Goal: Task Accomplishment & Management: Use online tool/utility

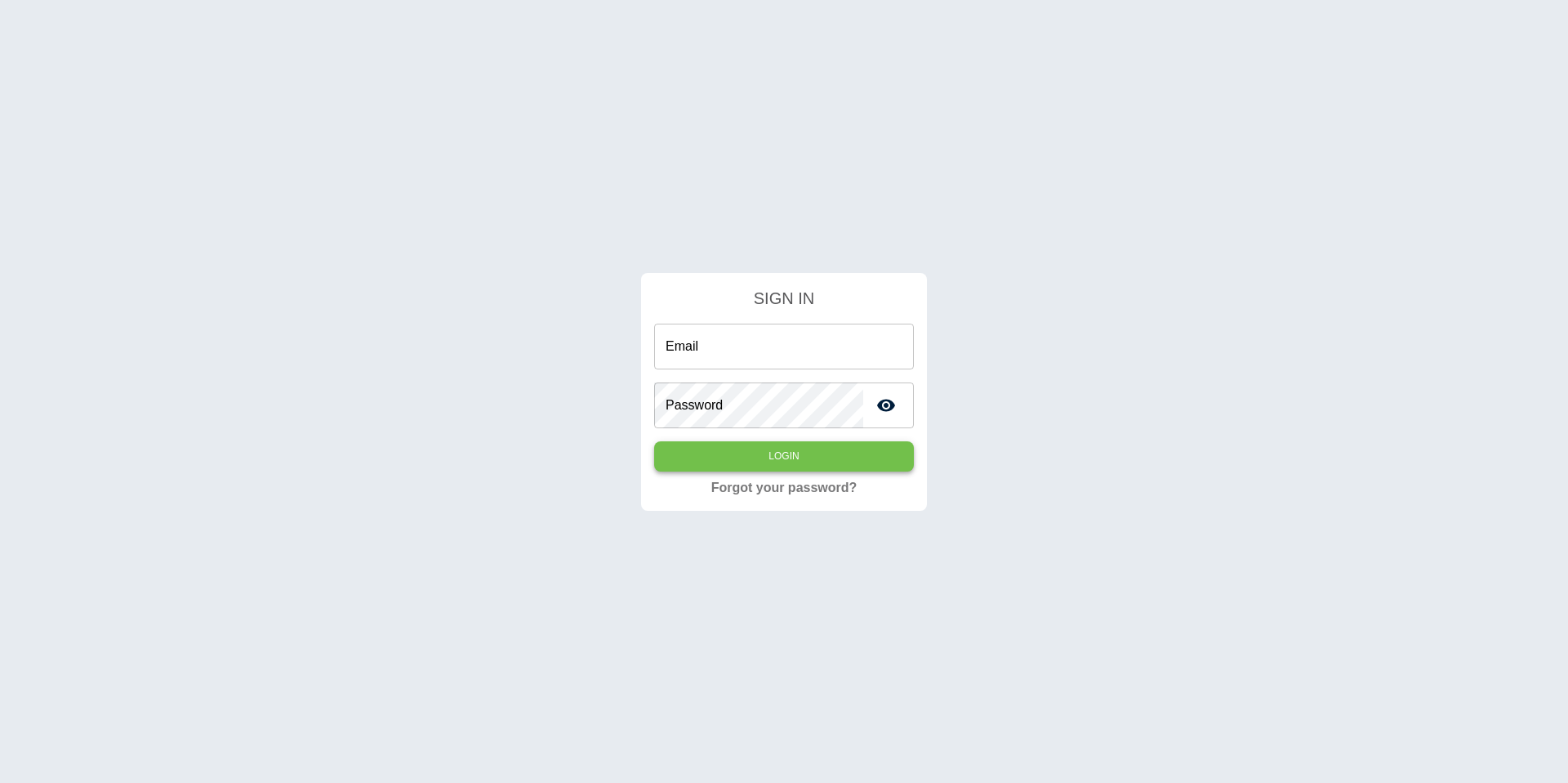
type input "**********"
click at [789, 468] on button "Login" at bounding box center [784, 456] width 260 height 31
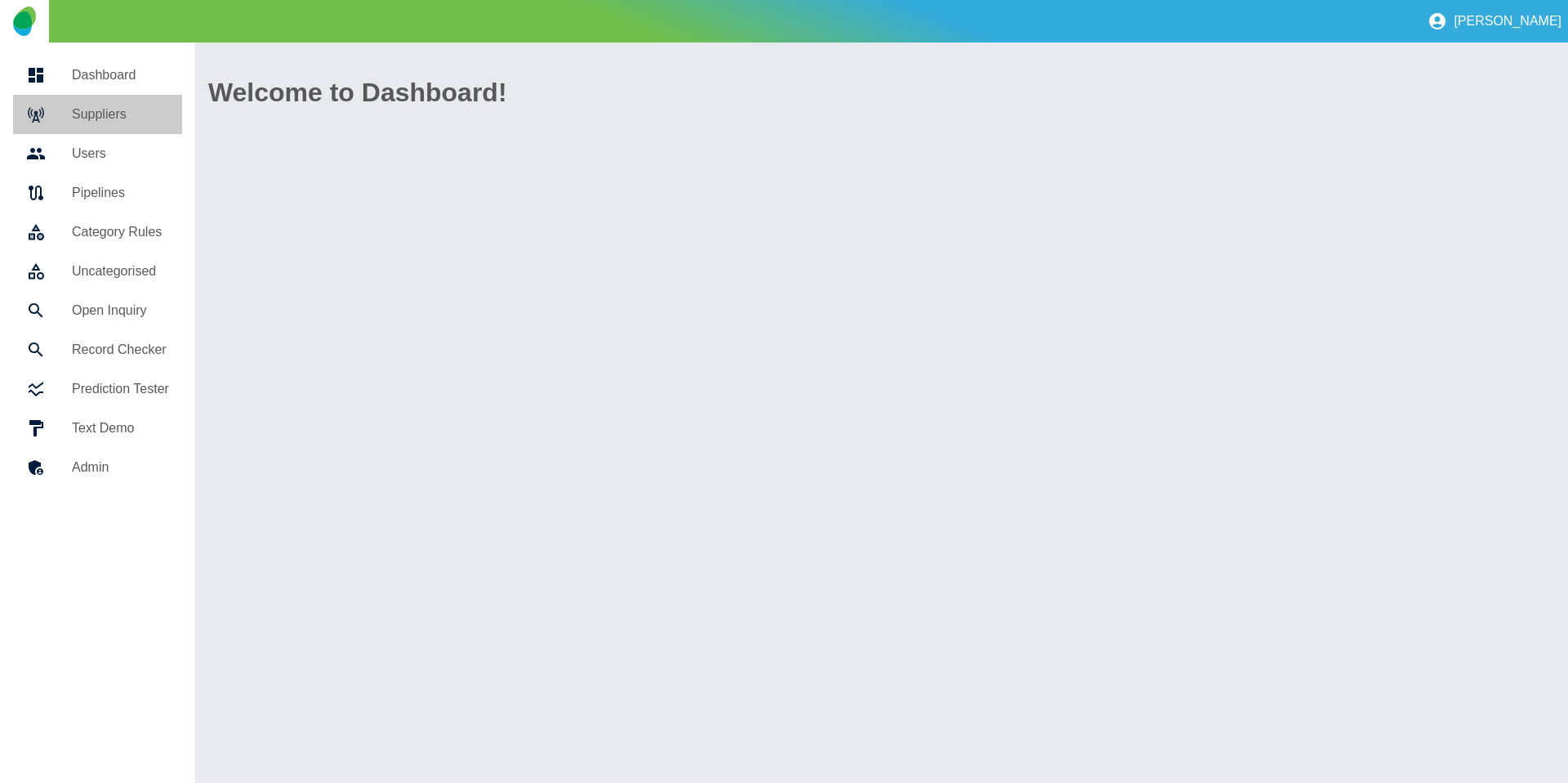
click at [116, 119] on h5 "Suppliers" at bounding box center [121, 114] width 97 height 19
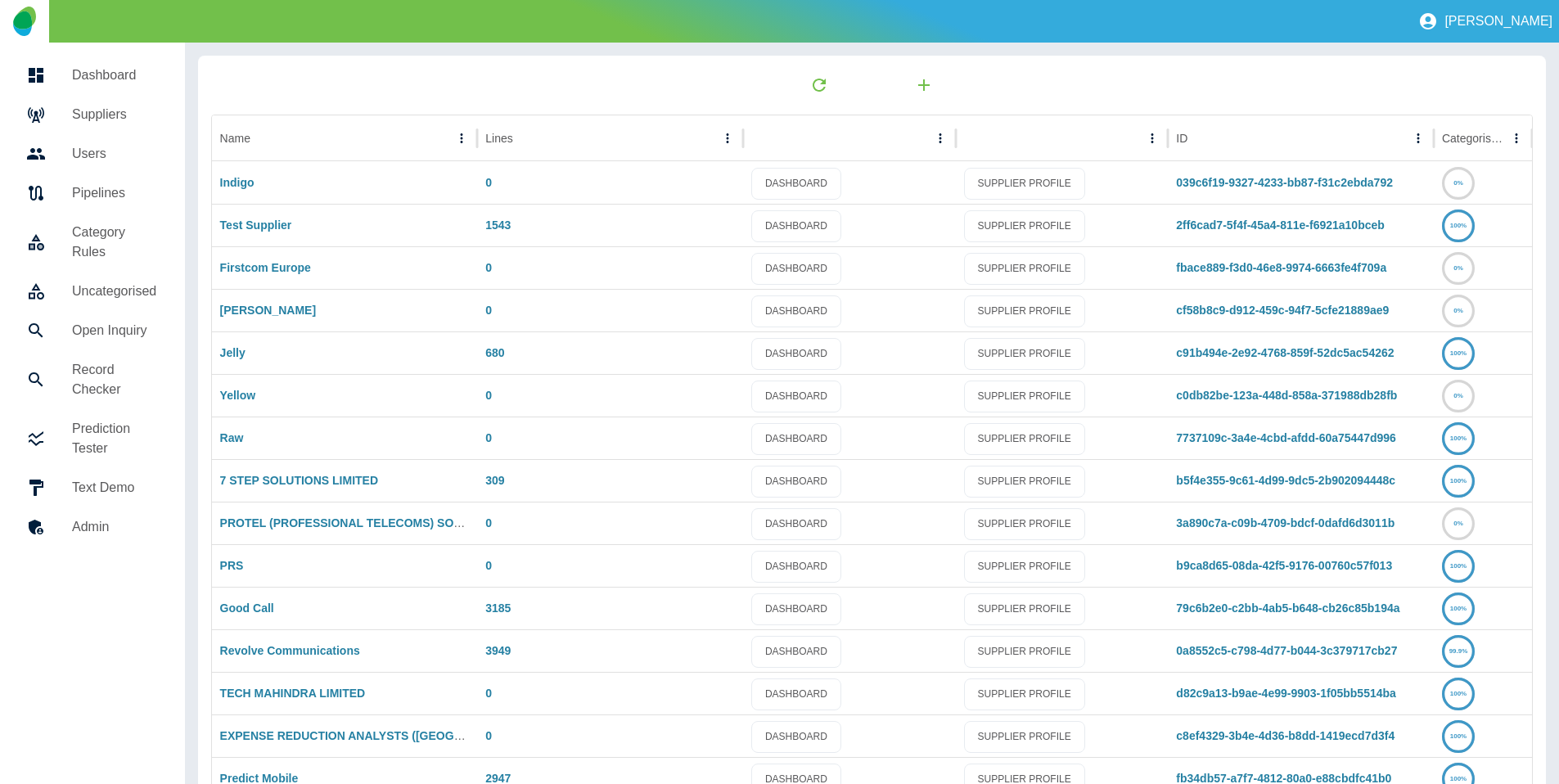
scroll to position [85, 0]
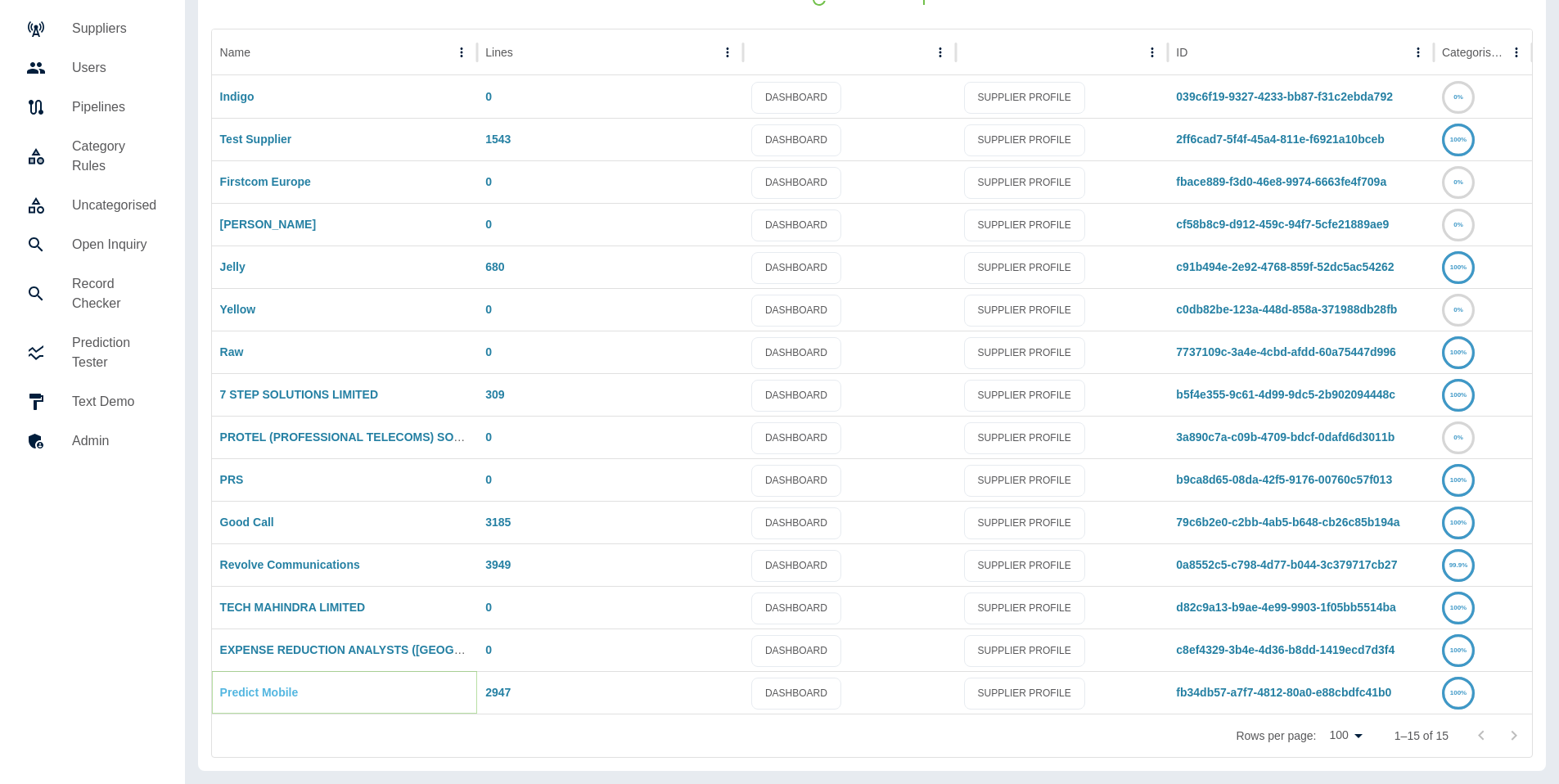
click at [269, 690] on link "Predict Mobile" at bounding box center [259, 692] width 79 height 13
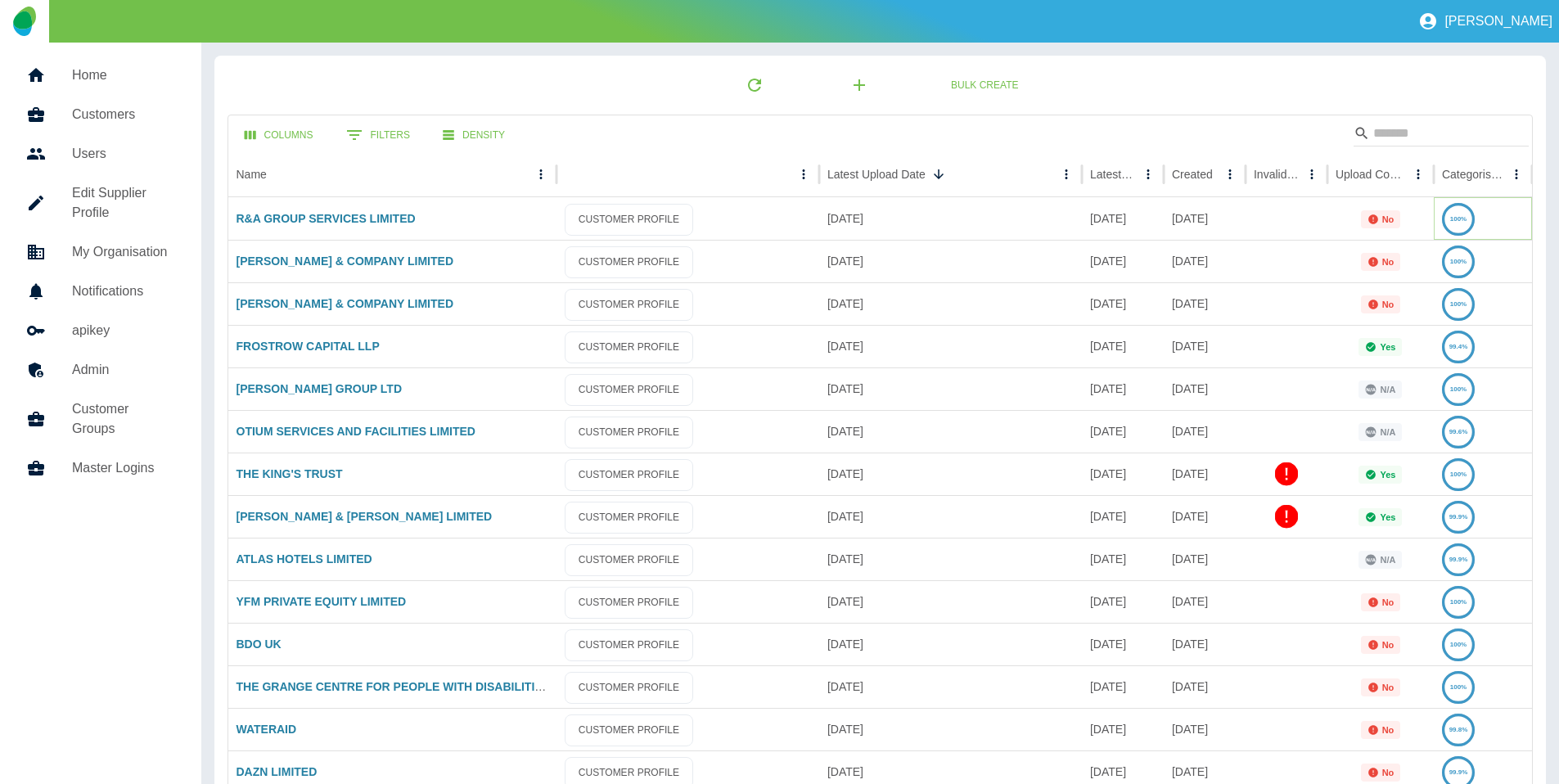
click at [1445, 222] on icon at bounding box center [1459, 219] width 31 height 31
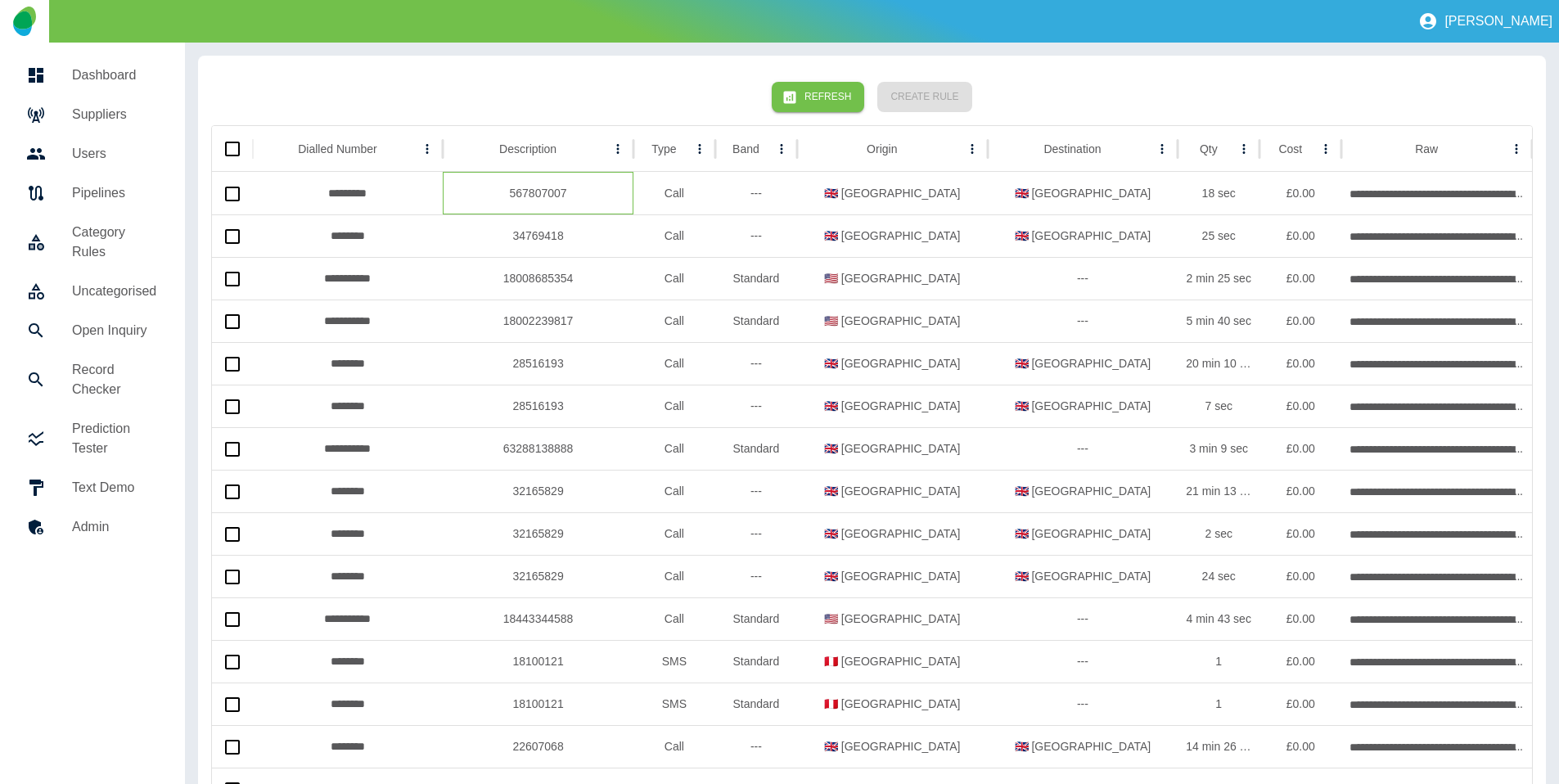
click at [600, 189] on div "567807007" at bounding box center [538, 193] width 190 height 43
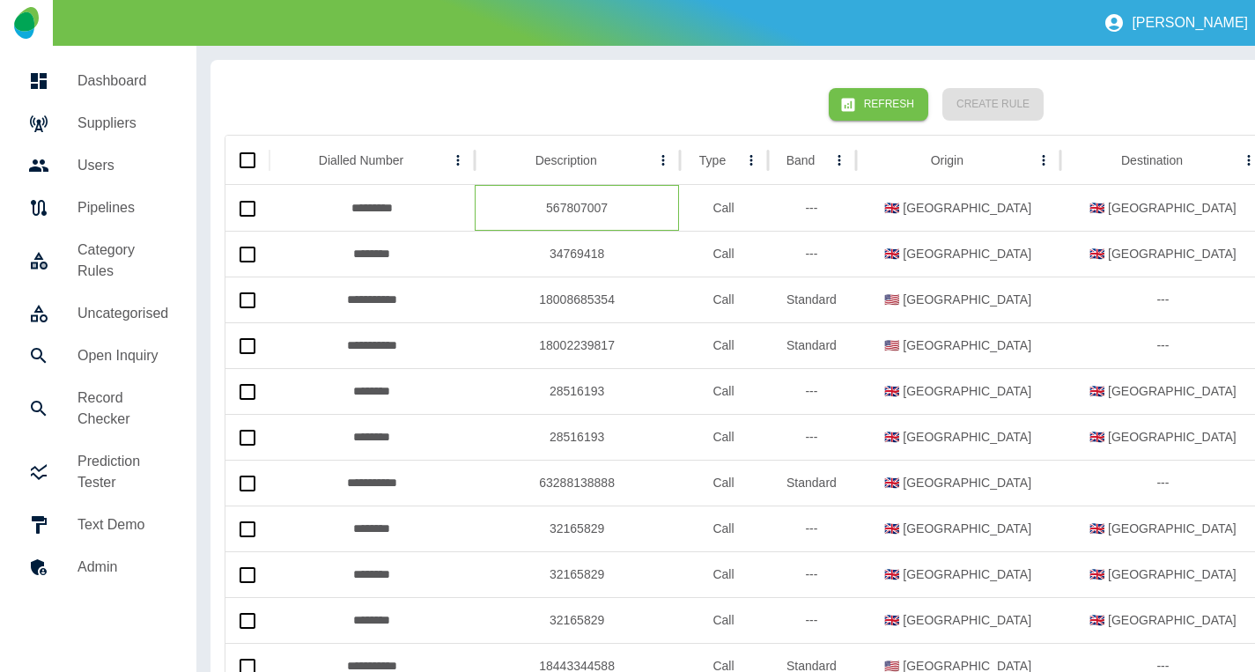
scroll to position [0, 422]
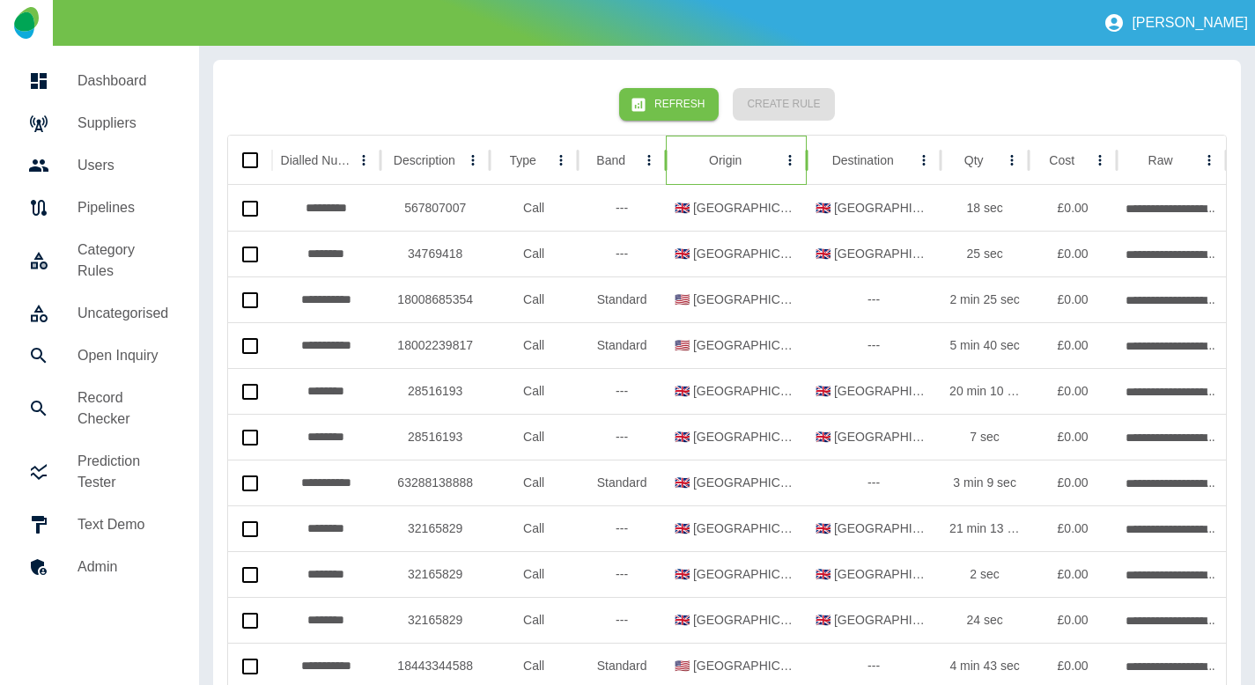
click at [730, 172] on div "Origin" at bounding box center [726, 160] width 103 height 48
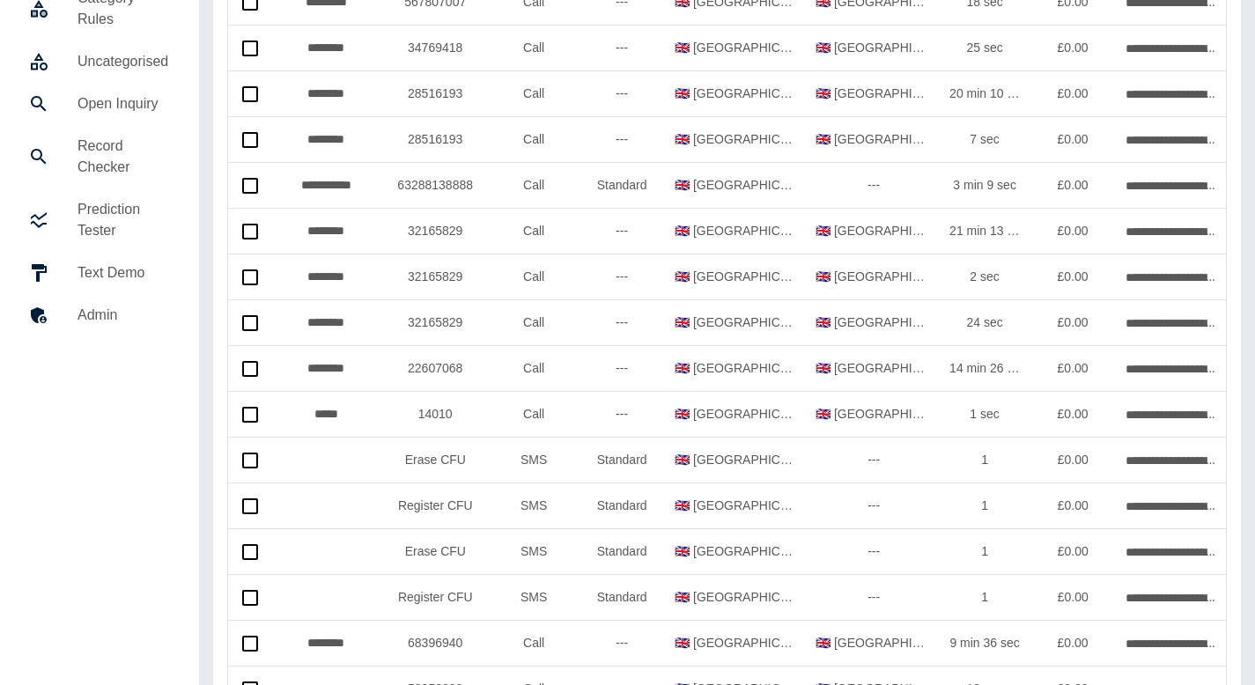
scroll to position [255, 0]
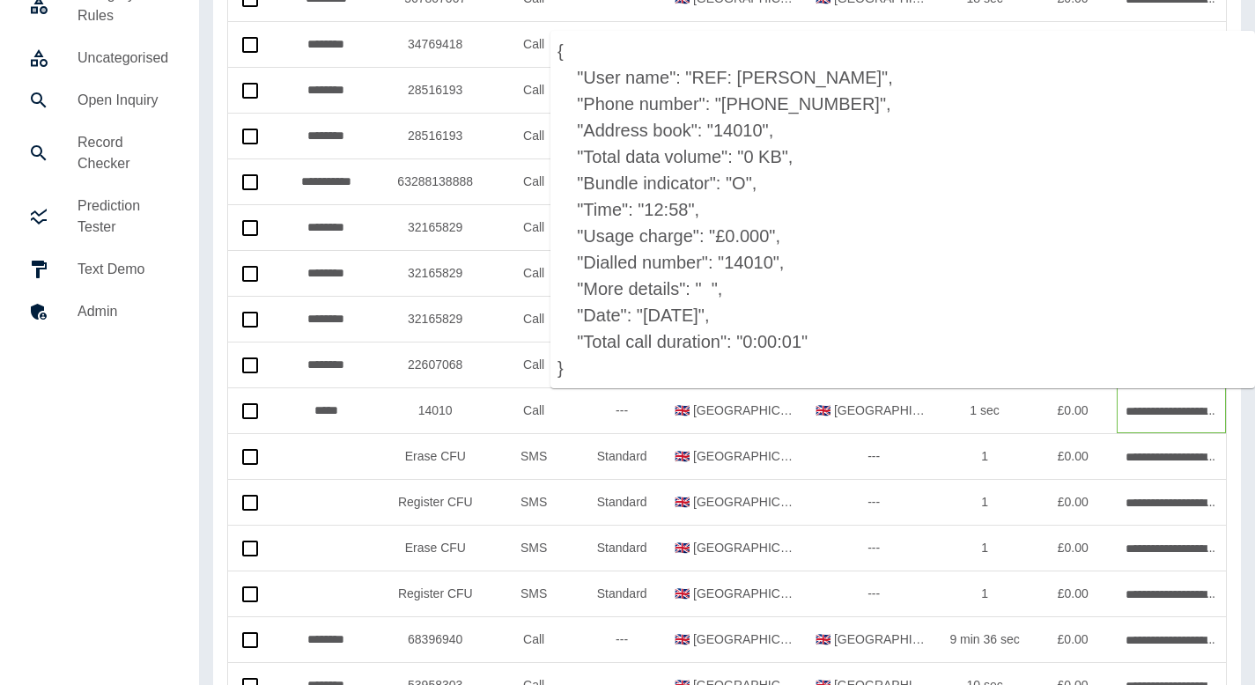
click at [729, 123] on p "{ "User name": "REF: [PERSON_NAME]", "Phone number": "[PHONE_NUMBER]", "Address…" at bounding box center [903, 210] width 705 height 358
copy p "14010"
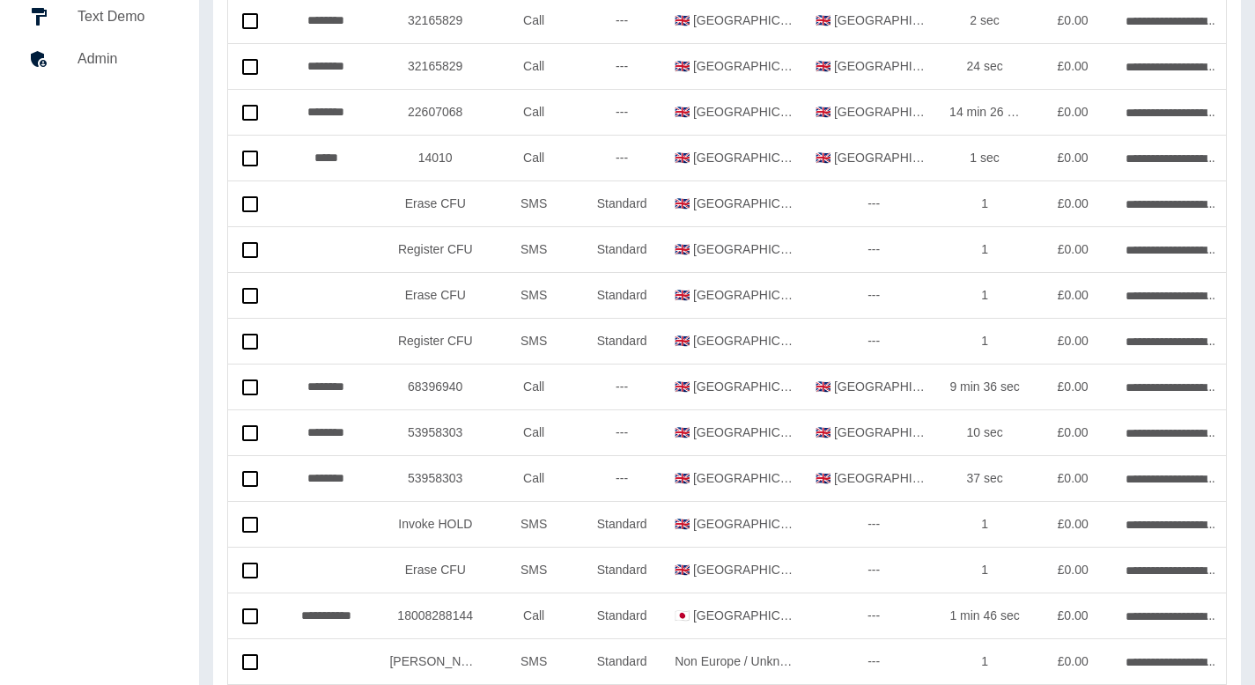
scroll to position [0, 0]
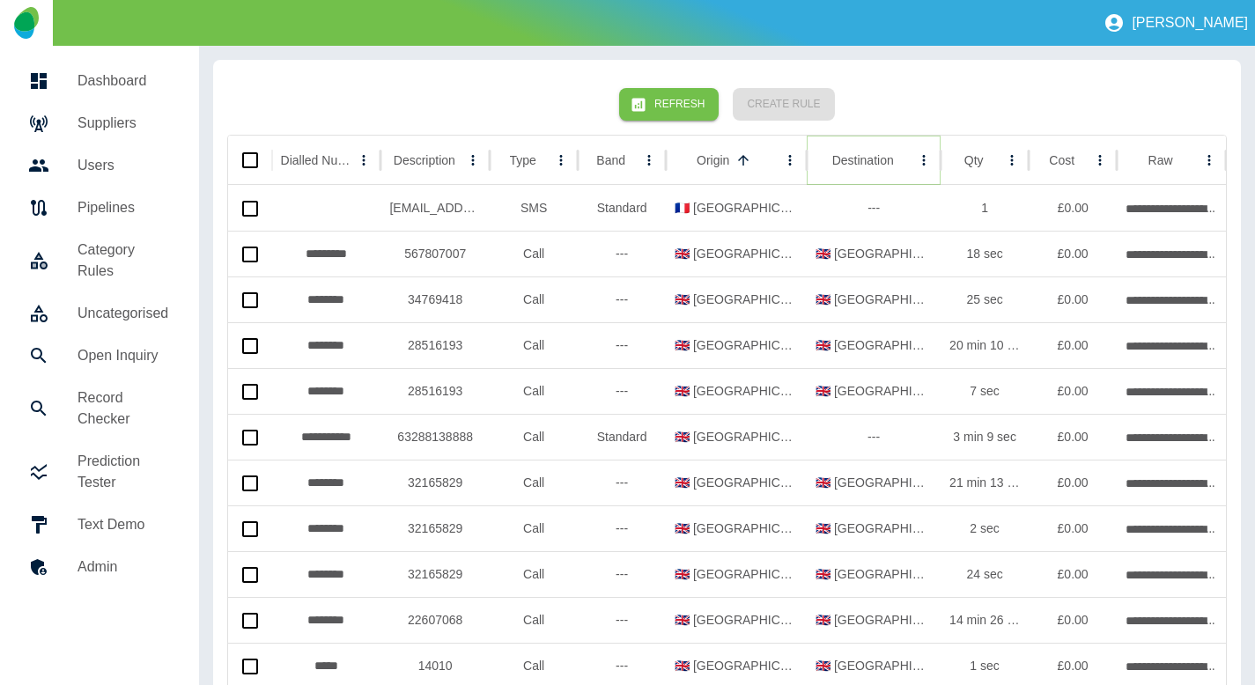
click at [900, 160] on icon "Sort" at bounding box center [908, 160] width 16 height 16
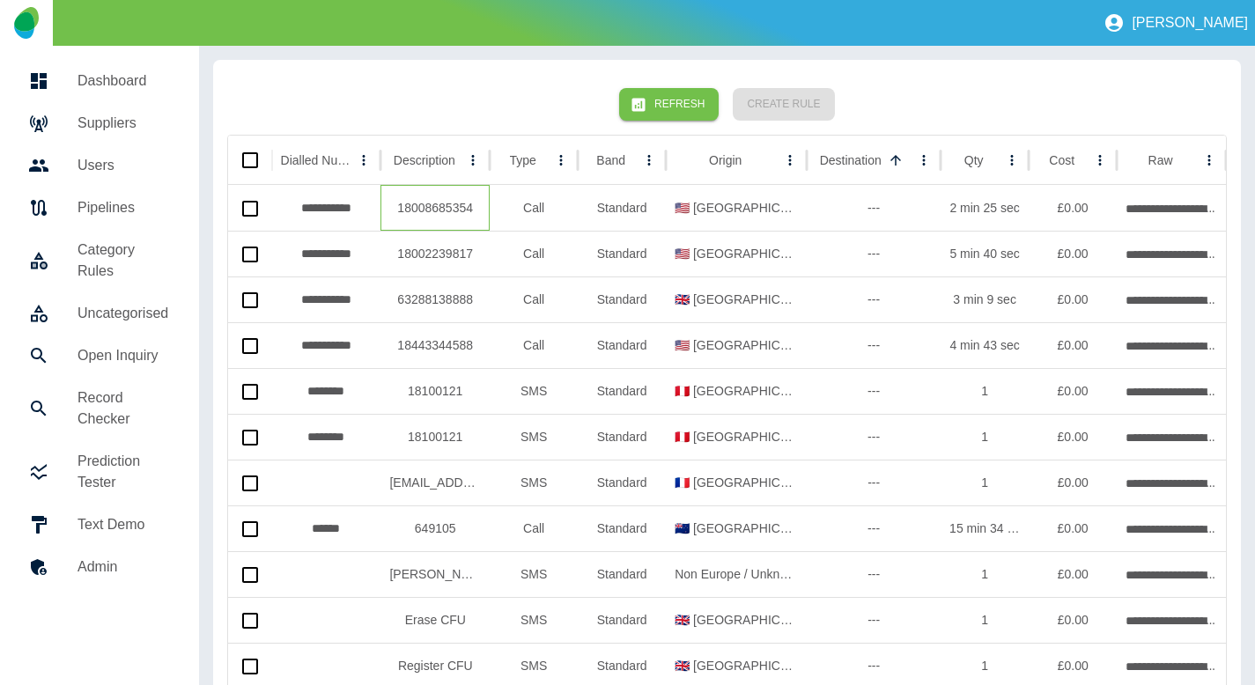
click at [430, 210] on div "18008685354" at bounding box center [435, 208] width 109 height 46
copy div "18008685354"
drag, startPoint x: 1011, startPoint y: 162, endPoint x: 1012, endPoint y: 145, distance: 16.8
click at [1012, 146] on div at bounding box center [1012, 160] width 25 height 48
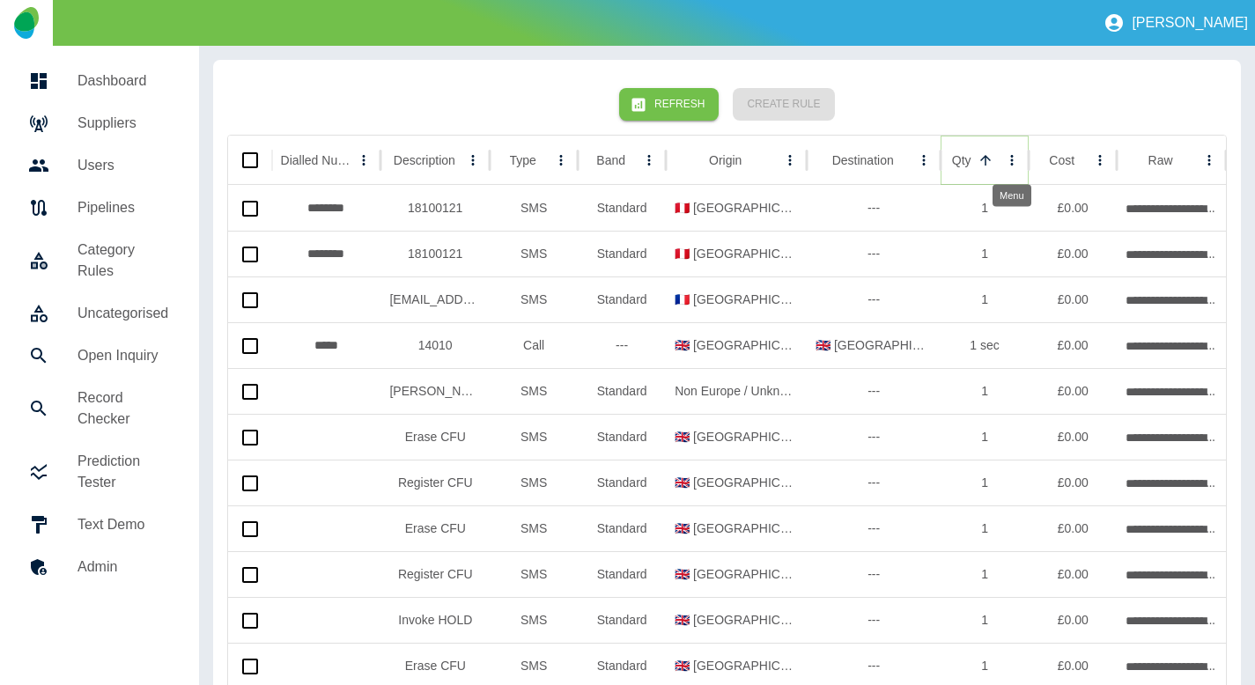
click at [1015, 156] on icon "Qty column menu" at bounding box center [1012, 160] width 16 height 16
click at [980, 115] on div "Refresh Create Rule" at bounding box center [727, 104] width 1000 height 61
click at [864, 159] on div "Destination" at bounding box center [863, 160] width 62 height 14
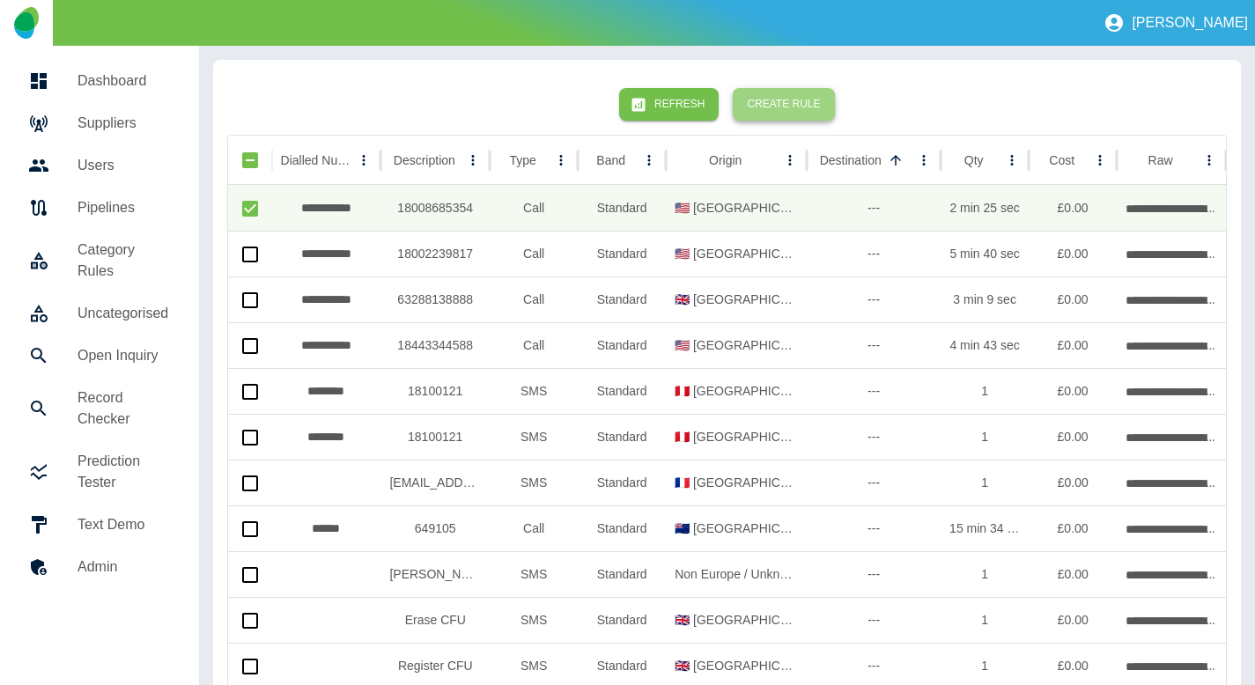
click at [801, 114] on button "Create Rule" at bounding box center [783, 104] width 101 height 33
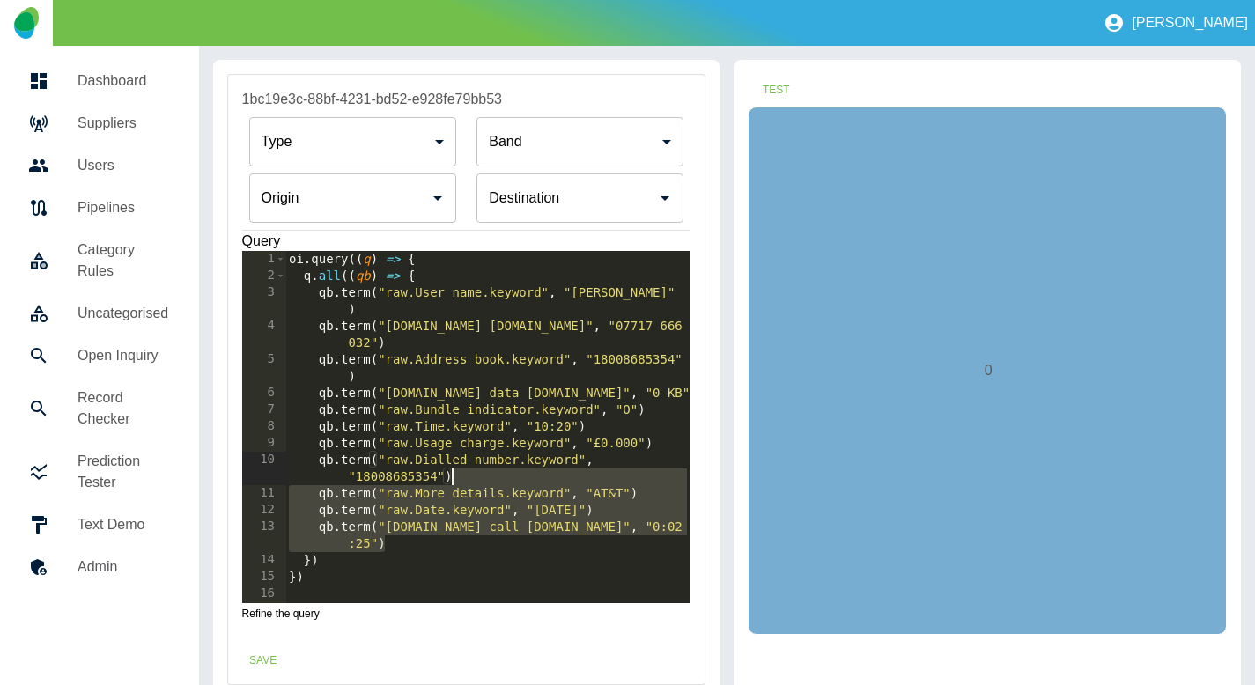
drag, startPoint x: 391, startPoint y: 544, endPoint x: 510, endPoint y: 470, distance: 140.5
click at [510, 470] on div "oi . query (( q ) => { q . all (( qb ) => { qb . term ( "raw.User name.keyword"…" at bounding box center [487, 444] width 405 height 386
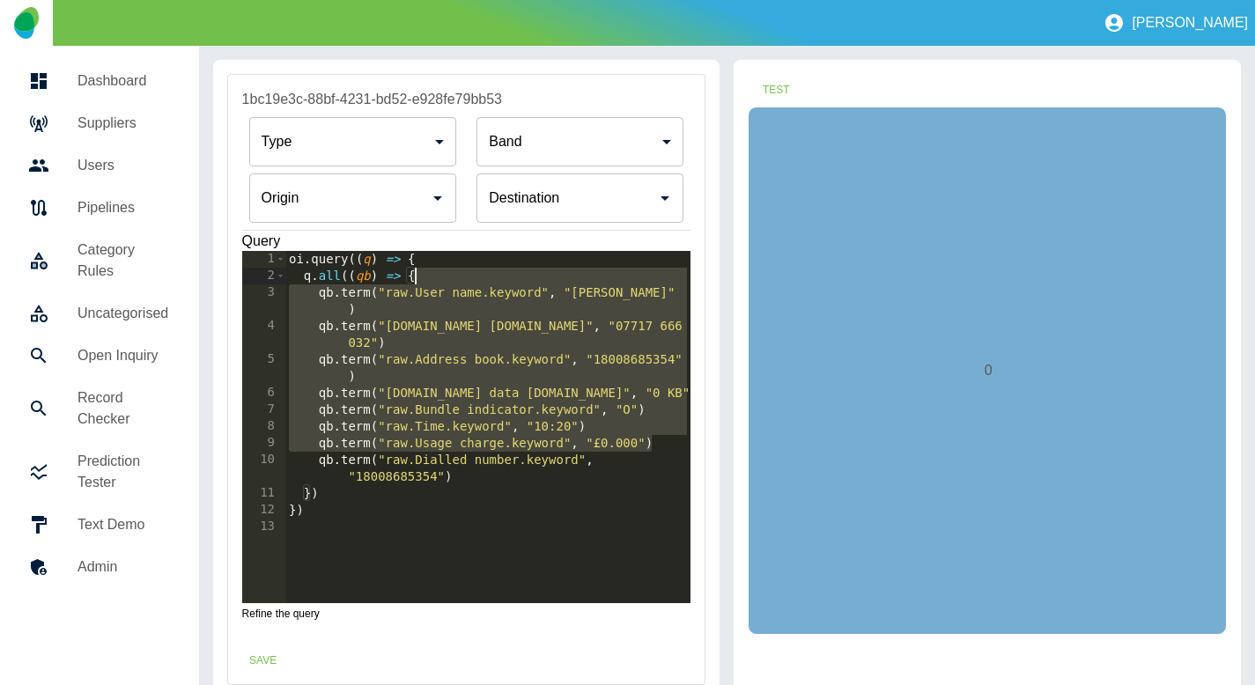
drag, startPoint x: 671, startPoint y: 443, endPoint x: 543, endPoint y: 273, distance: 212.6
click at [543, 273] on div "oi . query (( q ) => { q . all (( qb ) => { qb . term ( "raw.User name.keyword"…" at bounding box center [487, 444] width 405 height 386
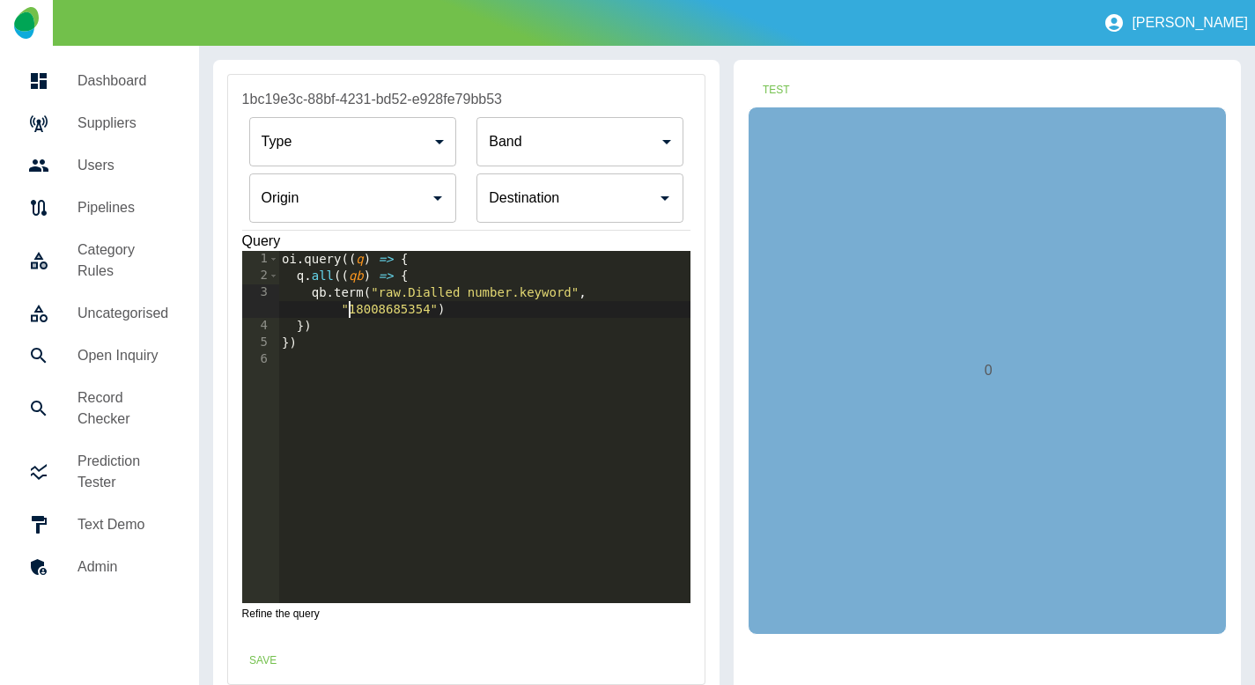
click at [350, 314] on div "oi . query (( q ) => { q . all (( qb ) => { qb . term ( "raw.Dialled number.key…" at bounding box center [484, 444] width 413 height 386
type textarea "**********"
click at [407, 299] on div "oi . query (( q ) => { q . all (( qb ) => { qb . term ( "raw.Dialled number.key…" at bounding box center [484, 444] width 413 height 386
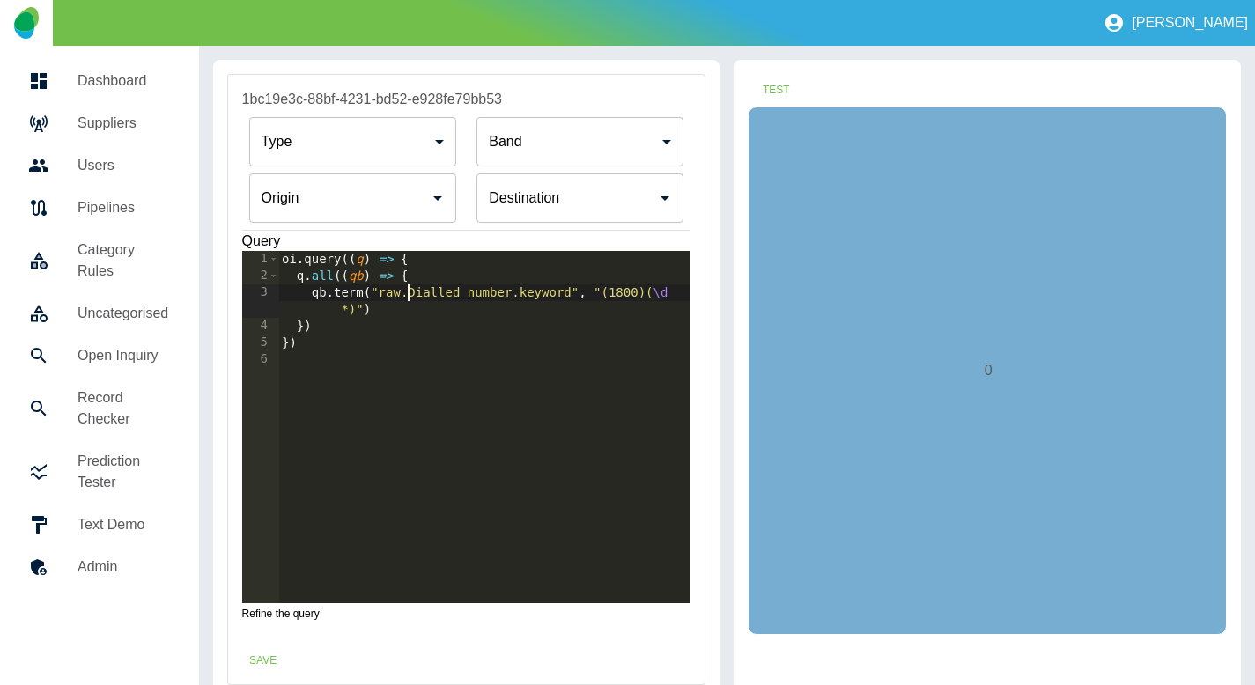
click at [401, 307] on div "oi . query (( q ) => { q . all (( qb ) => { qb . term ( "raw.Dialled number.key…" at bounding box center [484, 444] width 413 height 386
click at [373, 221] on div "Origin" at bounding box center [352, 198] width 207 height 49
type textarea "**********"
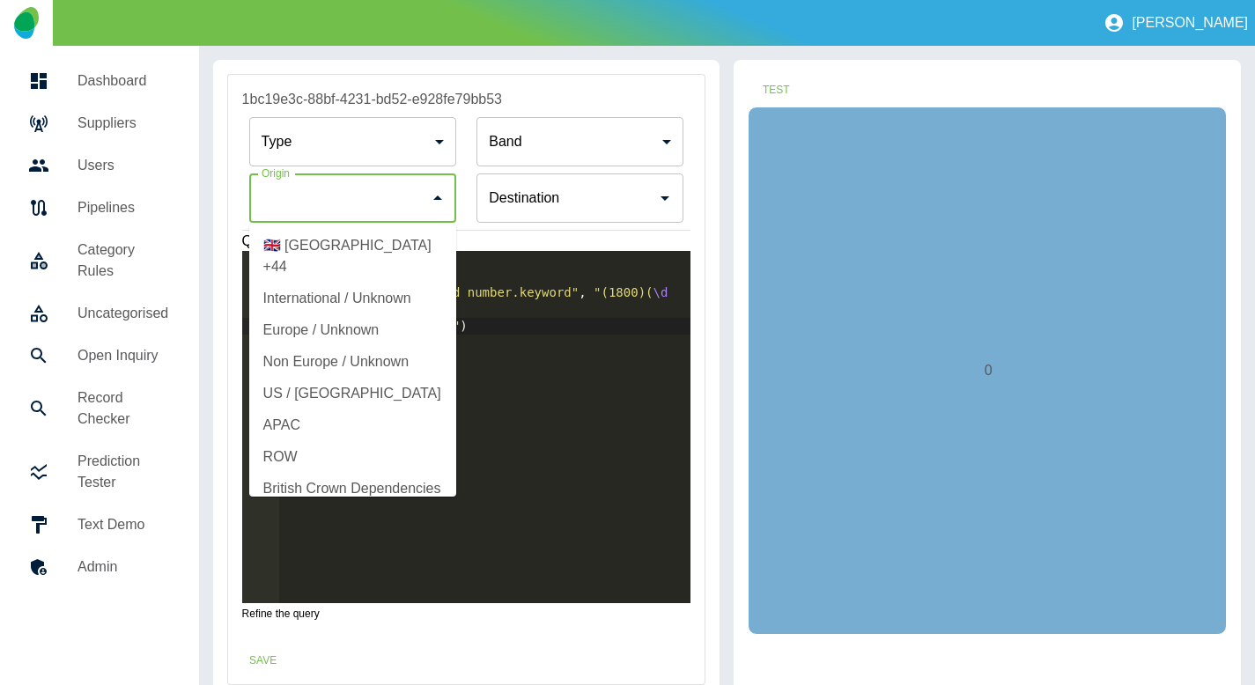
click at [487, 201] on input "Origin" at bounding box center [566, 197] width 165 height 33
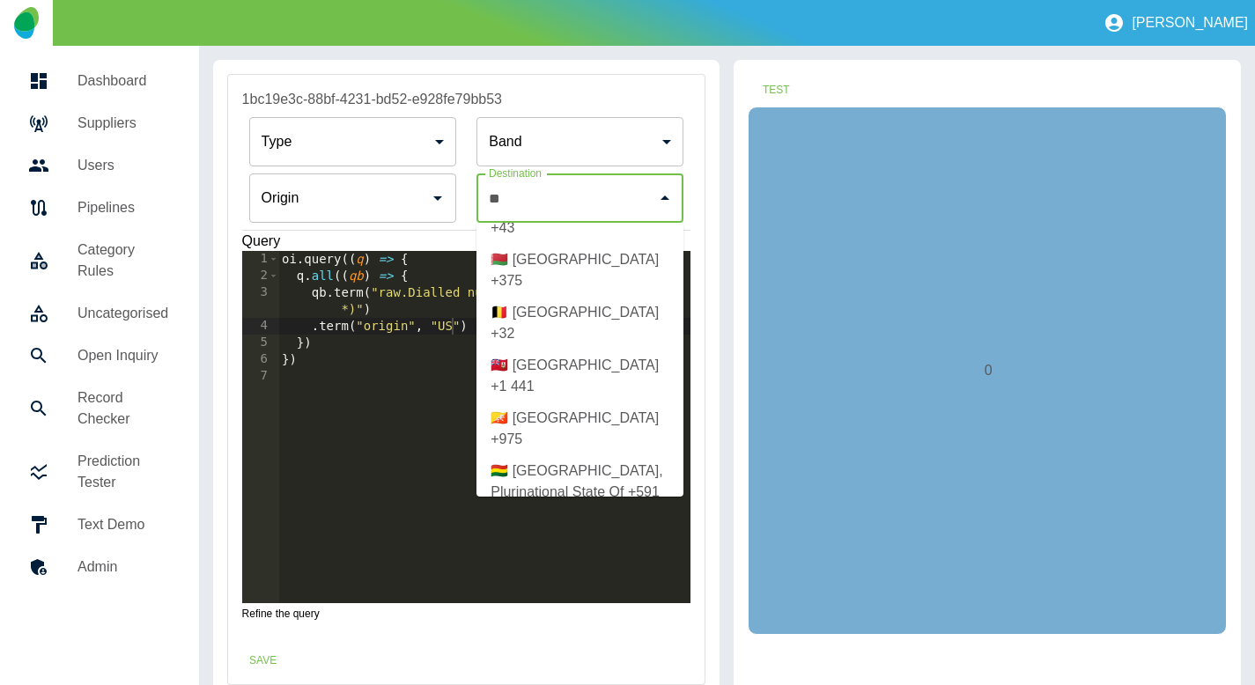
scroll to position [0, 0]
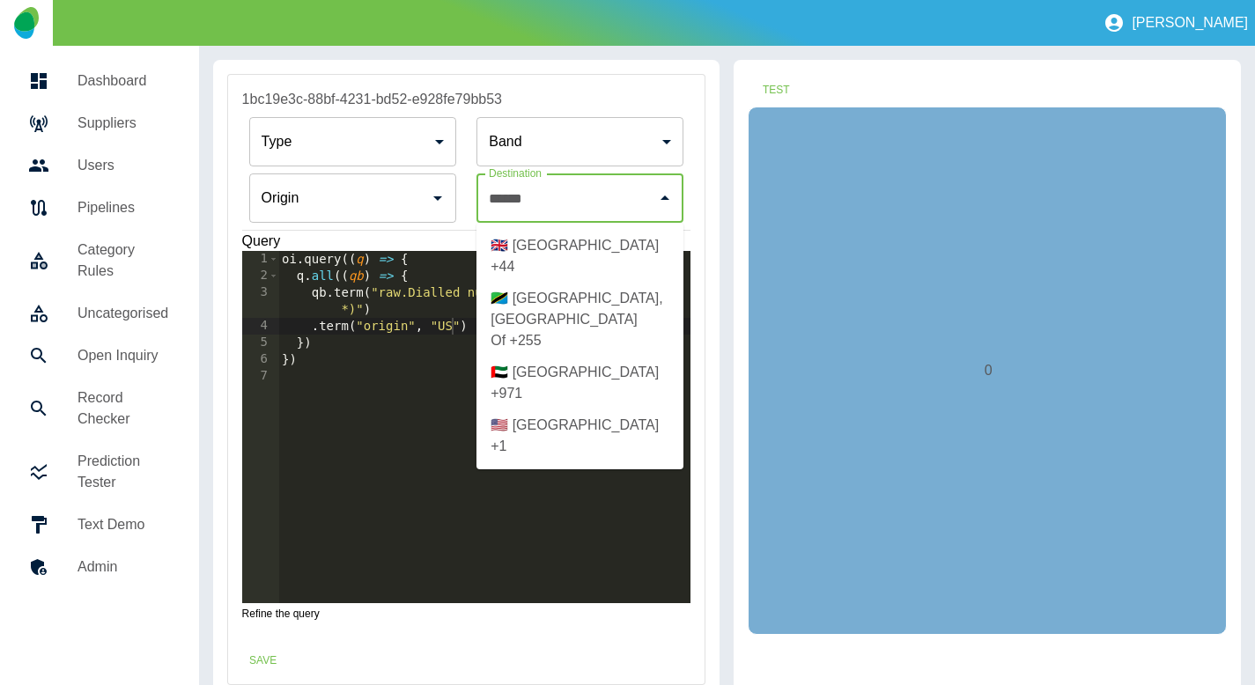
click at [579, 410] on li "🇺🇸 [GEOGRAPHIC_DATA] +1" at bounding box center [580, 436] width 207 height 53
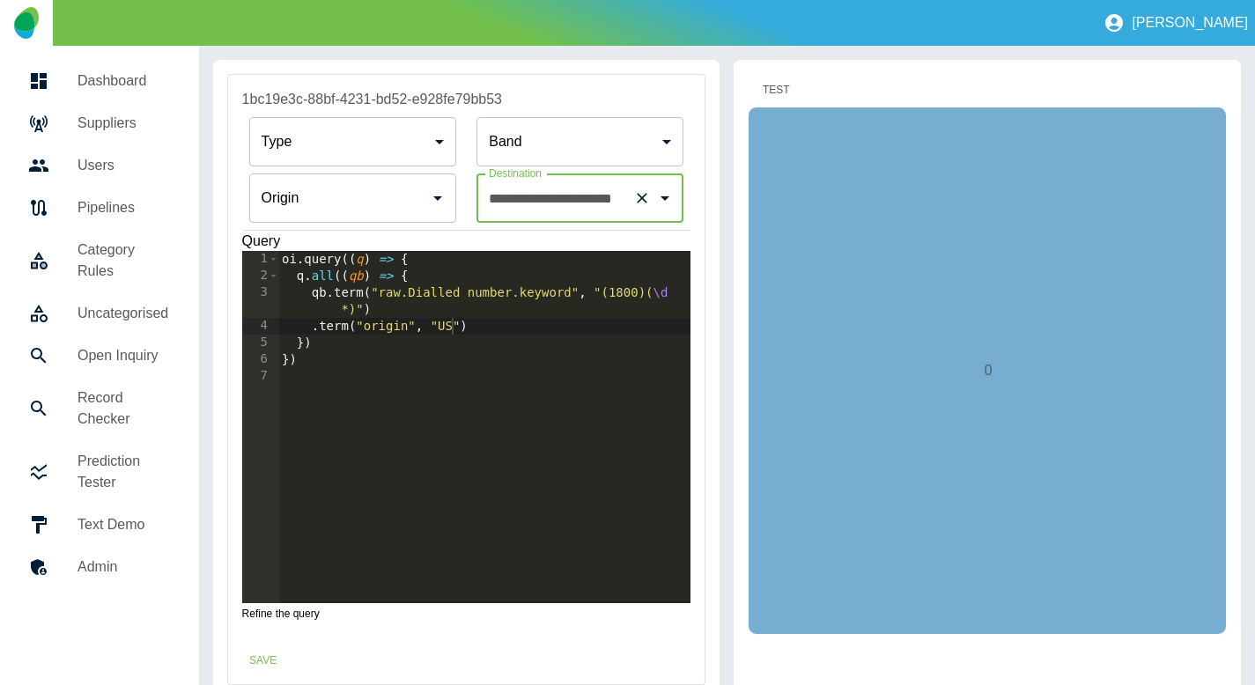
type input "**********"
click at [766, 80] on button "Test" at bounding box center [776, 90] width 56 height 33
click at [452, 329] on div "oi . query (( q ) => { q . all (( qb ) => { qb . term ( "raw.Dialled number.key…" at bounding box center [484, 444] width 413 height 386
click at [779, 82] on button "Test" at bounding box center [776, 90] width 56 height 33
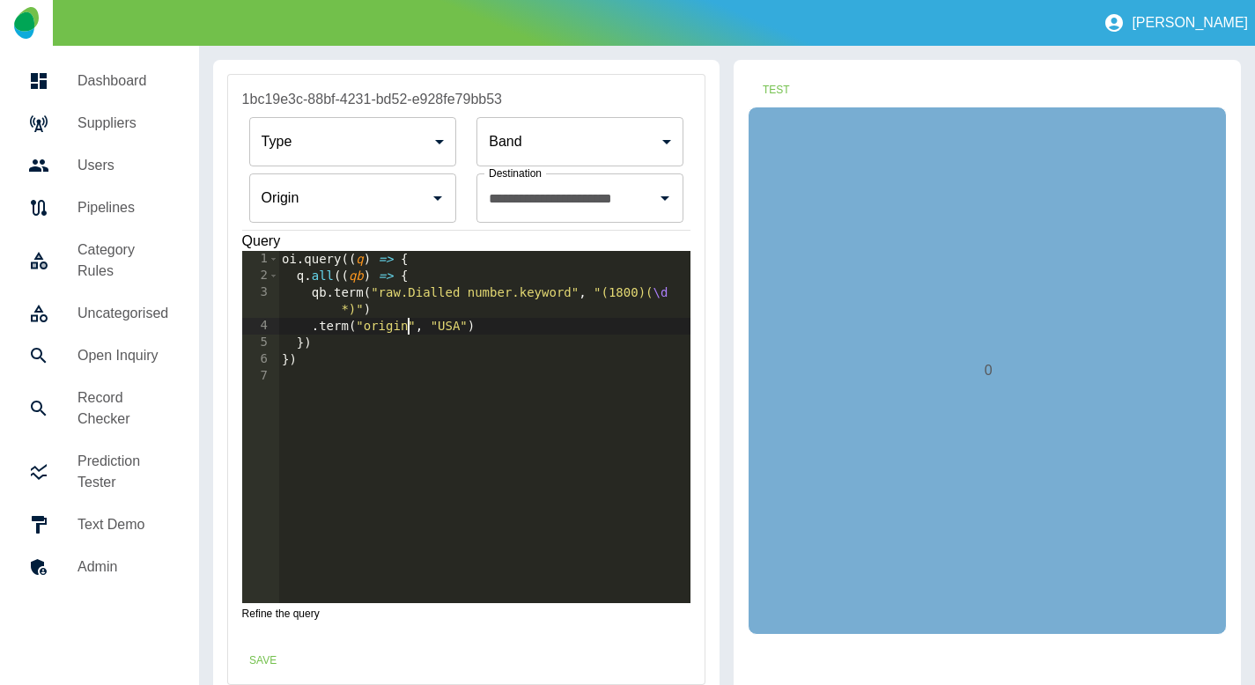
click at [409, 332] on div "oi . query (( q ) => { q . all (( qb ) => { qb . term ( "raw.Dialled number.key…" at bounding box center [484, 444] width 413 height 386
click at [349, 292] on div "oi . query (( q ) => { q . all (( qb ) => { qb . term ( "raw.Dialled number.key…" at bounding box center [484, 444] width 413 height 386
click at [455, 329] on div "oi . query (( q ) => { q . all (( qb ) => { qb . regex ( "raw.Dialled number.ke…" at bounding box center [484, 444] width 413 height 386
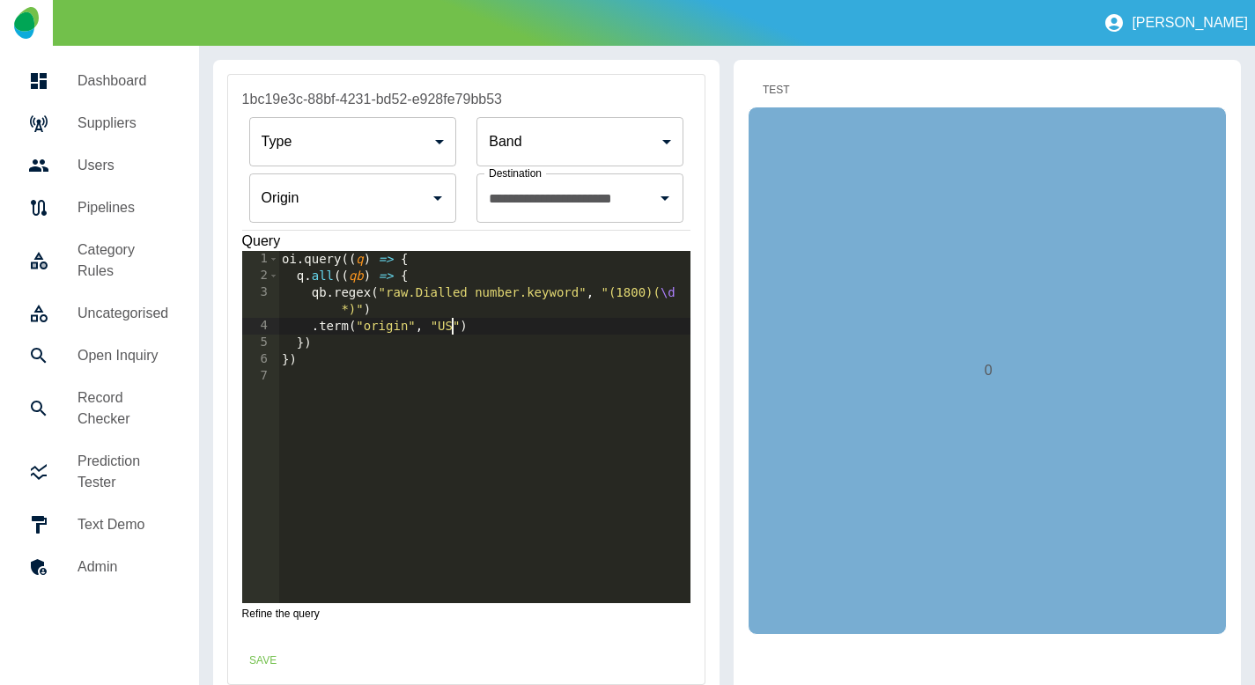
click at [765, 100] on button "Test" at bounding box center [776, 90] width 56 height 33
click at [407, 329] on div "oi . query (( q ) => { q . all (( qb ) => { qb . regex ( "raw.Dialled number.ke…" at bounding box center [484, 444] width 413 height 386
click at [770, 92] on button "Test" at bounding box center [776, 90] width 56 height 33
click at [511, 327] on div "oi . query (( q ) => { q . all (( qb ) => { qb . regex ( "raw.Dialled number.ke…" at bounding box center [484, 444] width 413 height 386
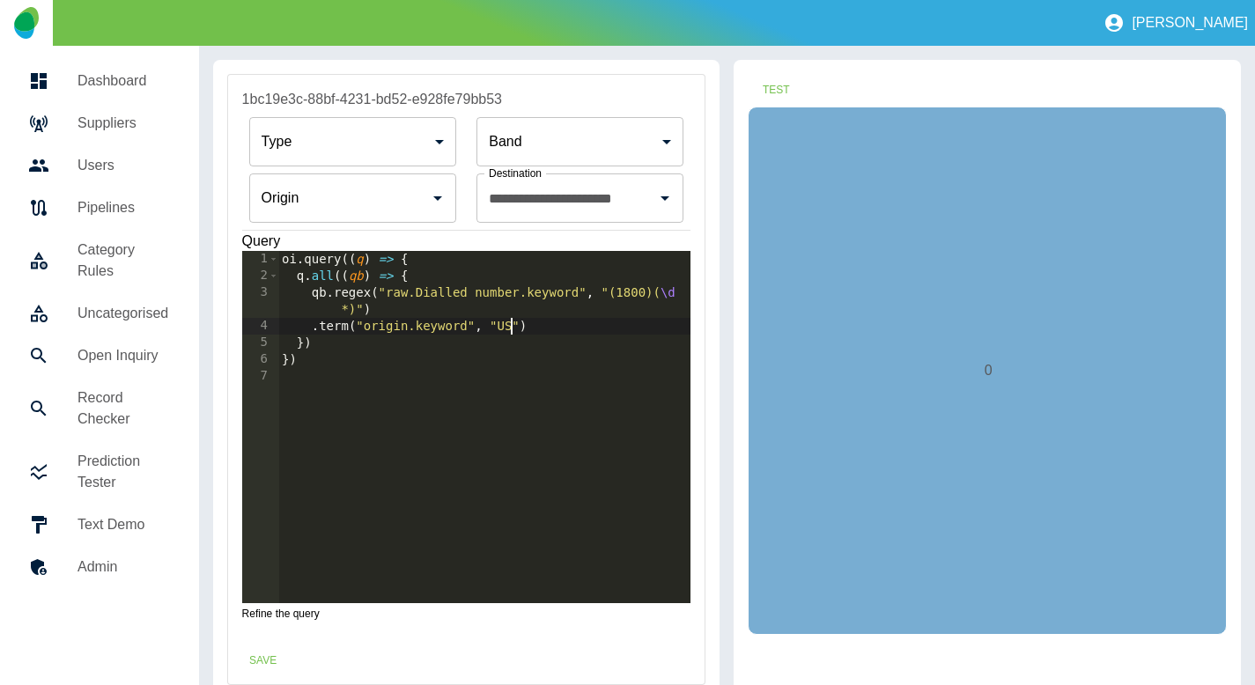
scroll to position [0, 17]
click at [772, 84] on button "Test" at bounding box center [776, 90] width 56 height 33
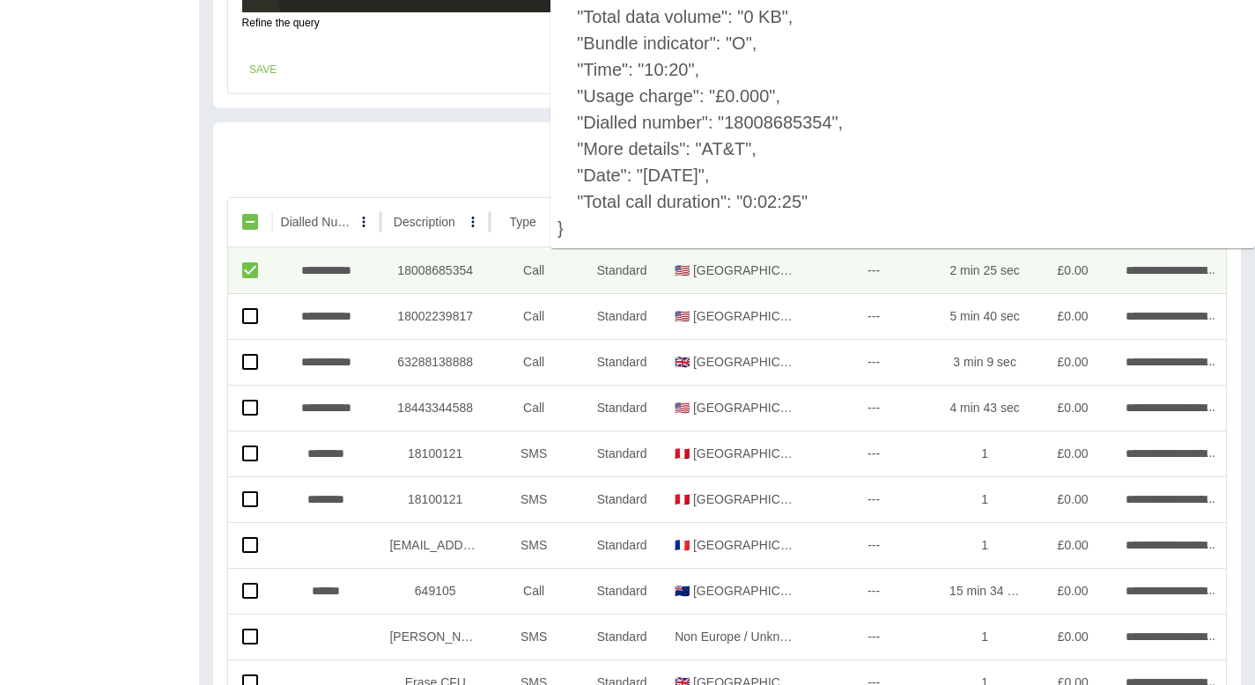
scroll to position [0, 0]
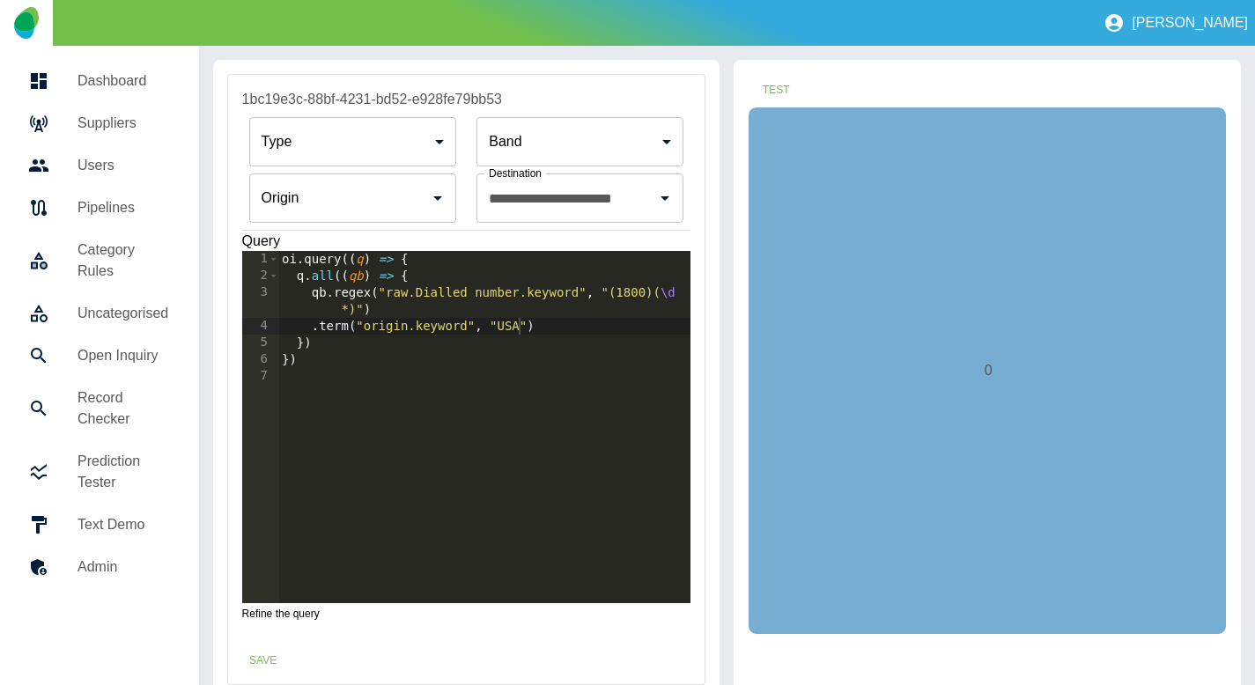
click at [667, 293] on div "oi . query (( q ) => { q . all (( qb ) => { qb . regex ( "raw.Dialled number.ke…" at bounding box center [484, 444] width 413 height 386
click at [784, 84] on button "Test" at bounding box center [776, 90] width 56 height 33
click at [515, 334] on div "oi . query (( q ) => { q . all (( qb ) => { qb . regex ( "raw.Dialled number.ke…" at bounding box center [484, 444] width 413 height 386
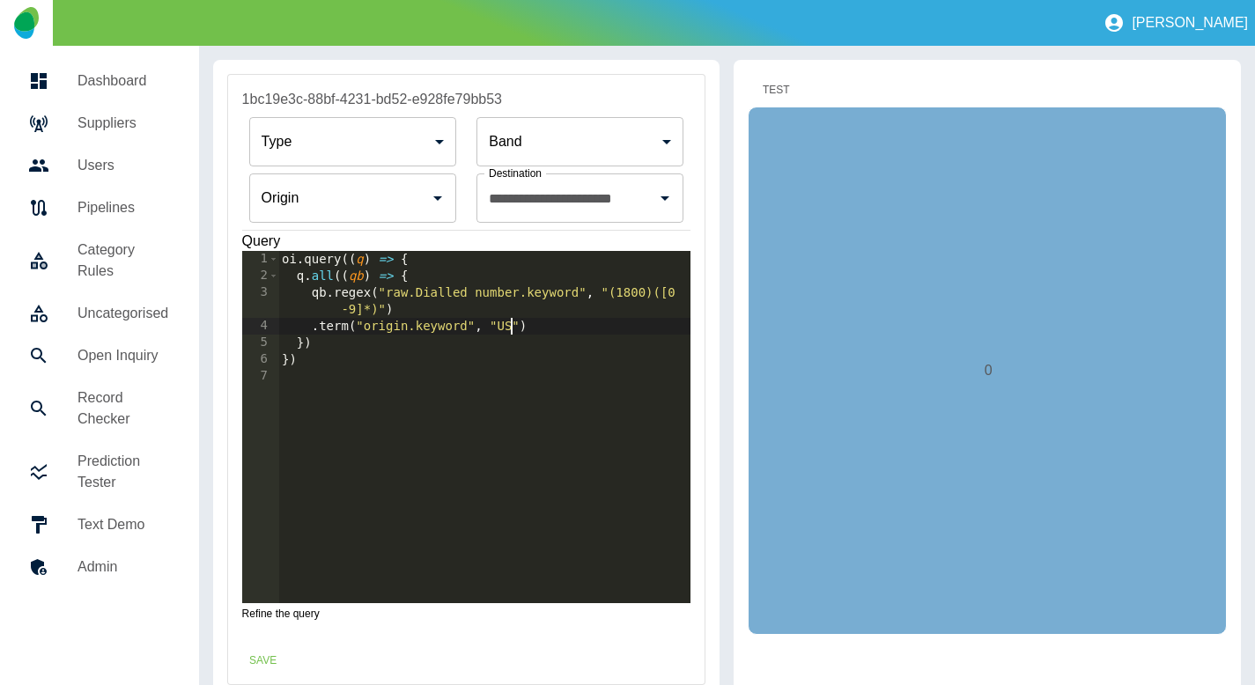
click at [772, 89] on button "Test" at bounding box center [776, 90] width 56 height 33
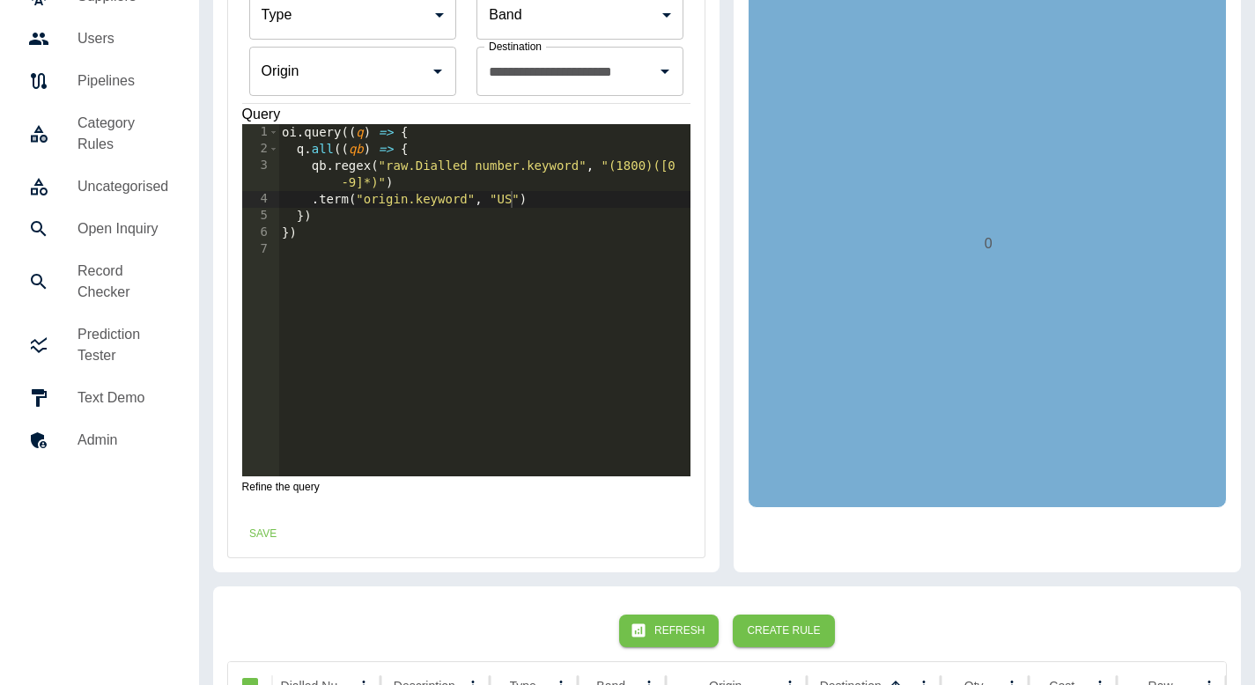
scroll to position [129, 0]
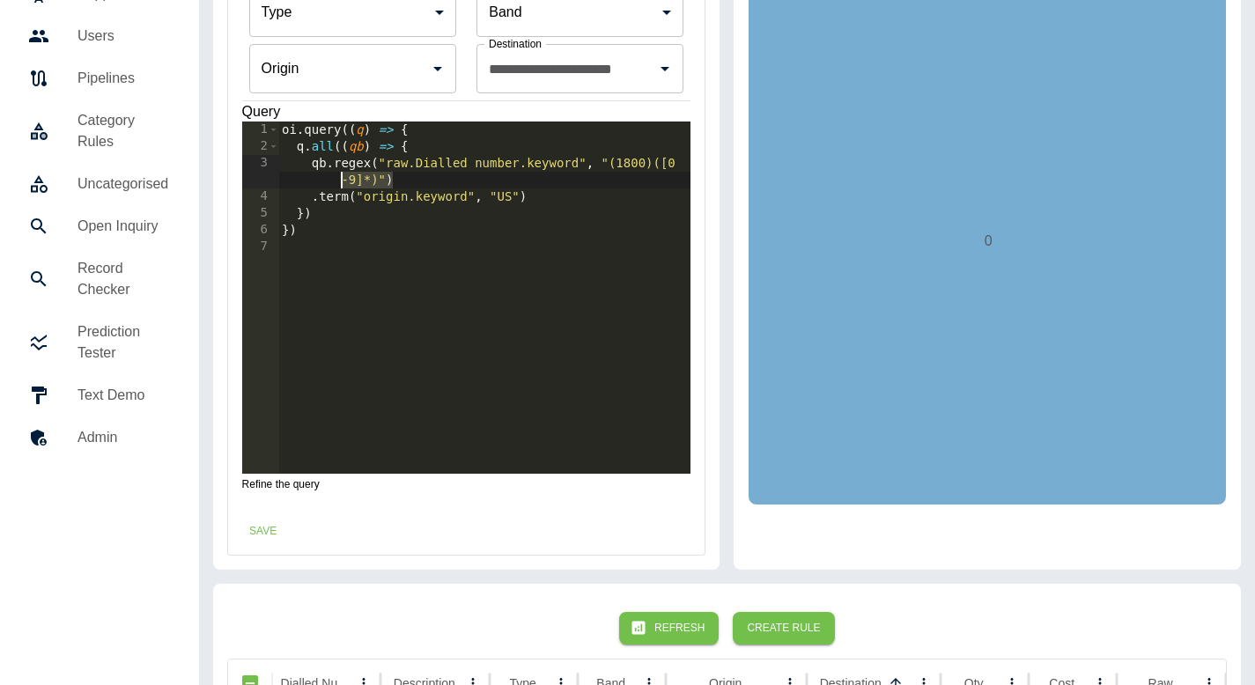
drag, startPoint x: 402, startPoint y: 180, endPoint x: 332, endPoint y: 170, distance: 70.3
click at [332, 170] on div "oi . query (( q ) => { q . all (( qb ) => { qb . regex ( "raw.Dialled number.ke…" at bounding box center [484, 315] width 413 height 386
click at [328, 166] on div "oi . query (( q ) => { q . all (( qb ) => { qb . regex ( "raw.Dialled number.ke…" at bounding box center [484, 315] width 413 height 386
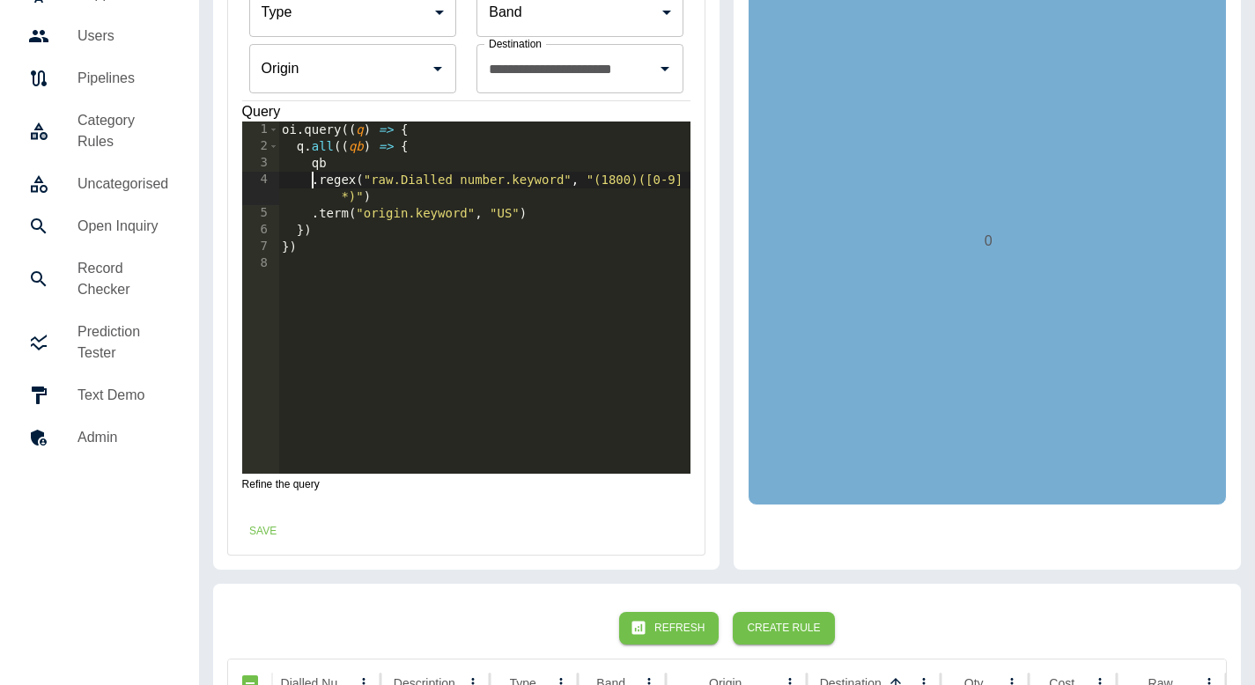
click at [395, 202] on div "oi . query (( q ) => { q . all (( qb ) => { qb . regex ( "raw.Dialled number.ke…" at bounding box center [484, 315] width 413 height 386
click at [346, 185] on div "oi . query (( q ) => { q . all (( qb ) => { qb . regex ( "raw.Dialled number.ke…" at bounding box center [484, 315] width 413 height 386
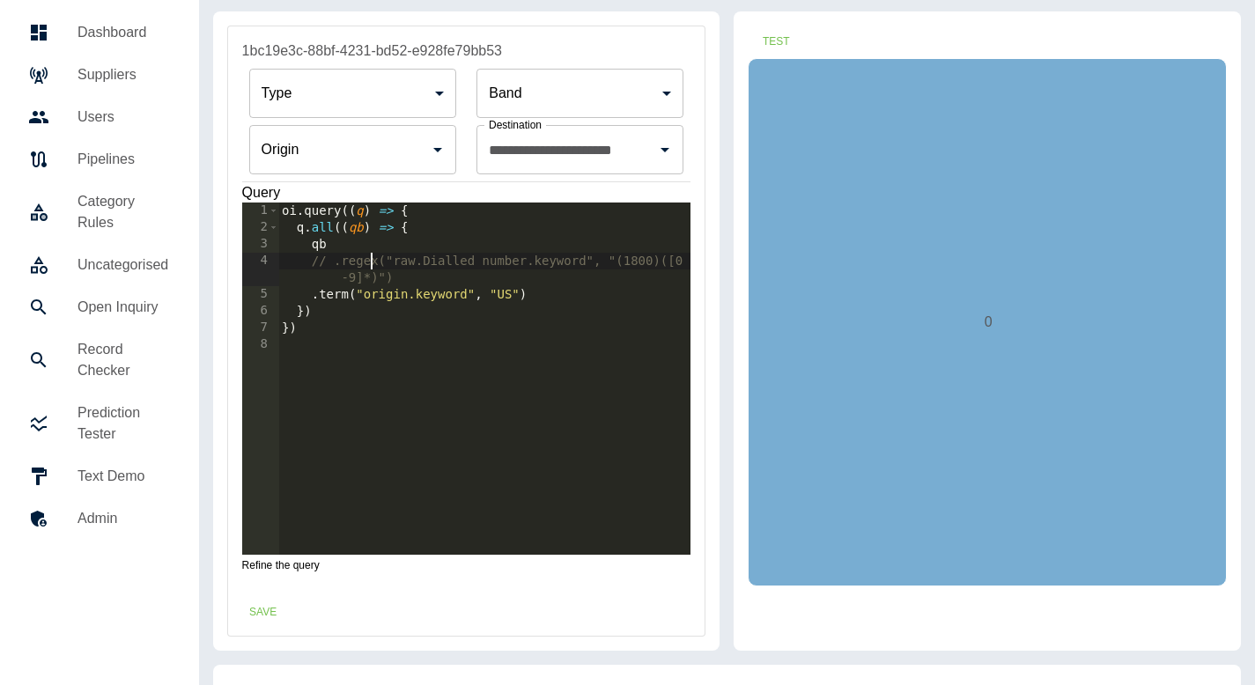
scroll to position [0, 0]
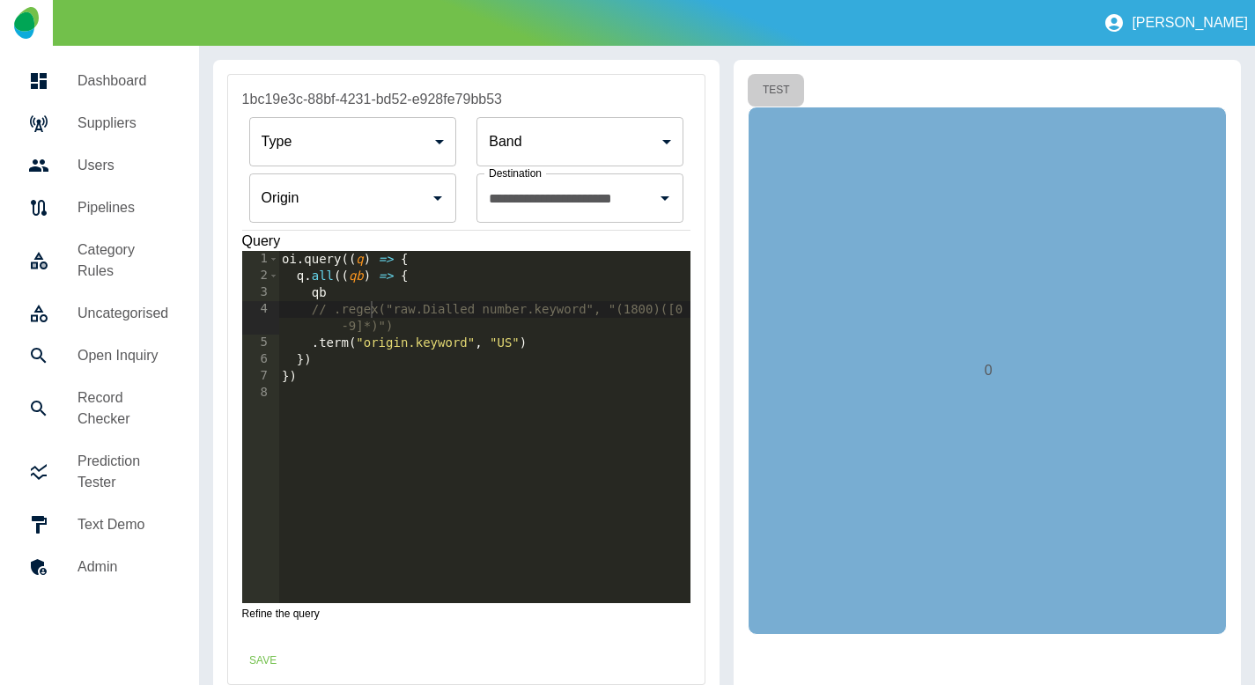
click at [787, 103] on button "Test" at bounding box center [776, 90] width 56 height 33
click at [765, 91] on button "Test" at bounding box center [776, 90] width 56 height 33
click at [514, 345] on div "oi . query (( q ) => { q . all (( qb ) => { qb // .regex("raw.Dialled number.ke…" at bounding box center [484, 444] width 413 height 386
type textarea "**********"
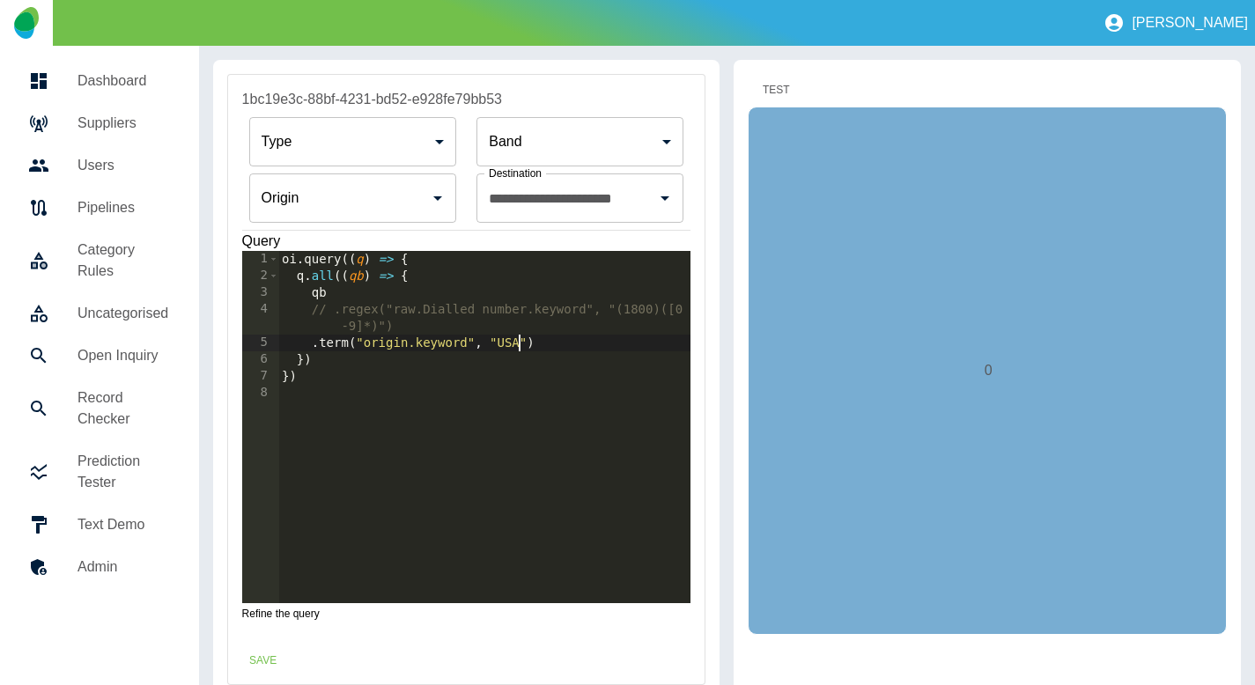
click at [770, 95] on button "Test" at bounding box center [776, 90] width 56 height 33
click at [786, 84] on button "Test" at bounding box center [776, 90] width 56 height 33
click at [104, 348] on h5 "Open Inquiry" at bounding box center [124, 355] width 93 height 21
click at [433, 343] on div "oi . query (( q ) => { q . all (( qb ) => { qb // .regex("raw.Dialled number.ke…" at bounding box center [484, 444] width 413 height 386
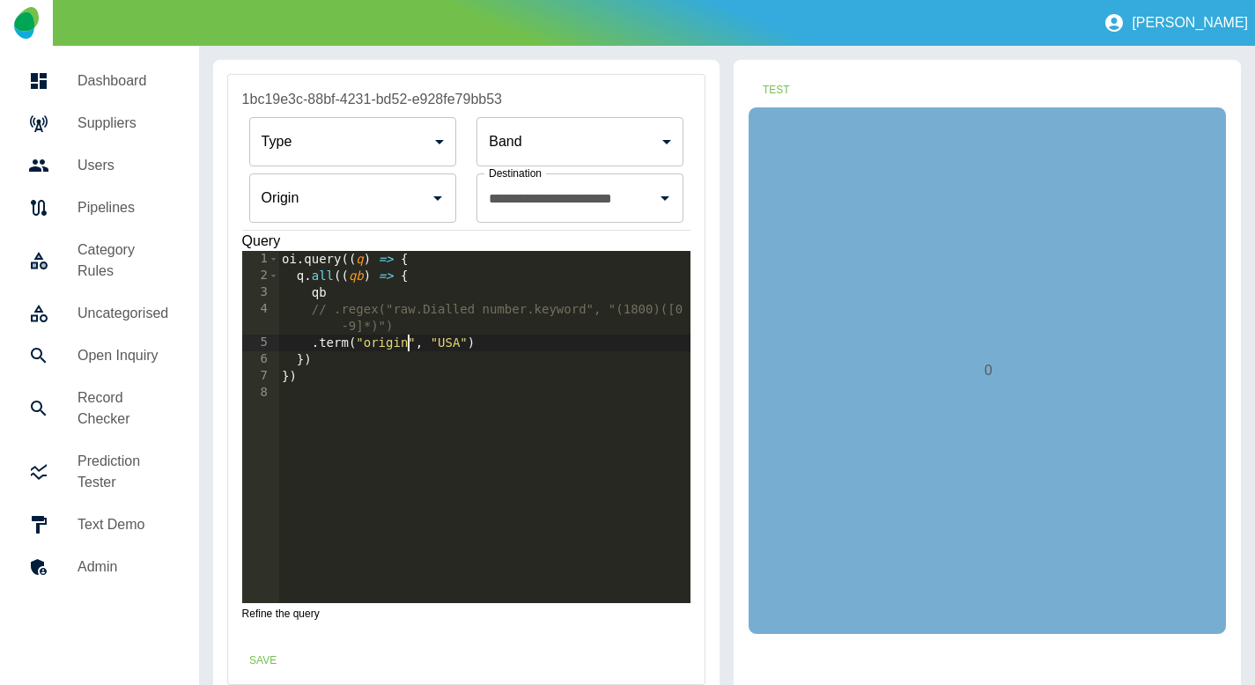
click at [455, 343] on div "oi . query (( q ) => { q . all (( qb ) => { qb // .regex("raw.Dialled number.ke…" at bounding box center [484, 444] width 413 height 386
click at [765, 85] on button "Test" at bounding box center [776, 90] width 56 height 33
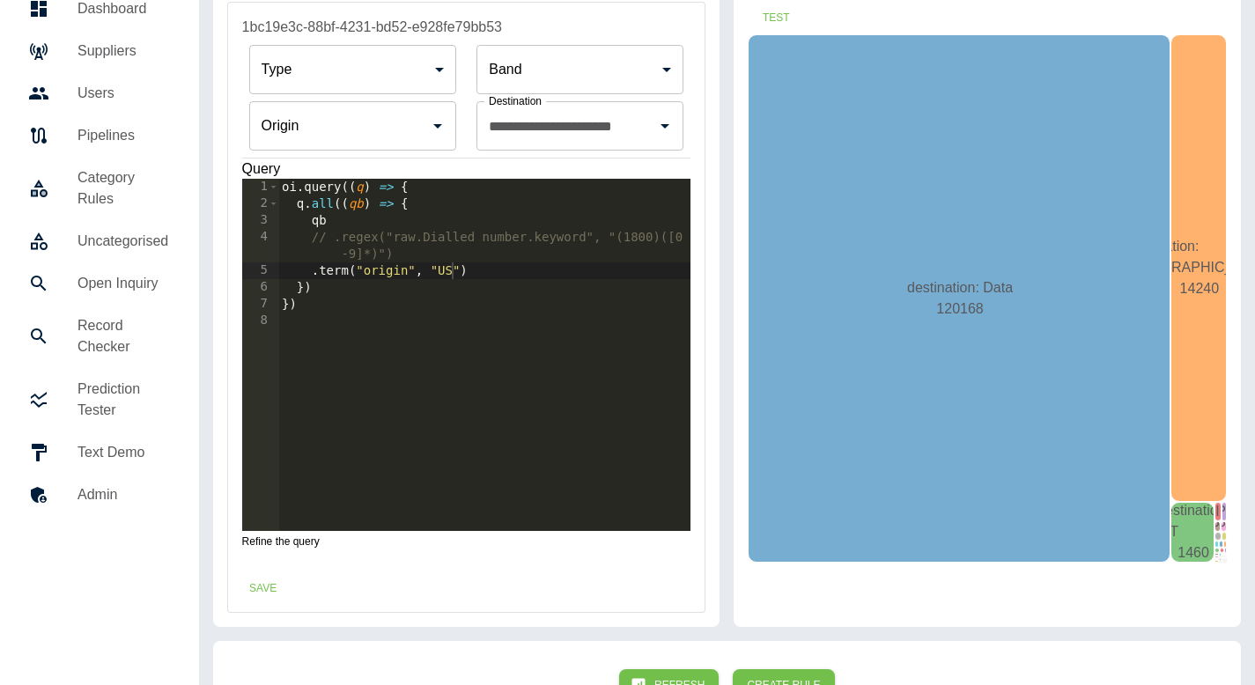
scroll to position [73, 0]
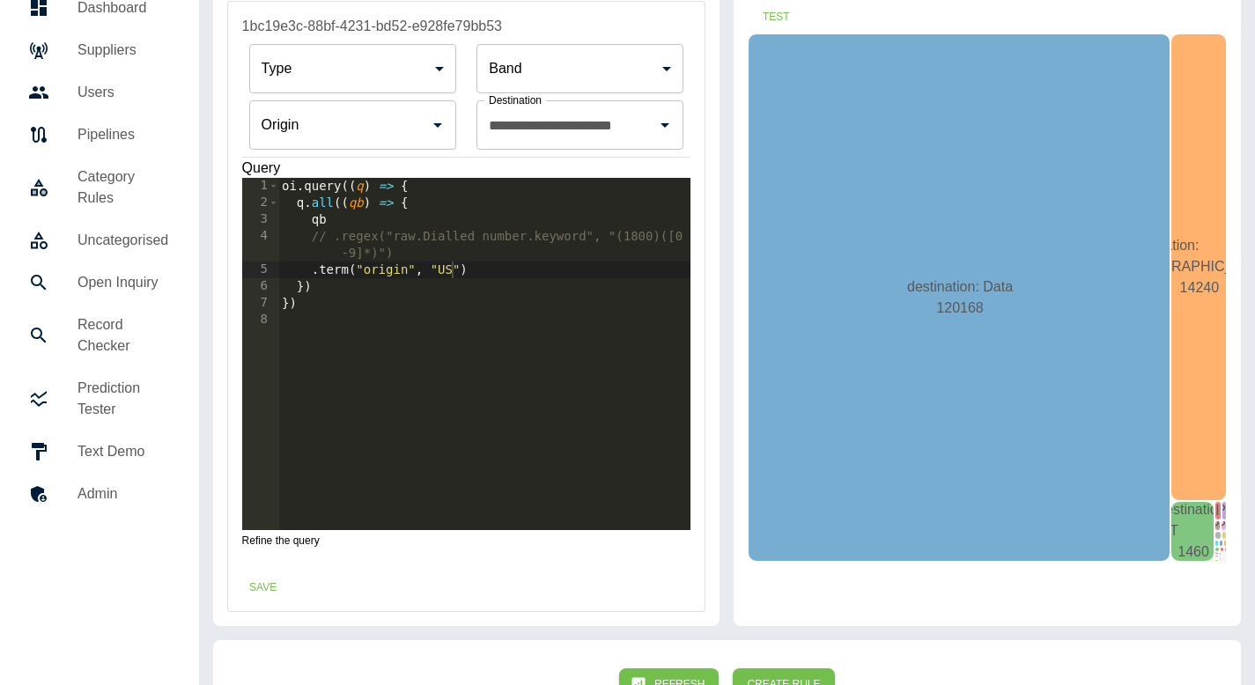
click at [457, 243] on div "oi . query (( q ) => { q . all (( qb ) => { qb // .regex("raw.Dialled number.ke…" at bounding box center [484, 371] width 413 height 386
type textarea "**********"
click at [770, 14] on button "Test" at bounding box center [776, 17] width 56 height 33
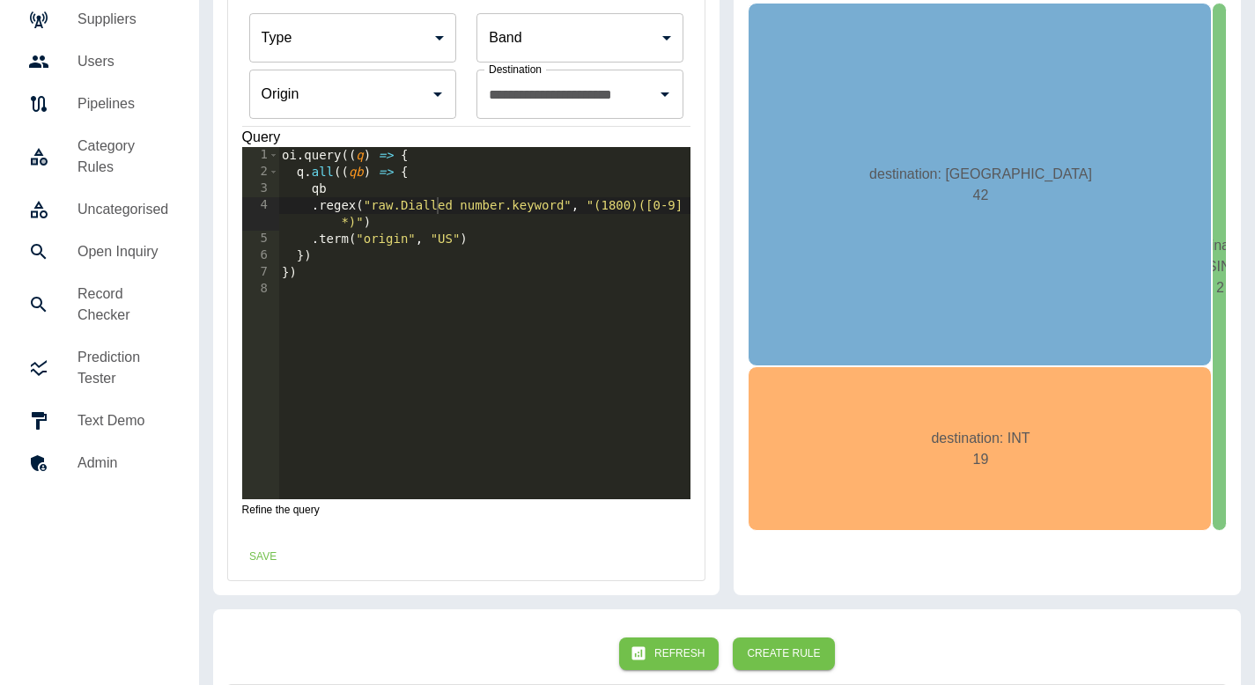
scroll to position [114, 0]
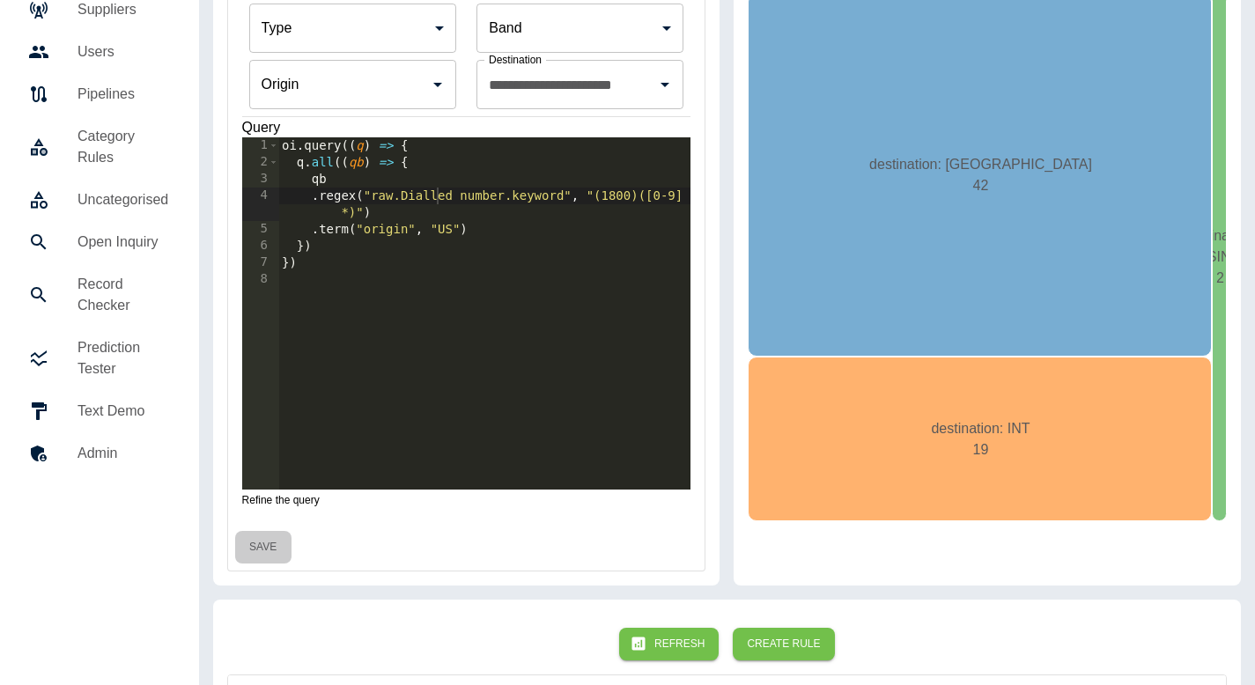
click at [266, 551] on button "Save" at bounding box center [263, 547] width 56 height 33
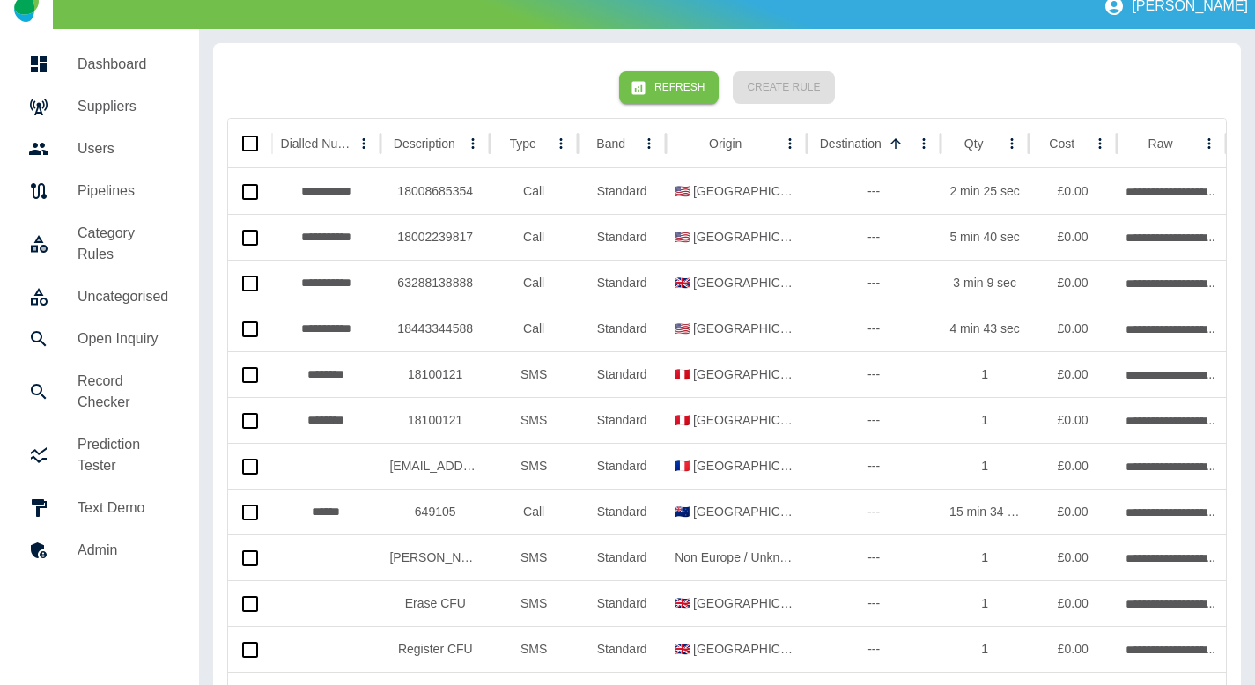
scroll to position [0, 0]
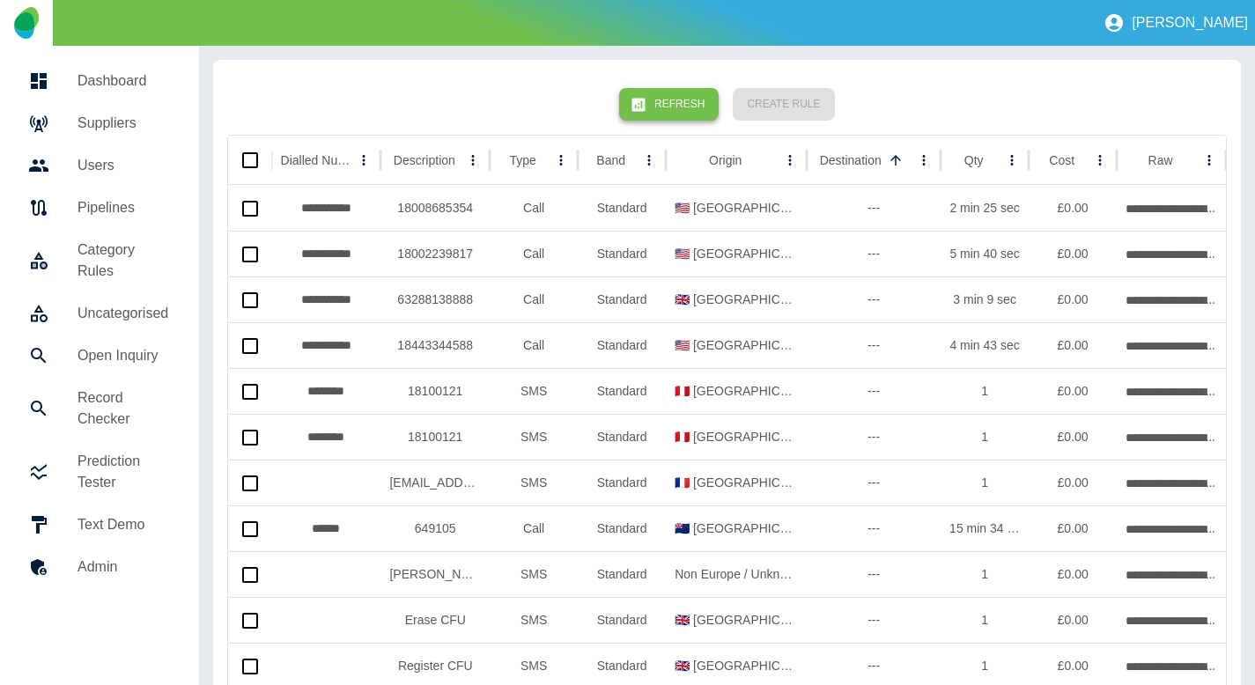
click at [647, 106] on icon "button" at bounding box center [639, 105] width 18 height 18
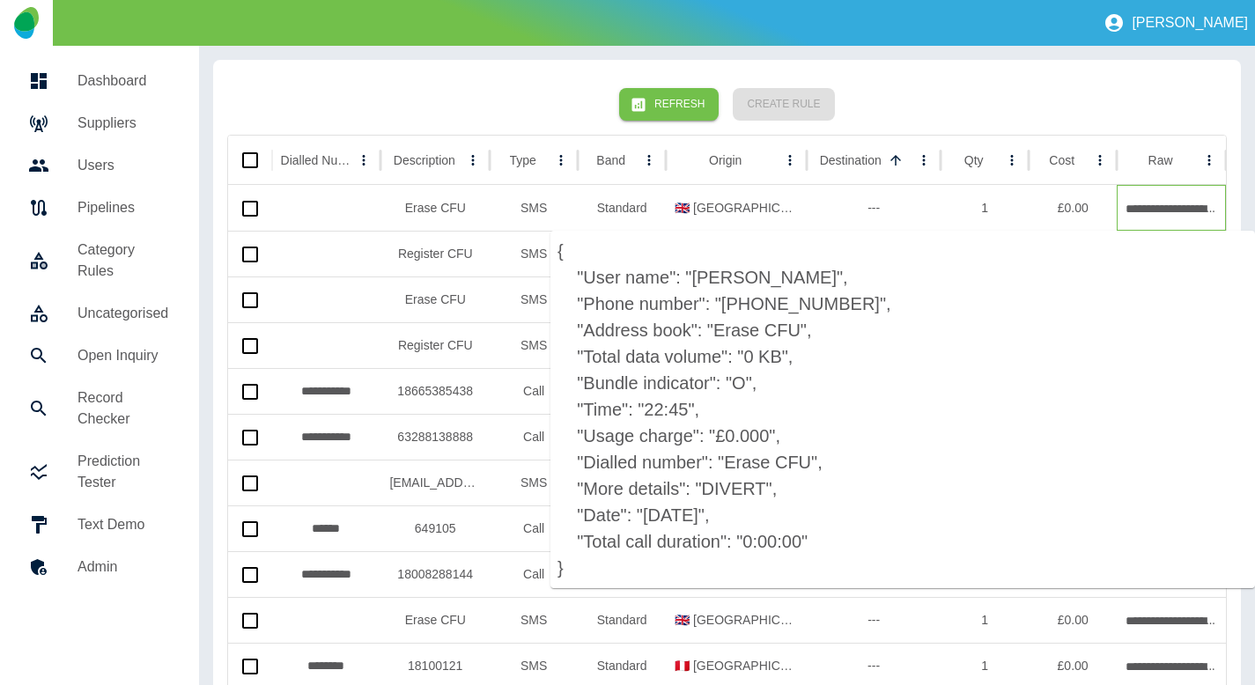
click at [750, 329] on p "{ "User name": "[PERSON_NAME]", "Phone number": "[PHONE_NUMBER]", "Address book…" at bounding box center [903, 410] width 705 height 358
drag, startPoint x: 787, startPoint y: 330, endPoint x: 713, endPoint y: 331, distance: 74.9
click at [713, 331] on p "{ "User name": "[PERSON_NAME]", "Phone number": "[PHONE_NUMBER]", "Address book…" at bounding box center [903, 410] width 705 height 358
copy p "Erase CFU"
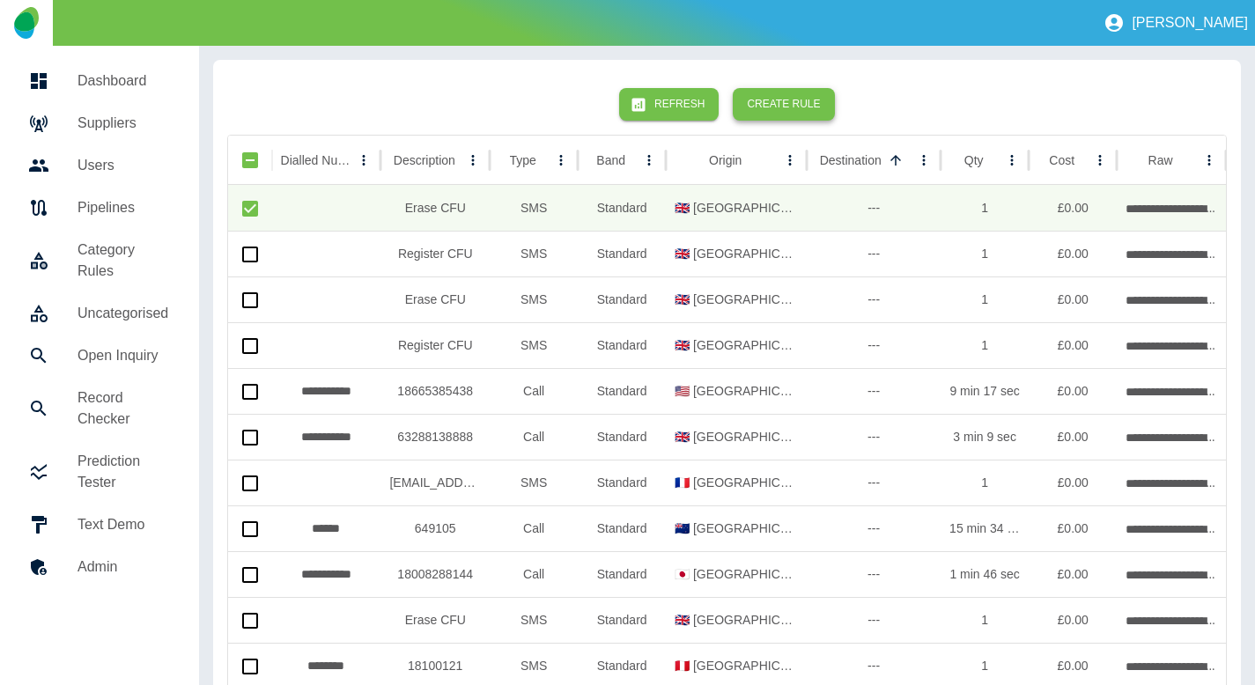
click at [776, 103] on button "Create Rule" at bounding box center [783, 104] width 101 height 33
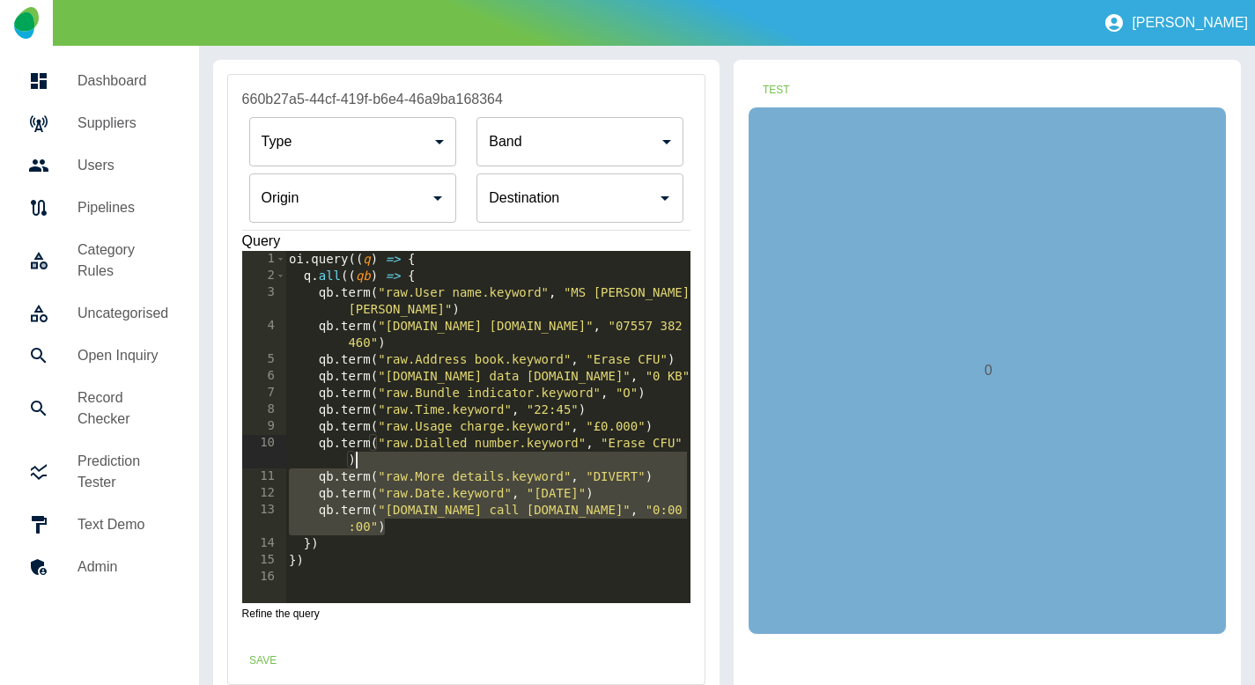
drag, startPoint x: 396, startPoint y: 531, endPoint x: 631, endPoint y: 458, distance: 245.5
click at [631, 458] on div "oi . query (( q ) => { q . all (( qb ) => { qb . term ( "raw.User name.keyword"…" at bounding box center [487, 444] width 405 height 386
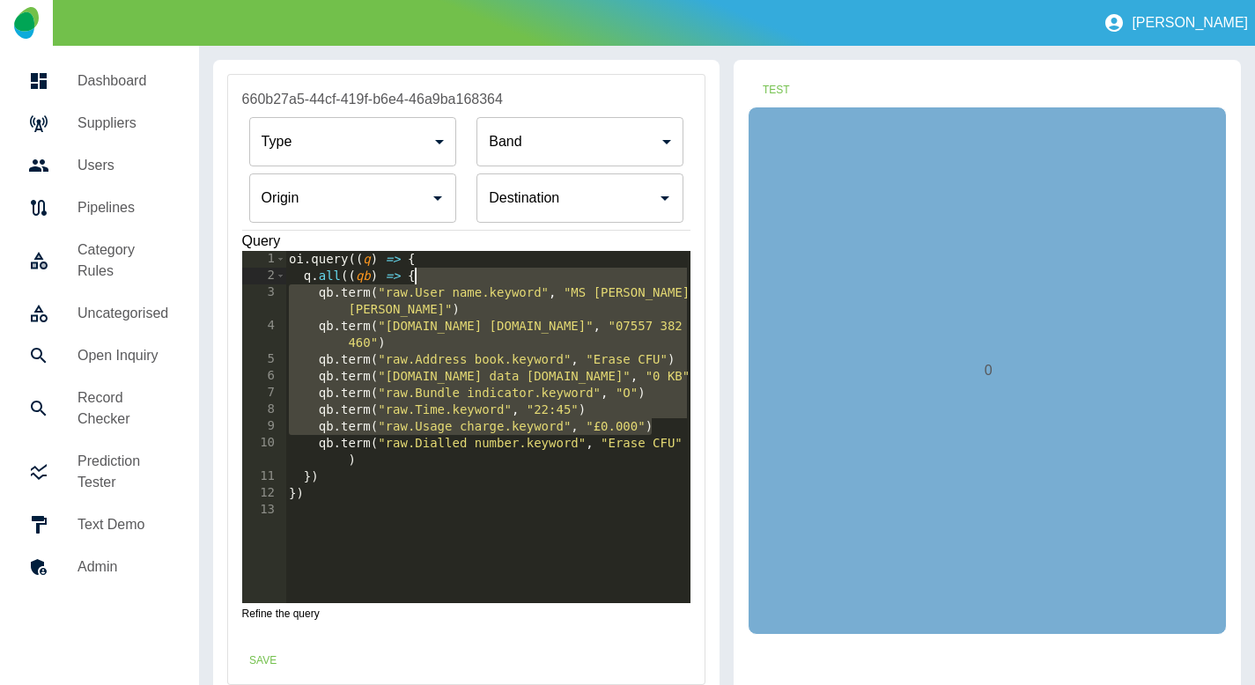
drag, startPoint x: 654, startPoint y: 421, endPoint x: 645, endPoint y: 274, distance: 147.4
click at [645, 274] on div "oi . query (( q ) => { q . all (( qb ) => { qb . term ( "raw.User name.keyword"…" at bounding box center [487, 444] width 405 height 386
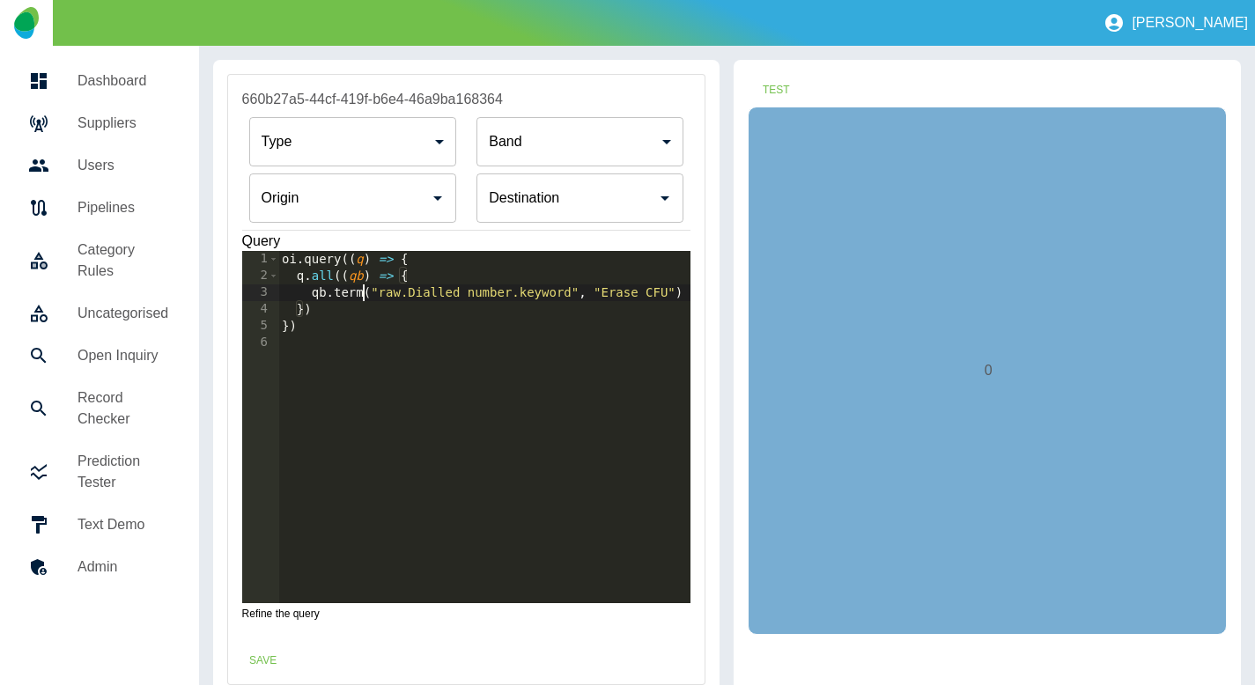
click at [361, 292] on div "oi . query (( q ) => { q . all (( qb ) => { qb . term ( "raw.Dialled number.key…" at bounding box center [484, 444] width 413 height 386
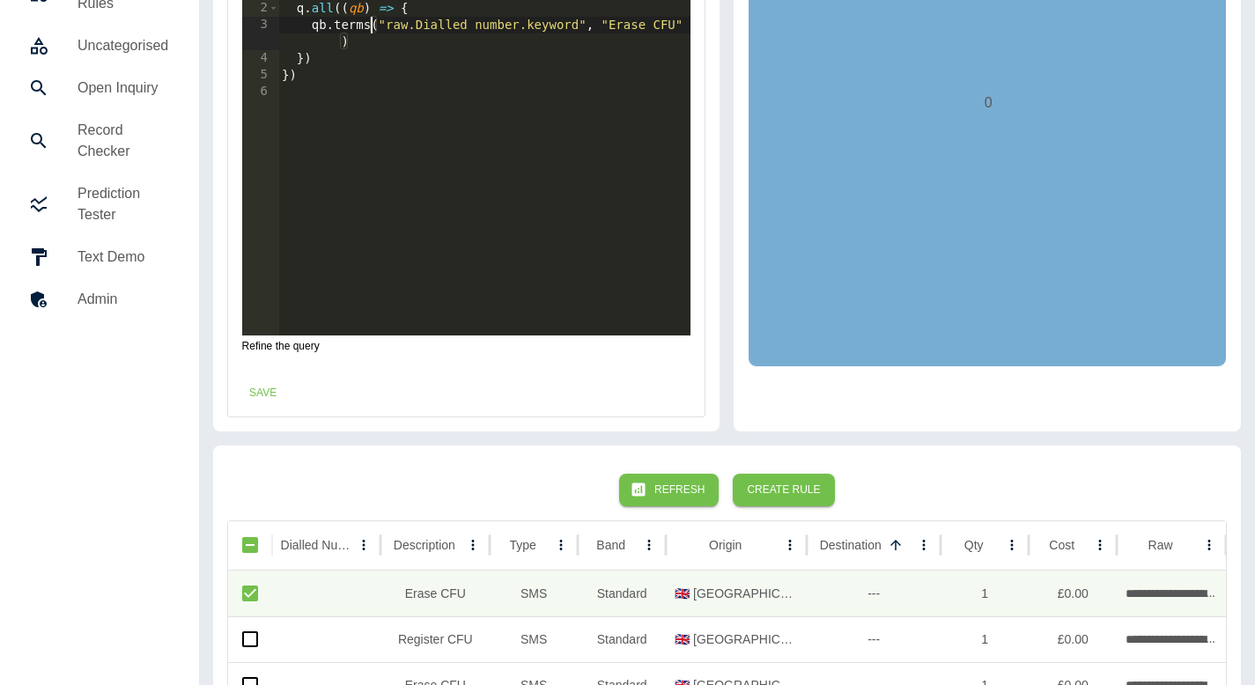
scroll to position [86, 0]
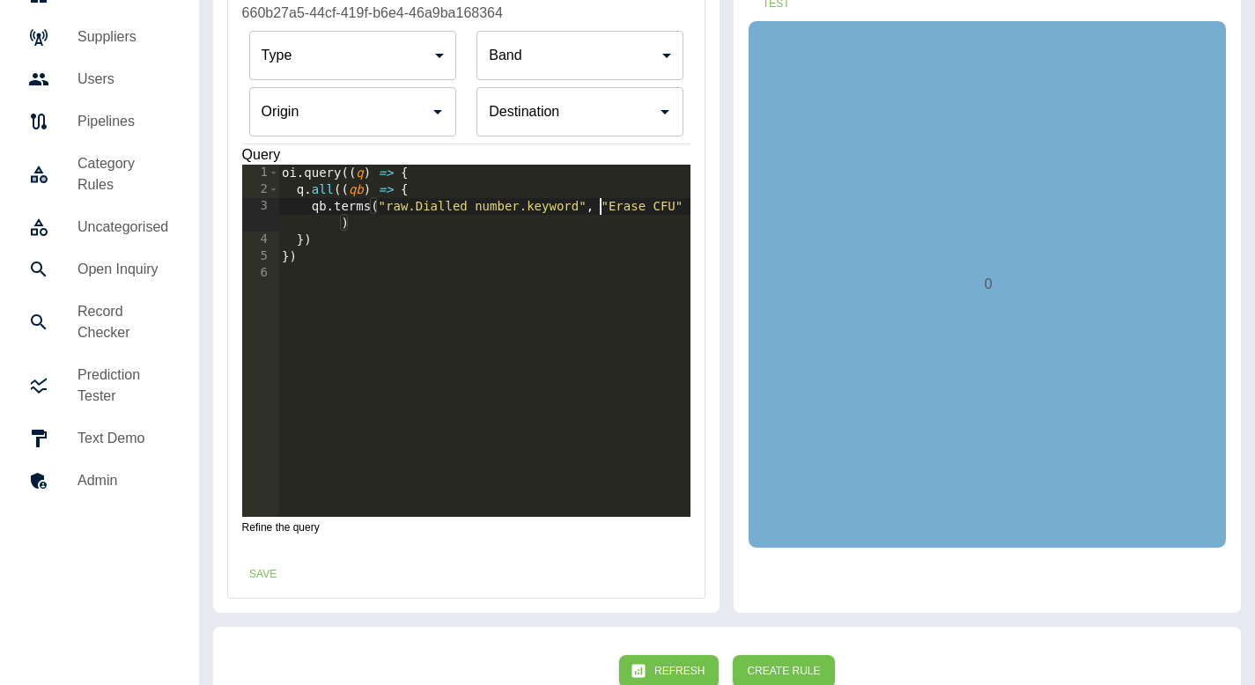
click at [601, 201] on div "oi . query (( q ) => { q . all (( qb ) => { qb . terms ( "raw.Dialled number.ke…" at bounding box center [484, 358] width 413 height 386
click at [367, 225] on div "oi . query (( q ) => { q . all (( qb ) => { qb . terms ( "raw.Dialled number.ke…" at bounding box center [484, 358] width 413 height 386
type textarea "**********"
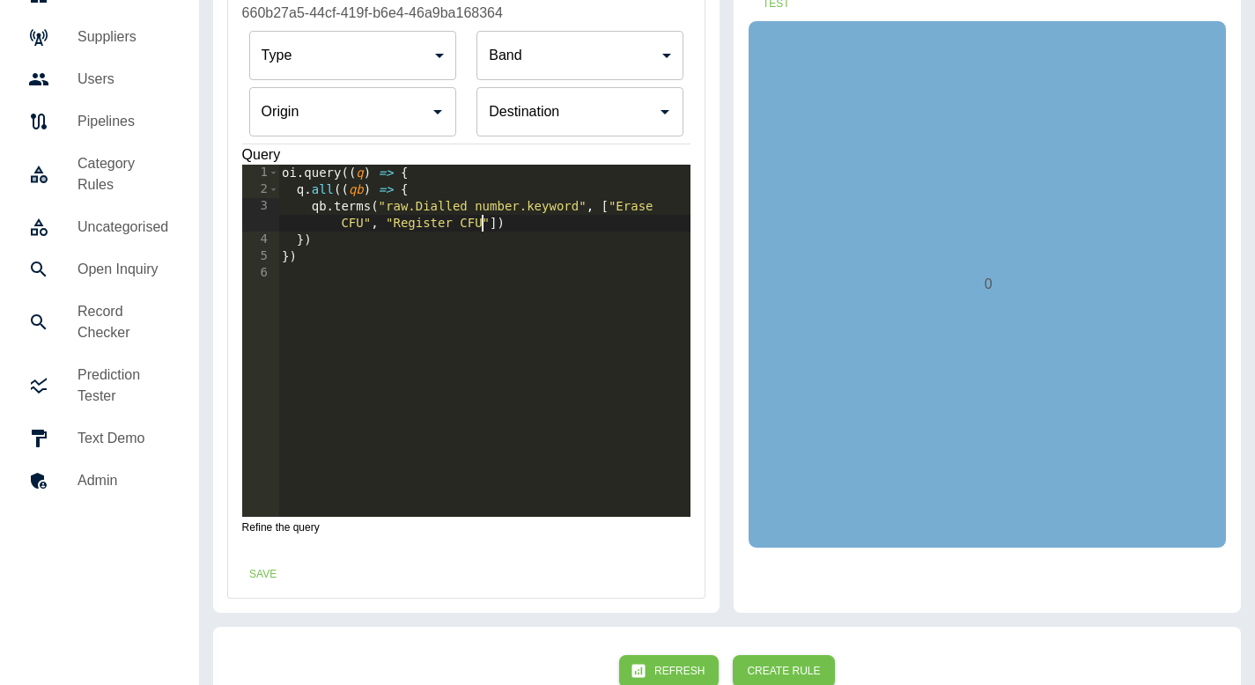
click at [332, 58] on body "**********" at bounding box center [627, 256] width 1255 height 685
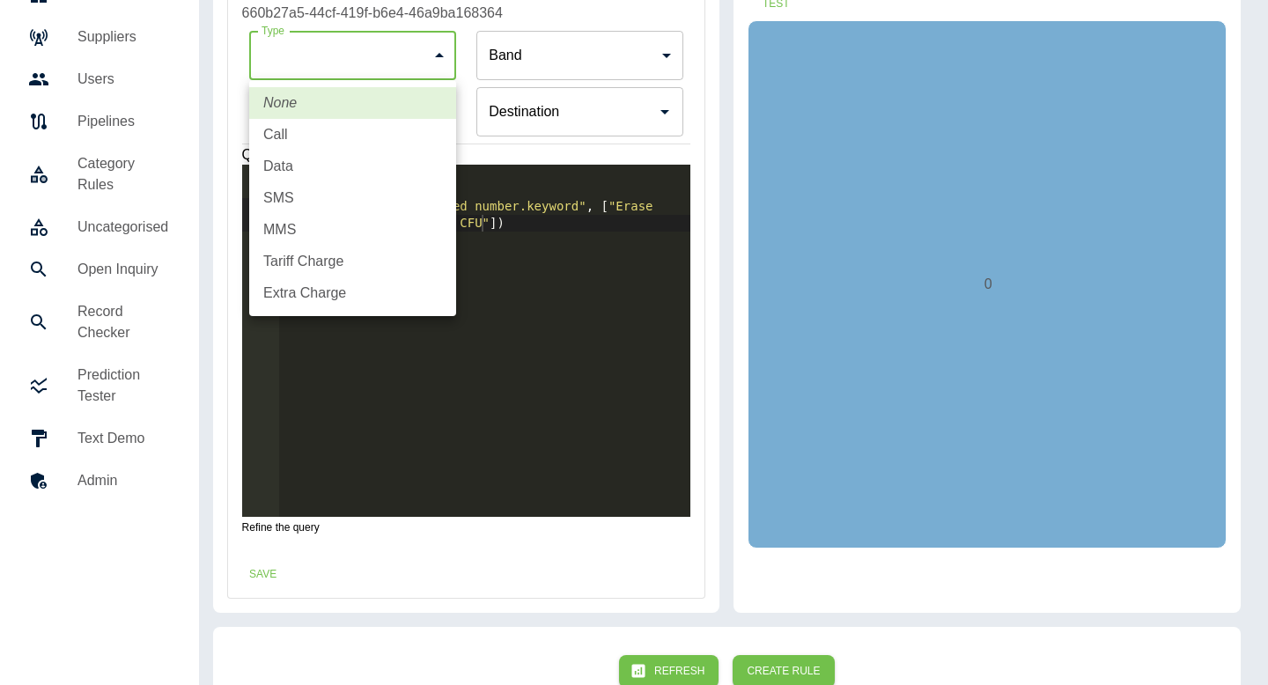
click at [333, 286] on li "Extra Charge" at bounding box center [352, 293] width 207 height 32
type input "**********"
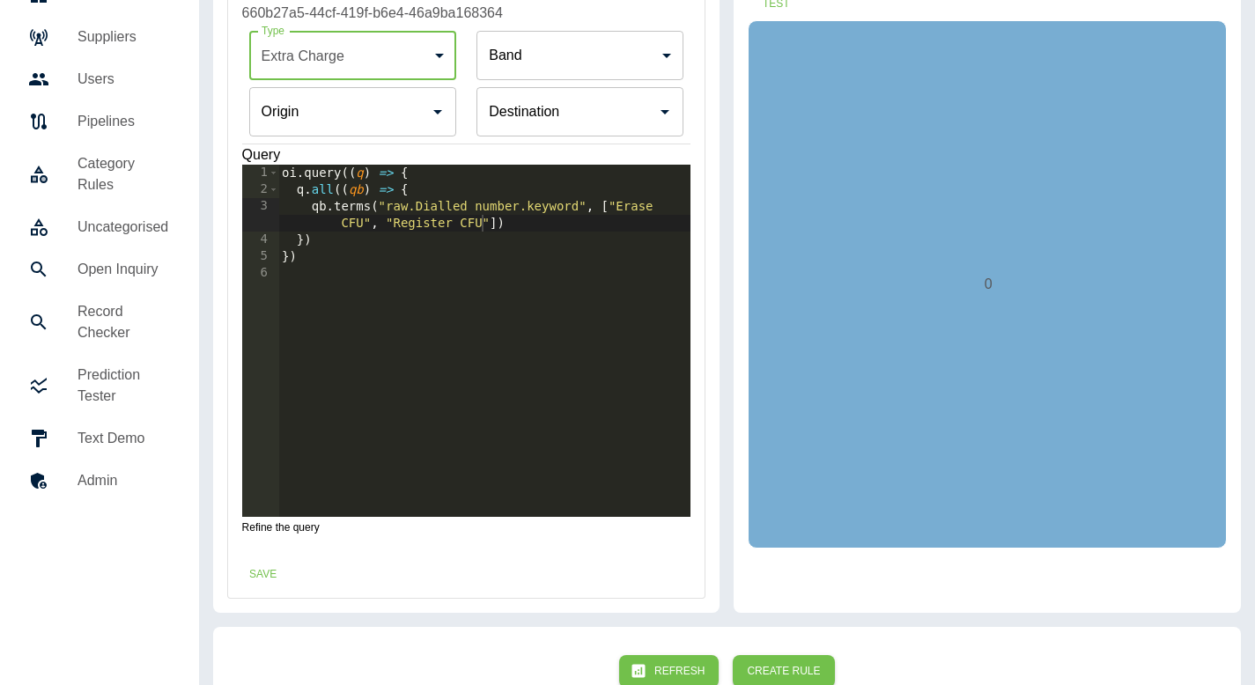
click at [558, 118] on div "Destination Destination" at bounding box center [580, 111] width 207 height 49
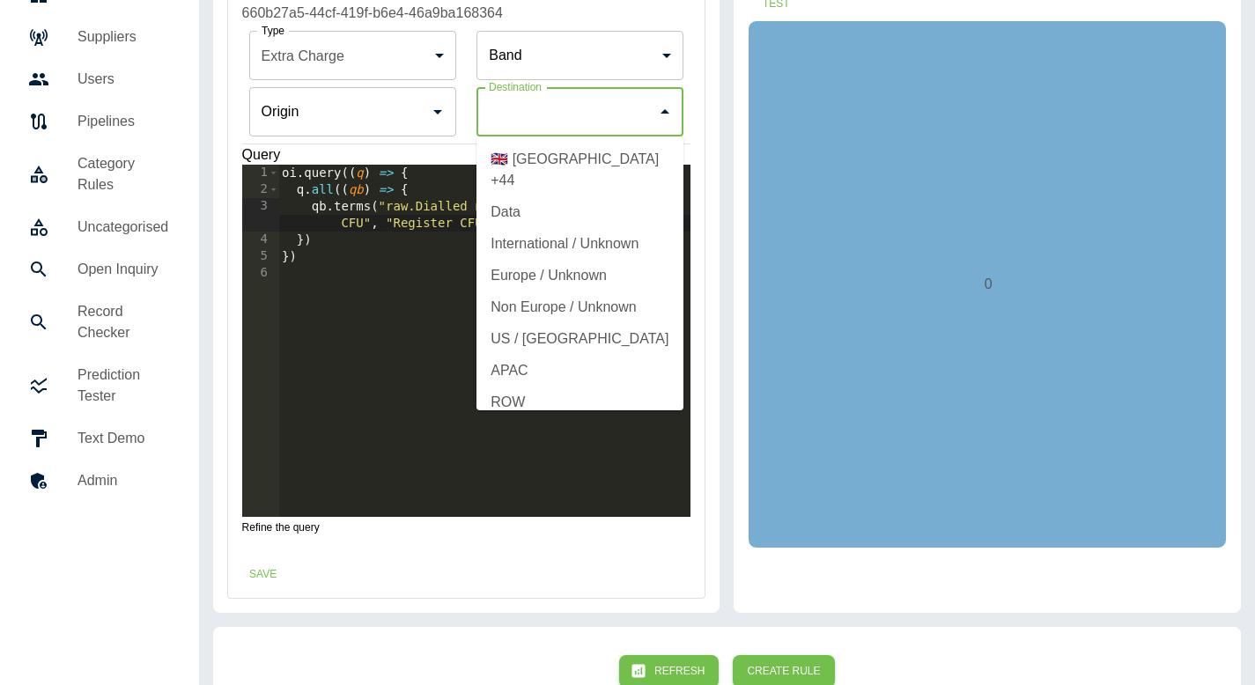
click at [547, 168] on li "🇬🇧 [GEOGRAPHIC_DATA] +44" at bounding box center [580, 170] width 207 height 53
type input "**********"
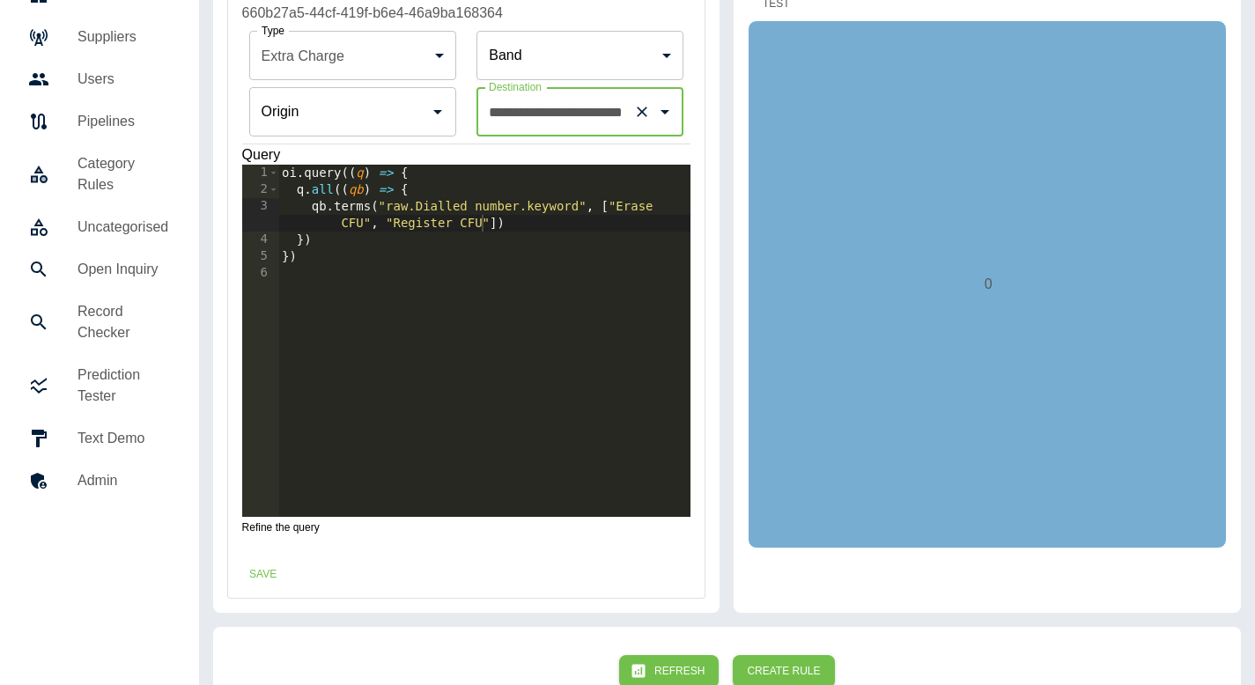
click at [777, 12] on button "Test" at bounding box center [776, 4] width 56 height 33
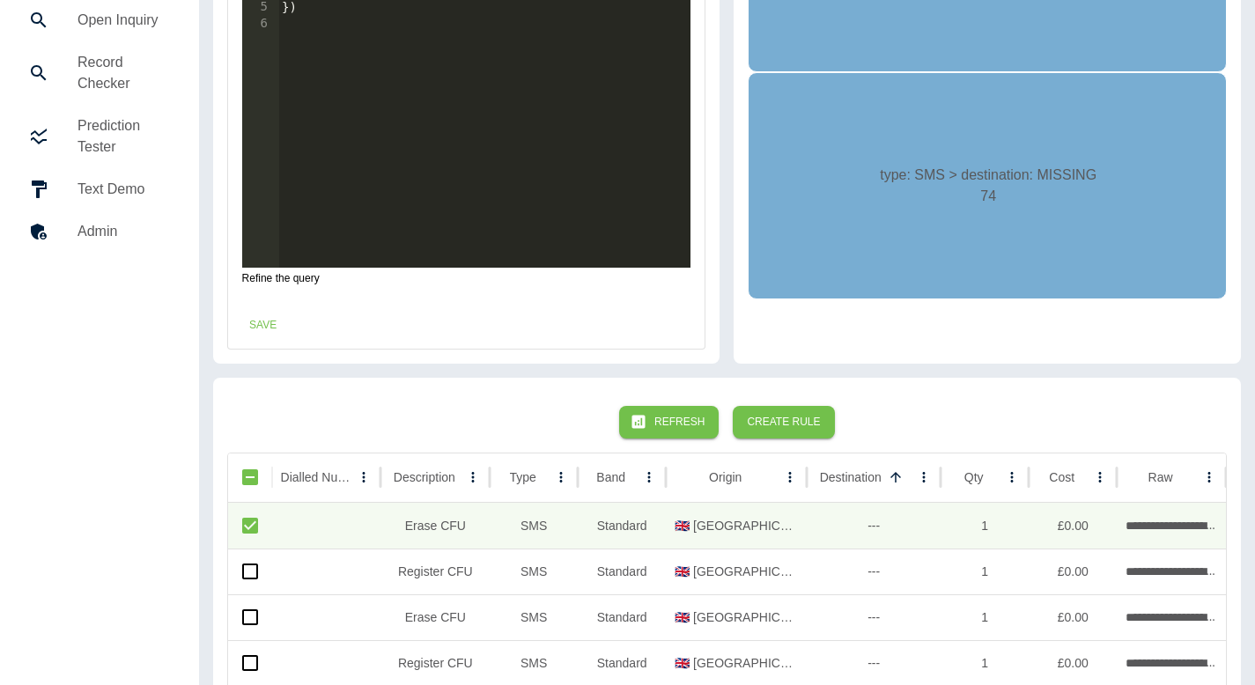
scroll to position [0, 0]
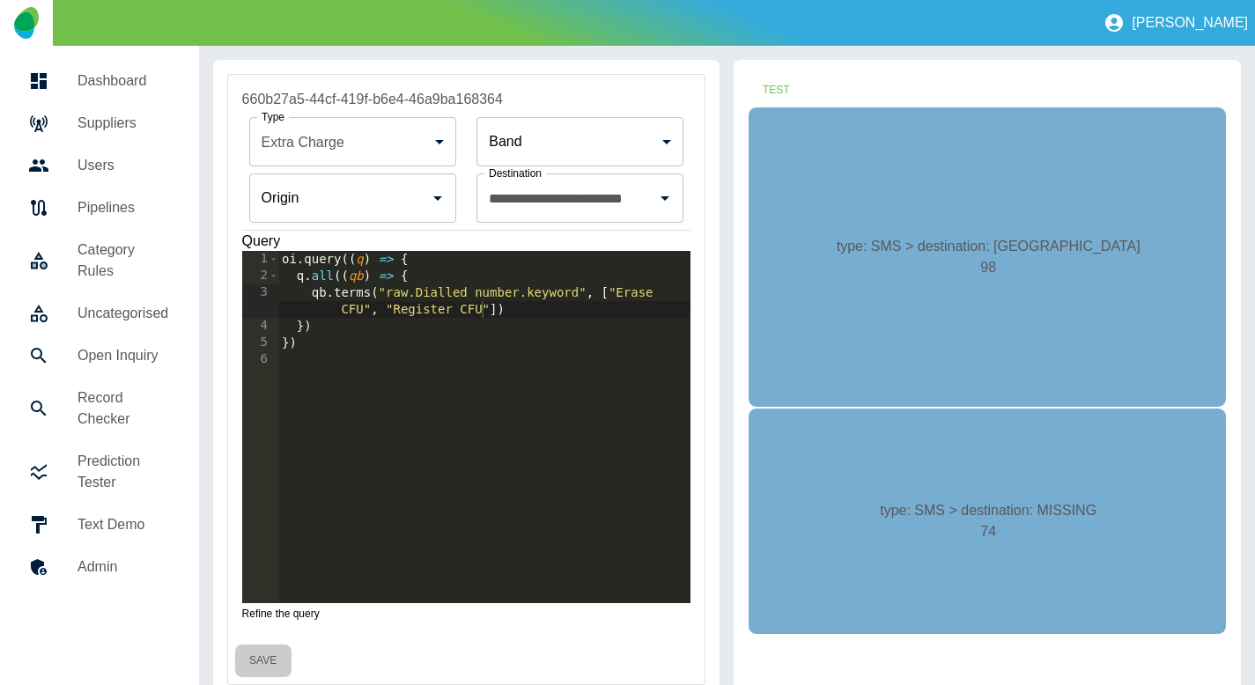
click at [267, 658] on button "Save" at bounding box center [263, 661] width 56 height 33
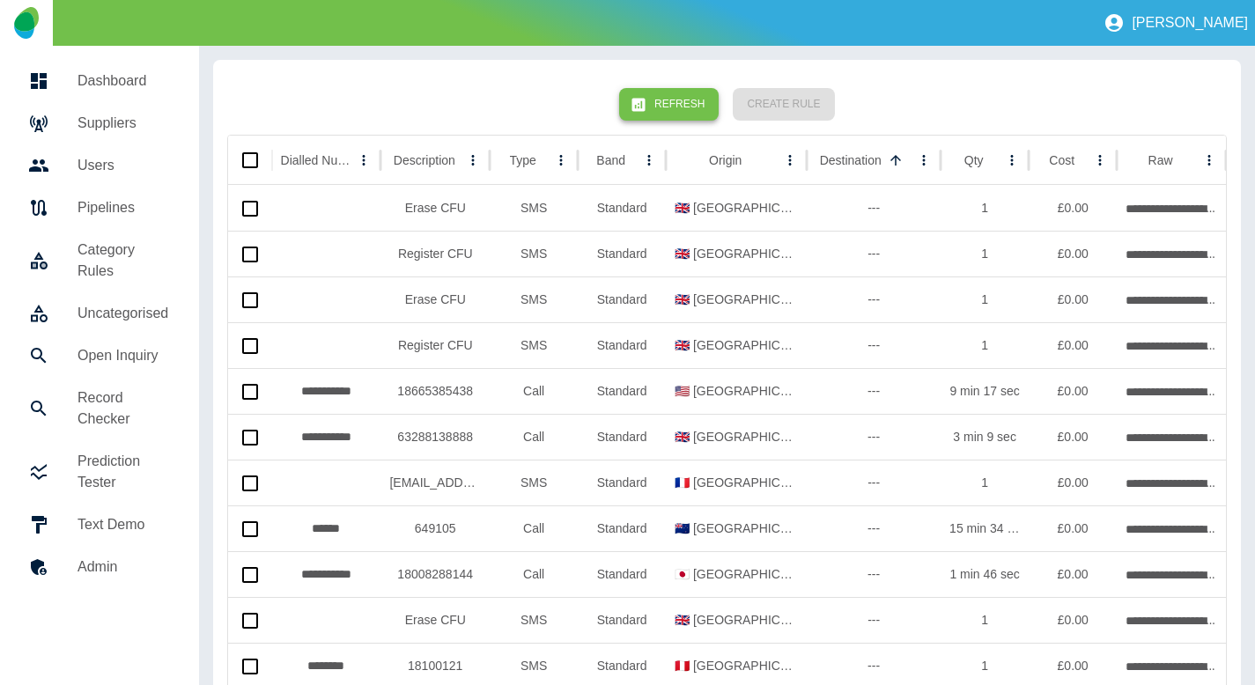
click at [677, 97] on button "Refresh" at bounding box center [669, 104] width 100 height 33
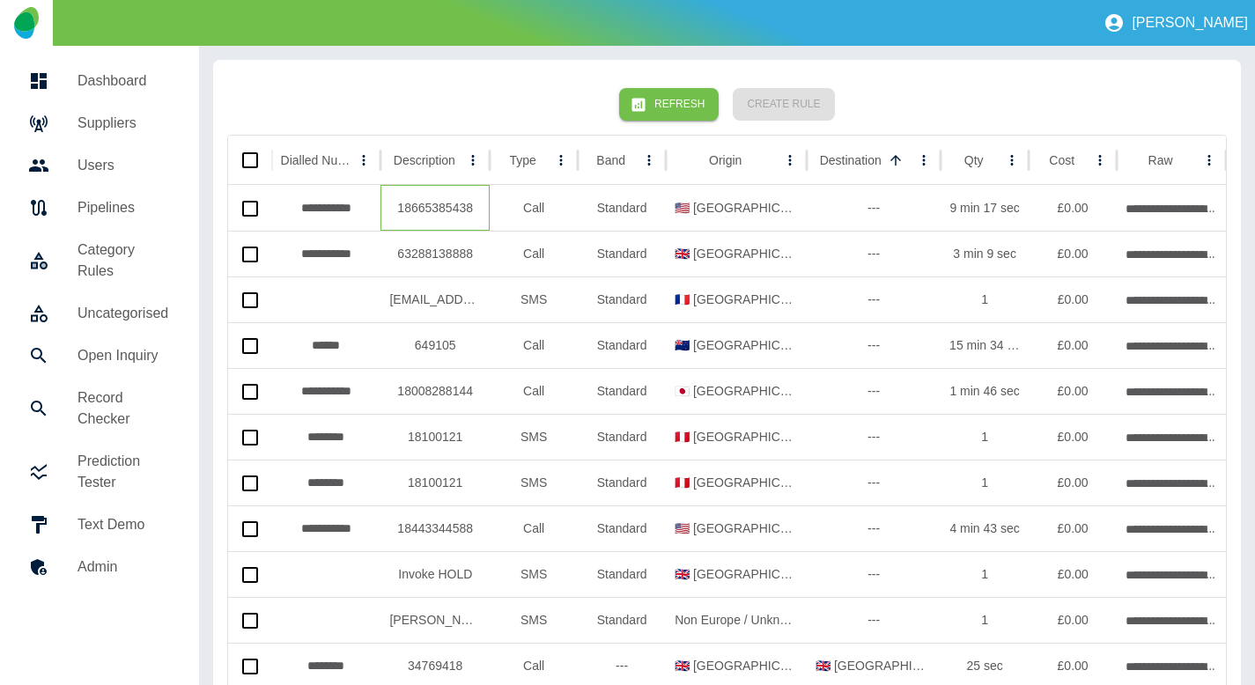
click at [439, 209] on div "18665385438" at bounding box center [435, 208] width 109 height 46
copy div "18665385438"
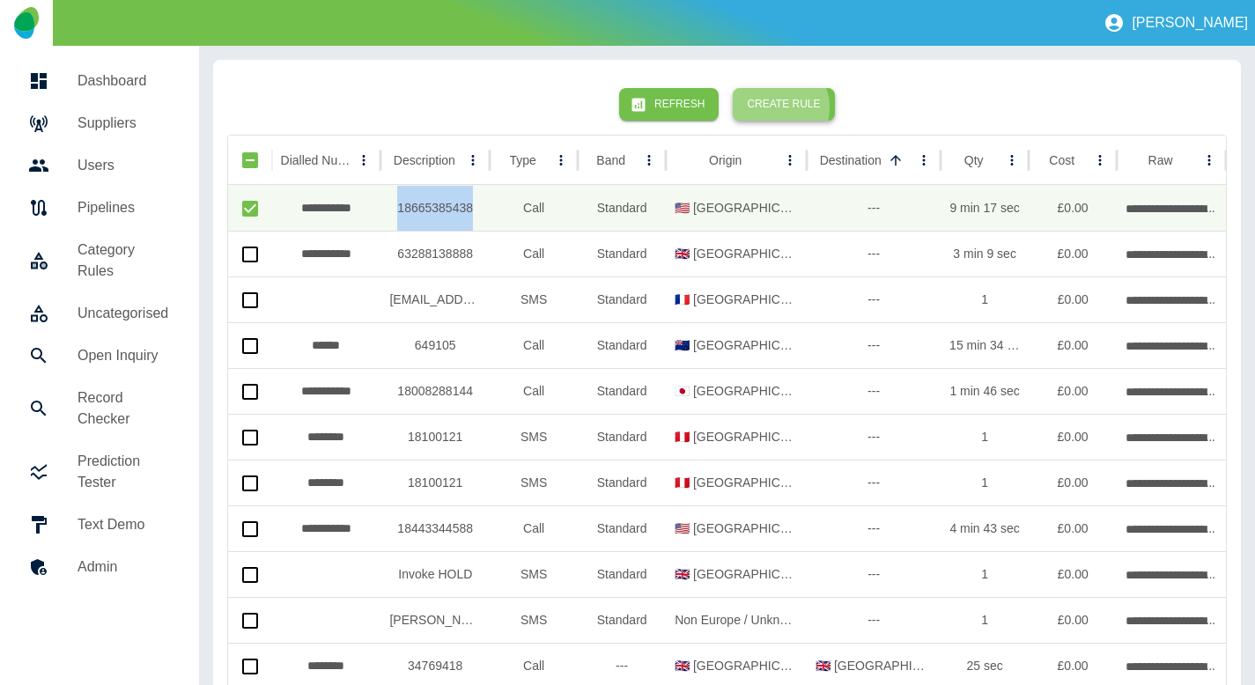
click at [773, 107] on button "Create Rule" at bounding box center [783, 104] width 101 height 33
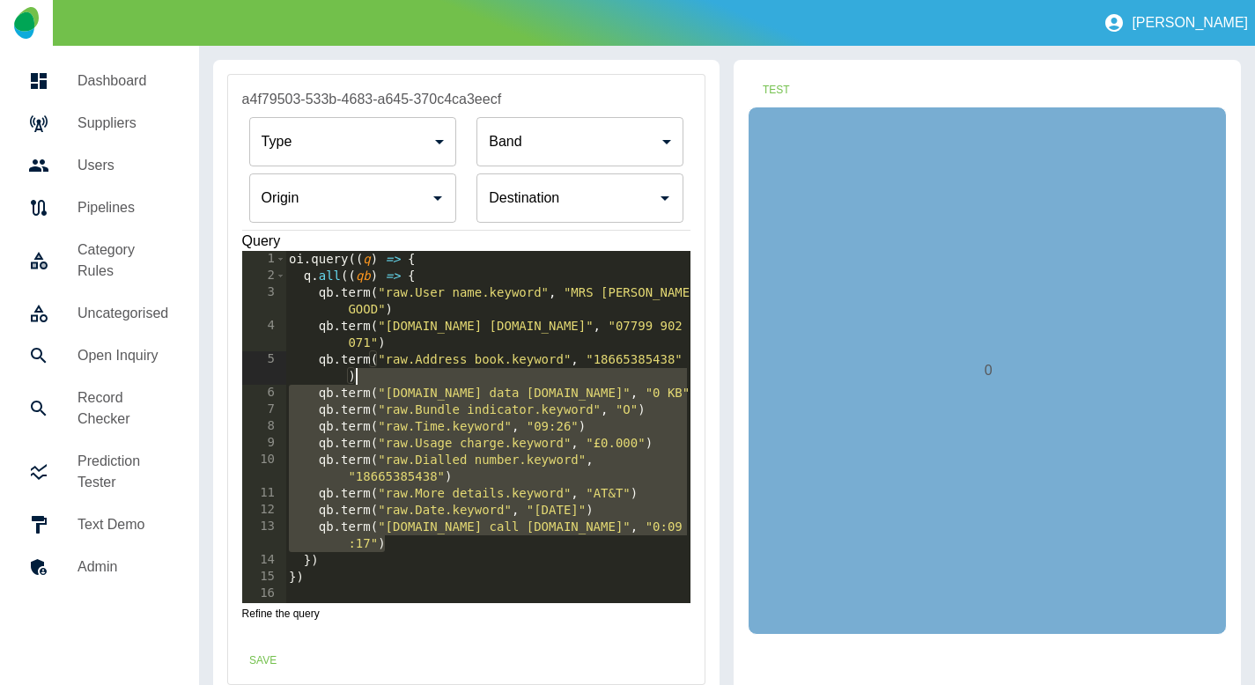
drag, startPoint x: 409, startPoint y: 547, endPoint x: 582, endPoint y: 378, distance: 242.3
click at [582, 378] on div "oi . query (( q ) => { q . all (( qb ) => { qb . term ( "raw.User name.keyword"…" at bounding box center [487, 444] width 405 height 386
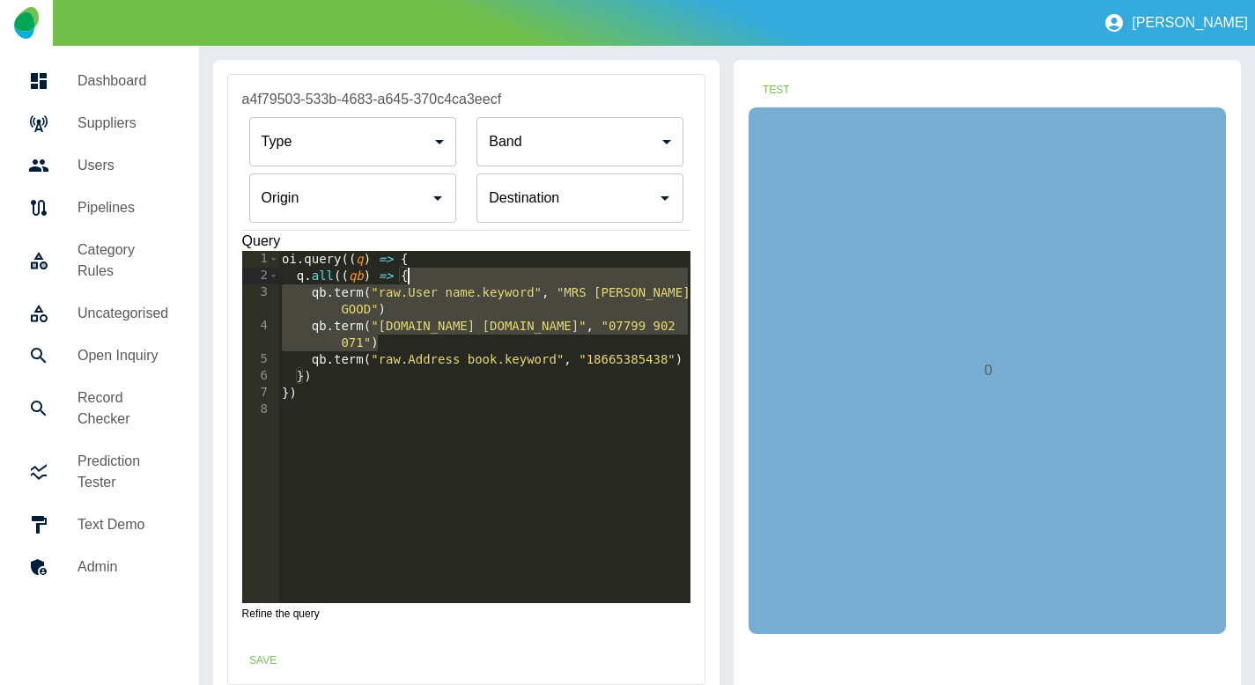
drag, startPoint x: 488, startPoint y: 336, endPoint x: 486, endPoint y: 274, distance: 61.7
click at [486, 274] on div "oi . query (( q ) => { q . all (( qb ) => { qb . term ( "raw.User name.keyword"…" at bounding box center [484, 444] width 413 height 386
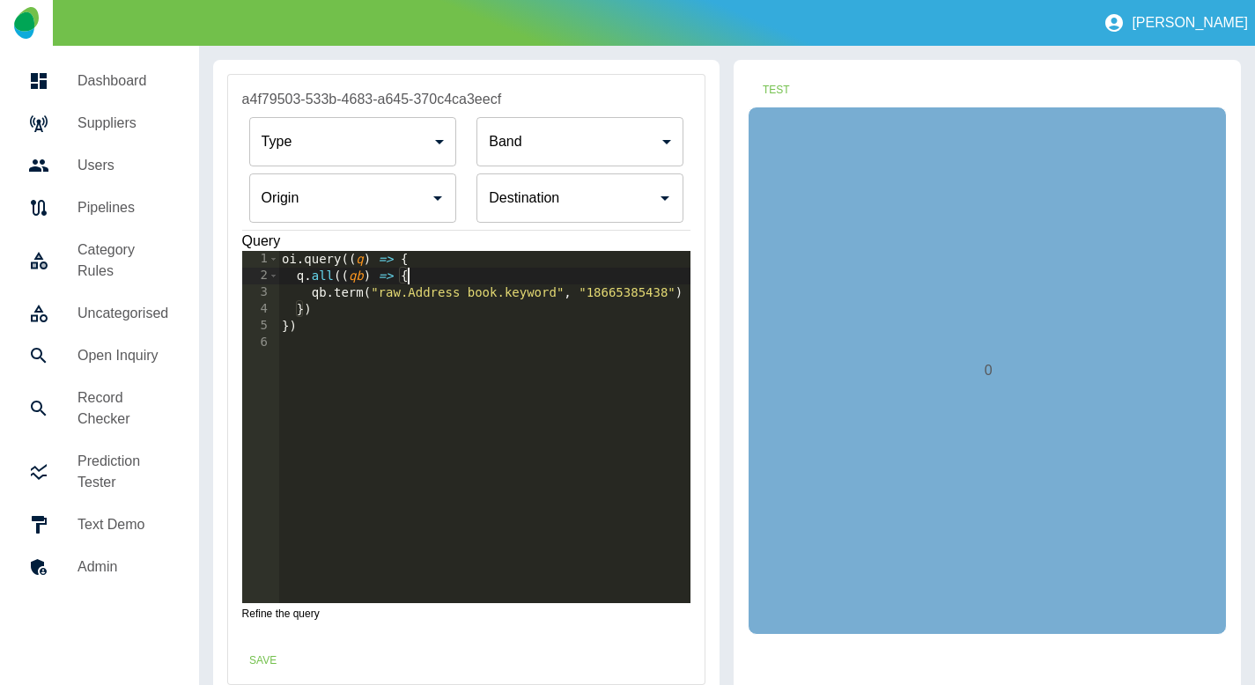
click at [610, 292] on div "oi . query (( q ) => { q . all (( qb ) => { qb . term ( "raw.Address book.keywo…" at bounding box center [484, 444] width 413 height 386
type textarea "**********"
click at [564, 183] on input "Origin" at bounding box center [566, 197] width 165 height 33
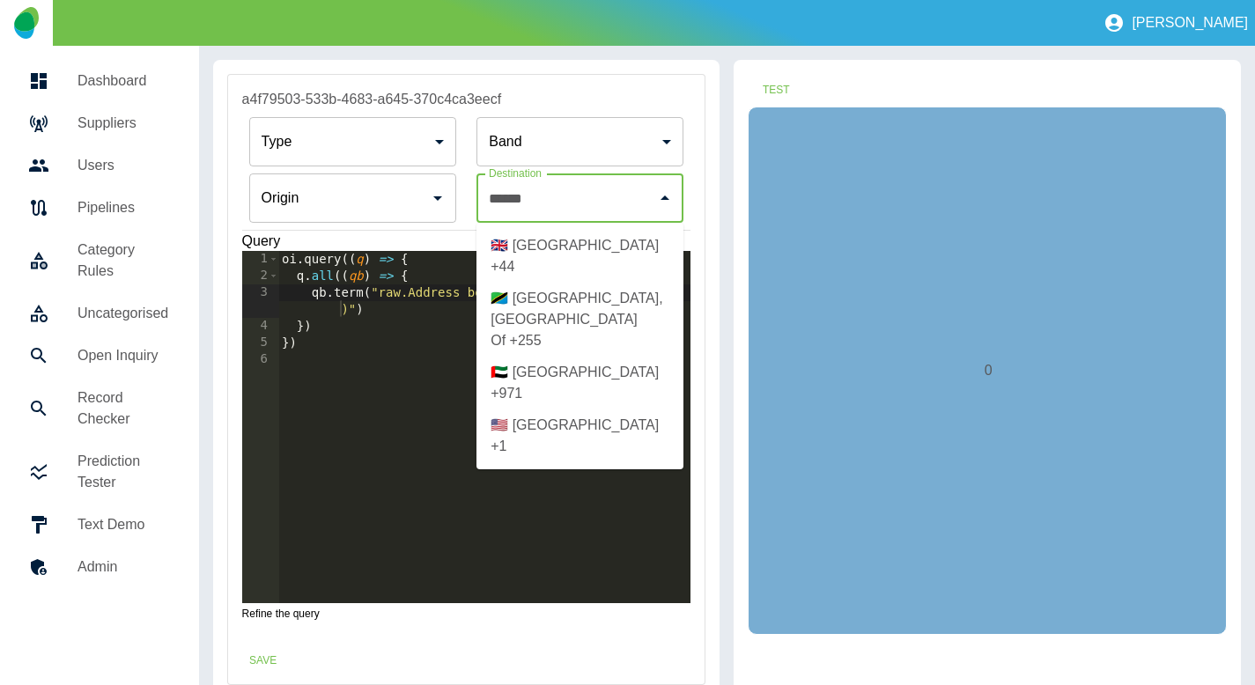
click at [588, 410] on li "🇺🇸 [GEOGRAPHIC_DATA] +1" at bounding box center [580, 436] width 207 height 53
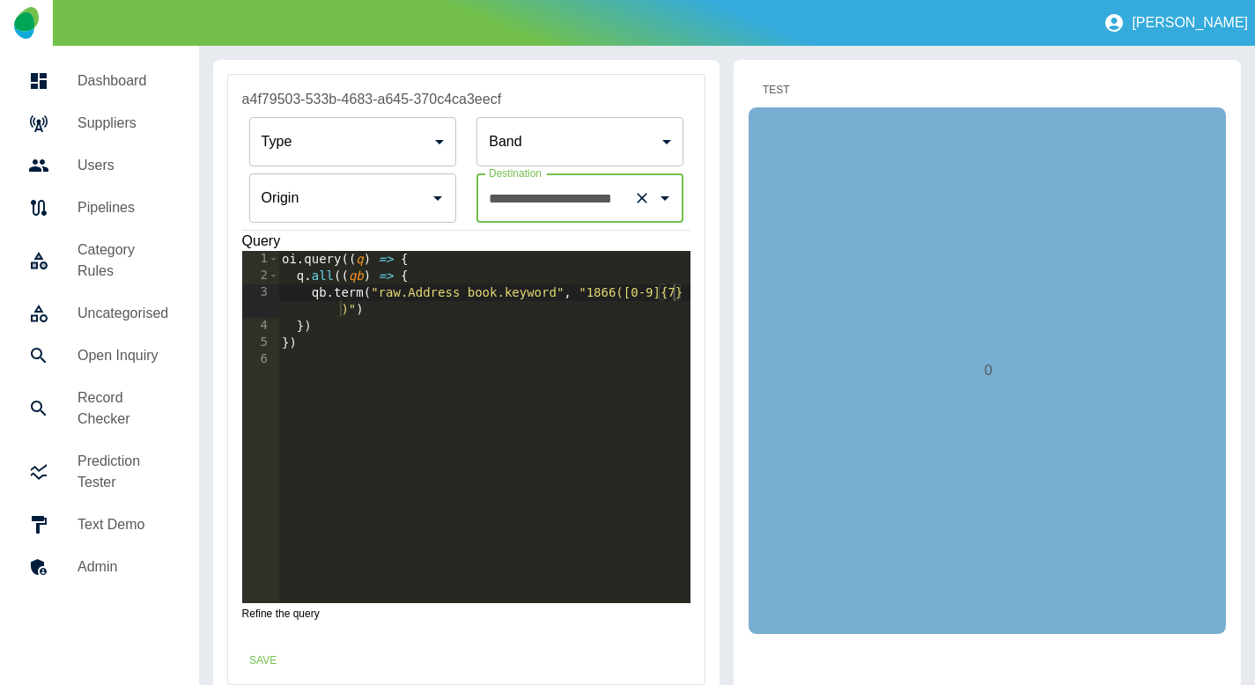
type input "**********"
click at [782, 103] on button "Test" at bounding box center [776, 90] width 56 height 33
click at [350, 293] on div "oi . query (( q ) => { q . all (( qb ) => { qb . term ( "raw.Address book.keywo…" at bounding box center [484, 444] width 413 height 386
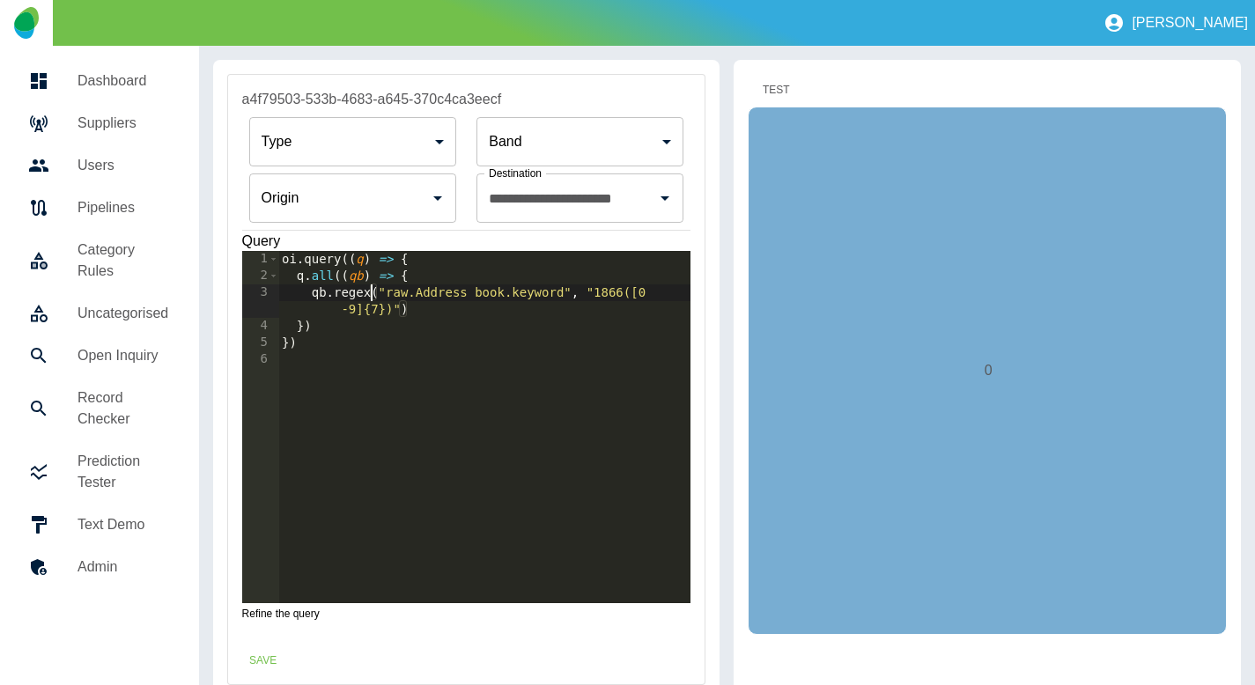
type textarea "**********"
click at [768, 88] on button "Test" at bounding box center [776, 90] width 56 height 33
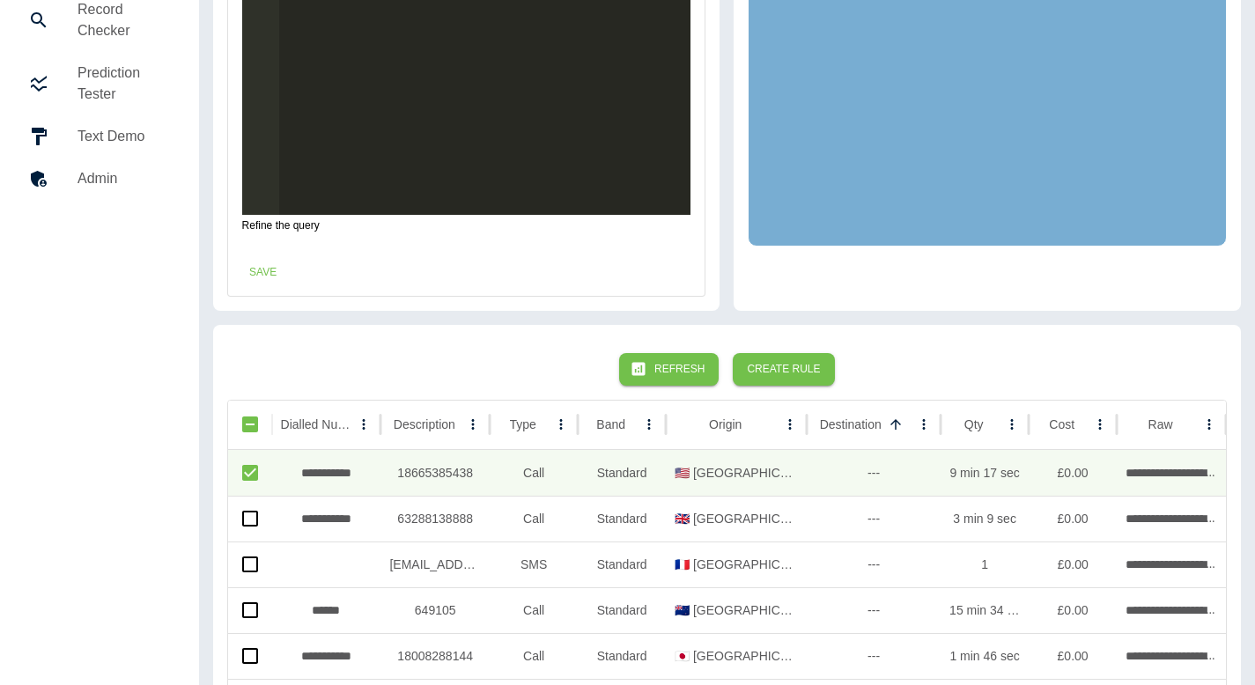
scroll to position [394, 0]
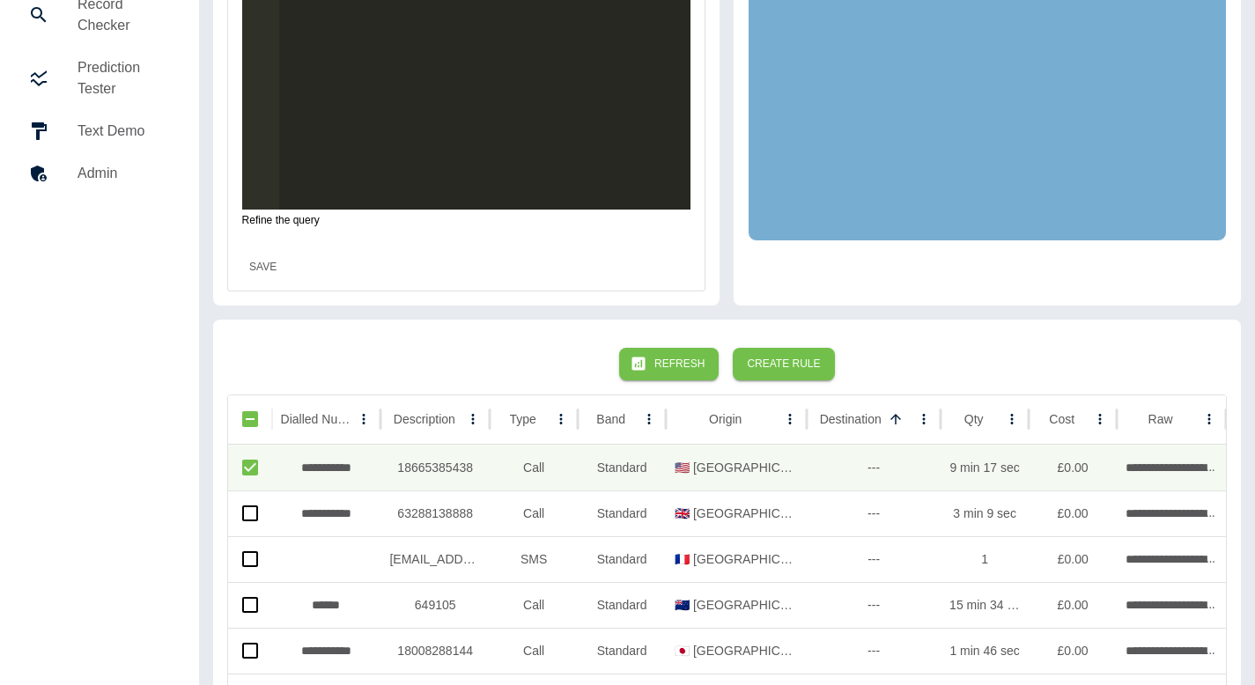
click at [256, 275] on button "Save" at bounding box center [263, 267] width 56 height 33
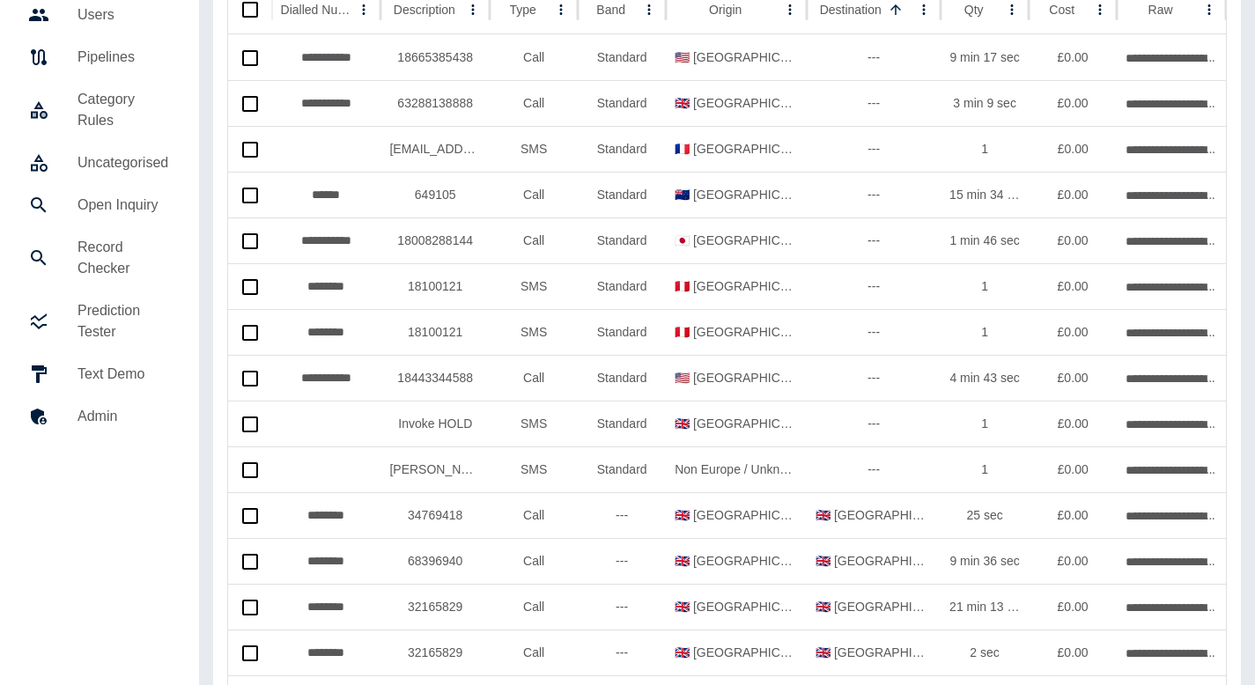
scroll to position [0, 0]
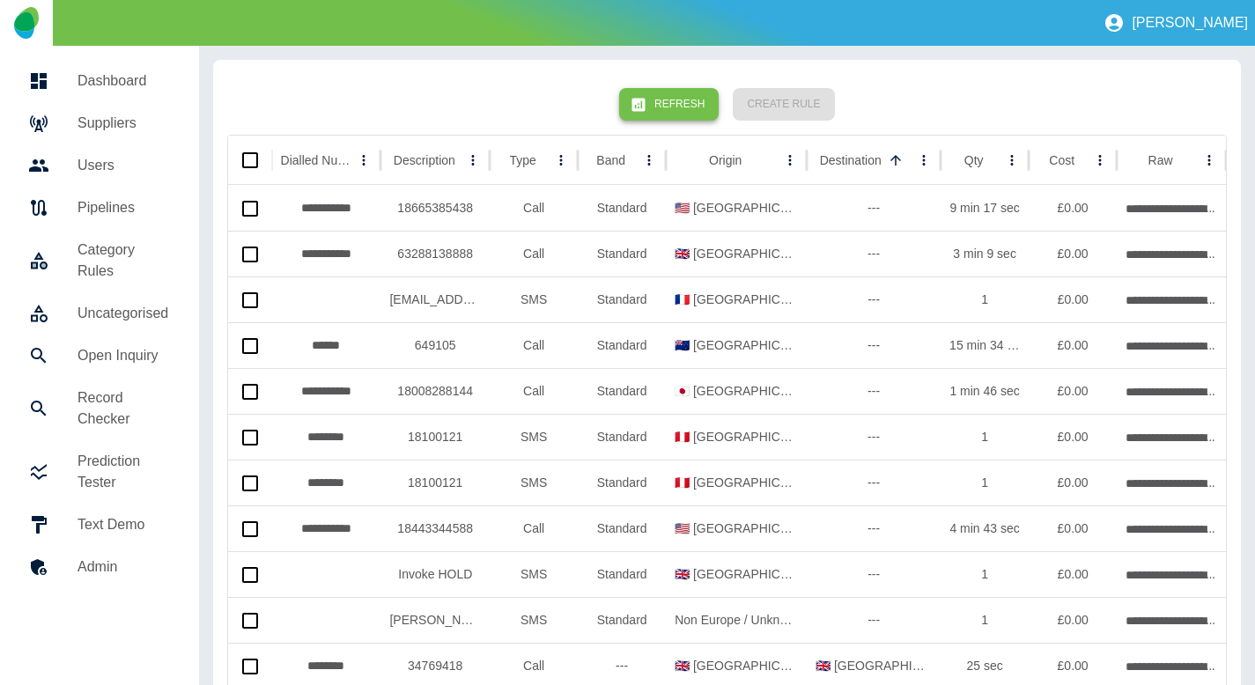
click at [643, 123] on div "Refresh Create Rule" at bounding box center [727, 104] width 1000 height 61
click at [646, 104] on icon "button" at bounding box center [638, 104] width 13 height 13
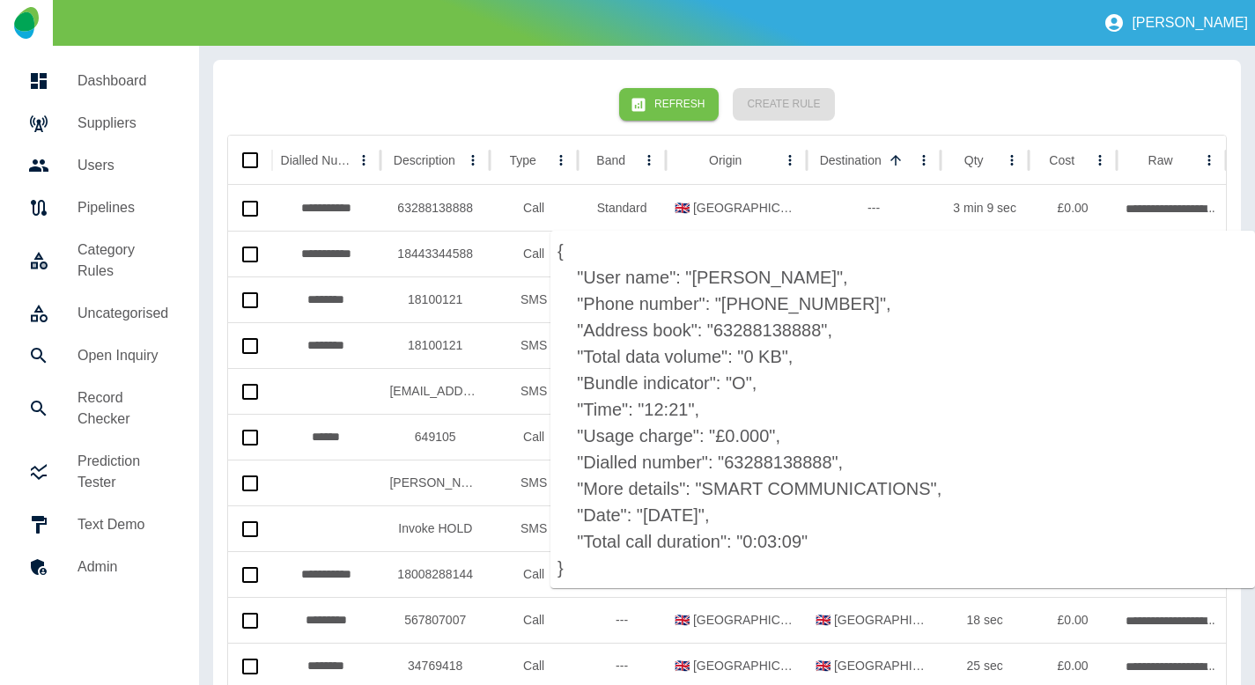
click at [803, 455] on p "{ "User name": "[PERSON_NAME]", "Phone number": "[PHONE_NUMBER]", "Address book…" at bounding box center [903, 410] width 705 height 358
click at [802, 455] on p "{ "User name": "[PERSON_NAME]", "Phone number": "[PHONE_NUMBER]", "Address book…" at bounding box center [903, 410] width 705 height 358
copy p "63288138888"
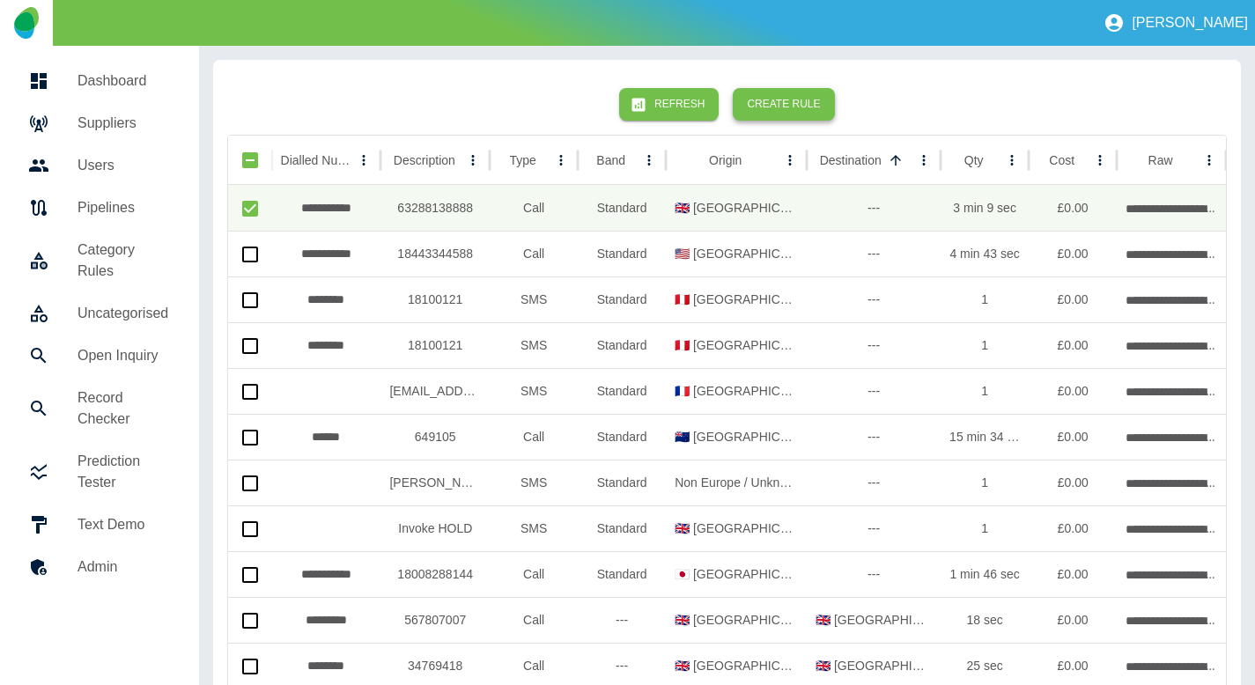
click at [762, 111] on button "Create Rule" at bounding box center [783, 104] width 101 height 33
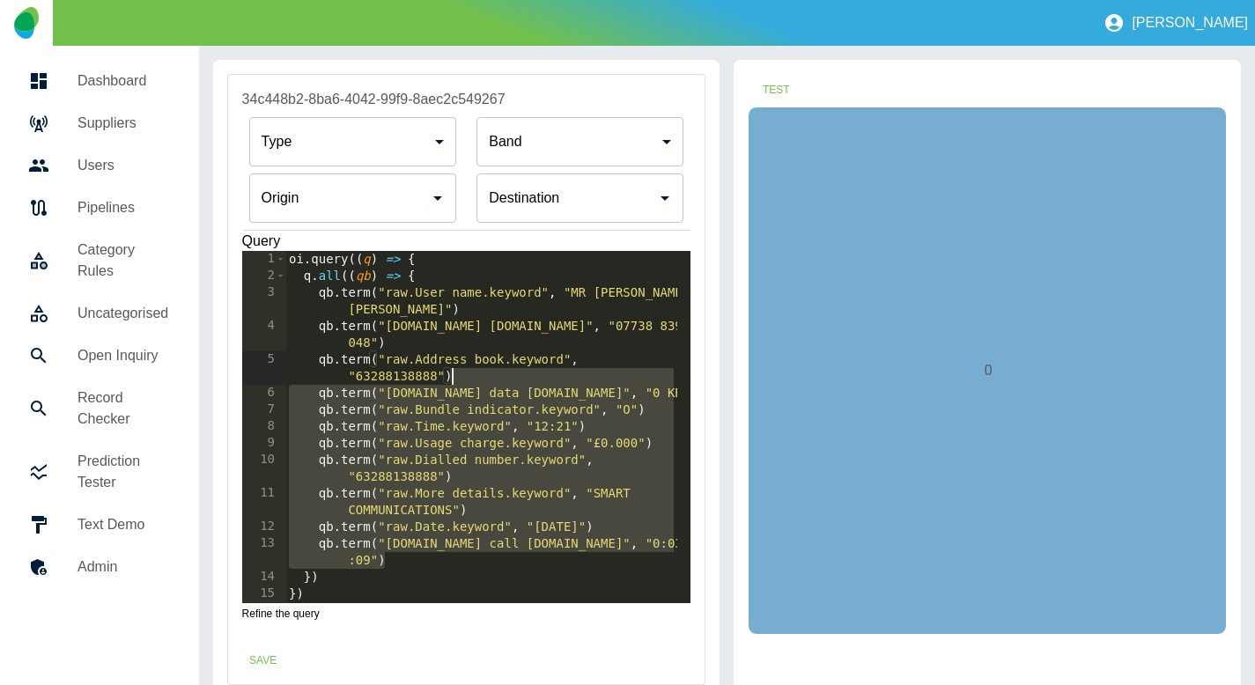
drag, startPoint x: 409, startPoint y: 564, endPoint x: 543, endPoint y: 382, distance: 225.5
click at [543, 382] on div "oi . query (( q ) => { q . all (( qb ) => { qb . term ( "raw.User name.keyword"…" at bounding box center [481, 444] width 392 height 386
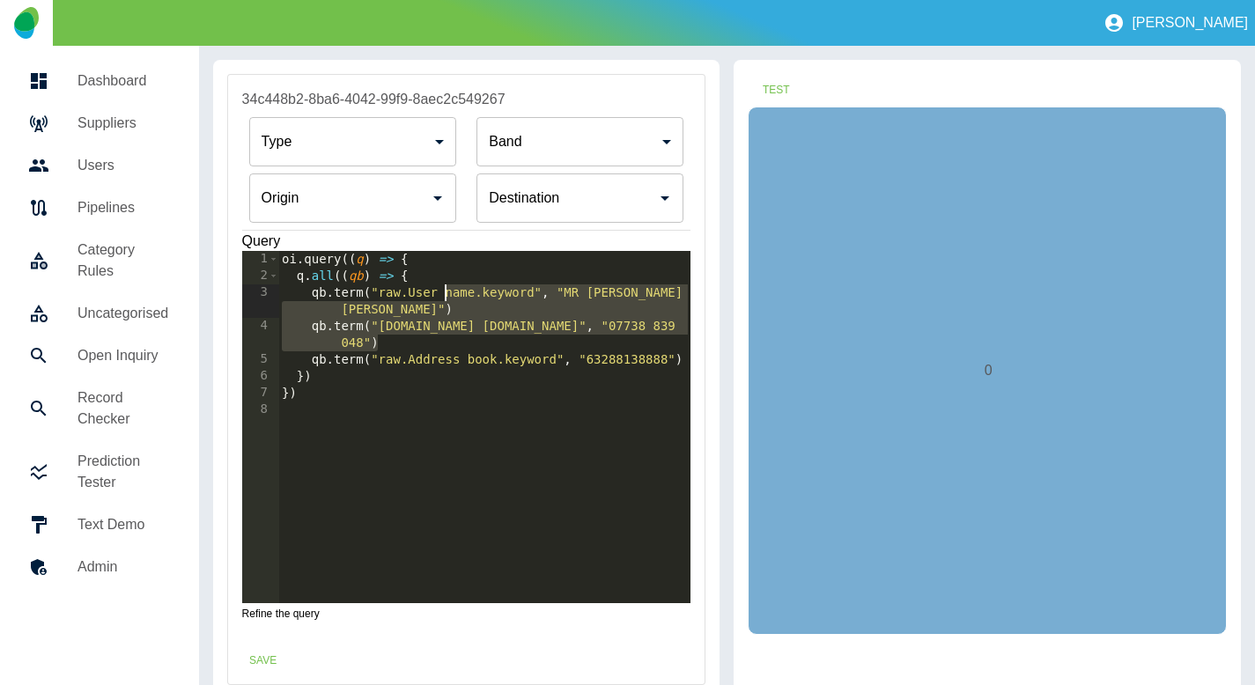
drag, startPoint x: 443, startPoint y: 339, endPoint x: 446, endPoint y: 285, distance: 54.7
click at [446, 285] on div "oi . query (( q ) => { q . all (( qb ) => { qb . term ( "raw.User name.keyword"…" at bounding box center [484, 444] width 413 height 386
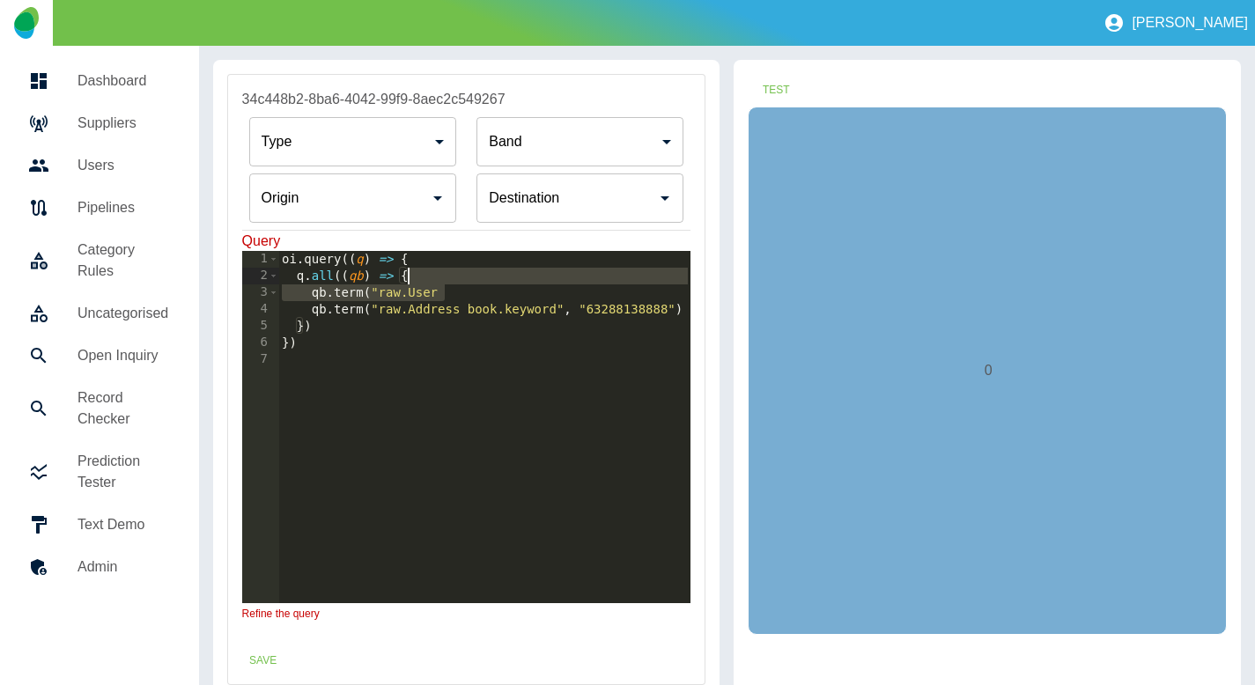
drag, startPoint x: 460, startPoint y: 291, endPoint x: 460, endPoint y: 279, distance: 11.5
click at [460, 278] on div "oi . query (( q ) => { q . all (( qb ) => { qb . term ( "raw.User qb . term ( "…" at bounding box center [484, 444] width 413 height 386
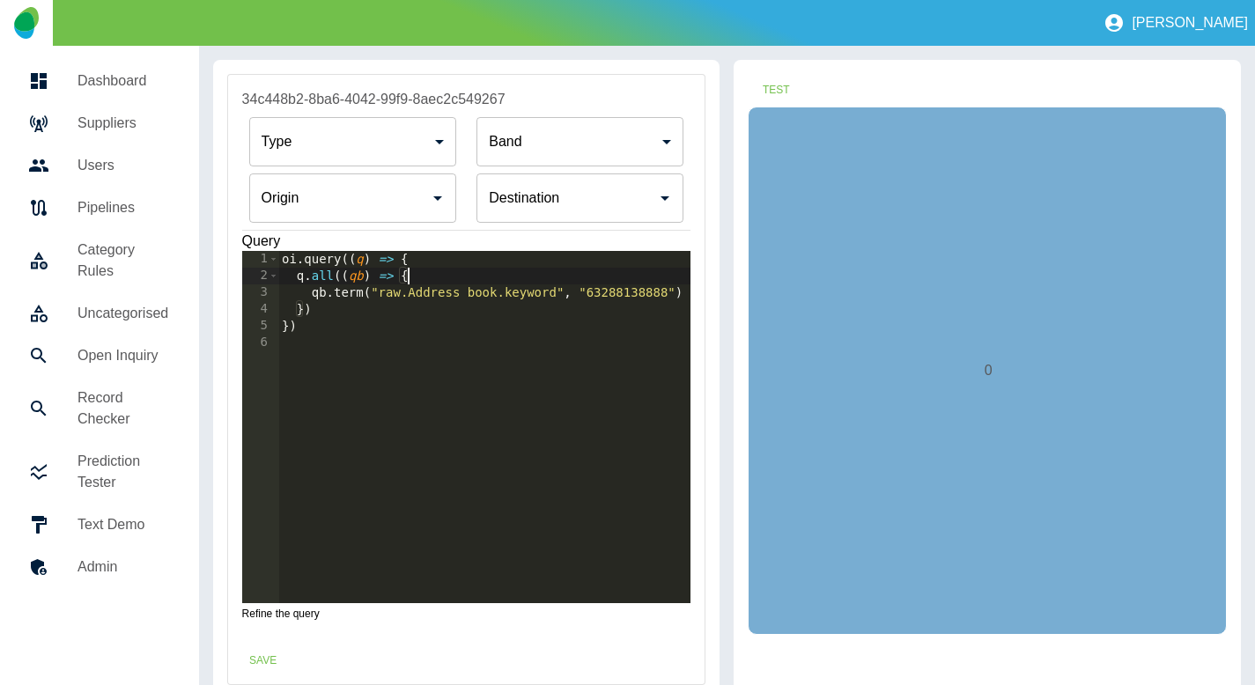
click at [344, 294] on div "oi . query (( q ) => { q . all (( qb ) => { qb . term ( "raw.Address book.keywo…" at bounding box center [484, 444] width 413 height 386
drag, startPoint x: 561, startPoint y: 298, endPoint x: 384, endPoint y: 298, distance: 177.1
click at [384, 298] on div "oi . query (( q ) => { q . all (( qb ) => { qb . regex ( "raw.Address book.keyw…" at bounding box center [484, 444] width 413 height 386
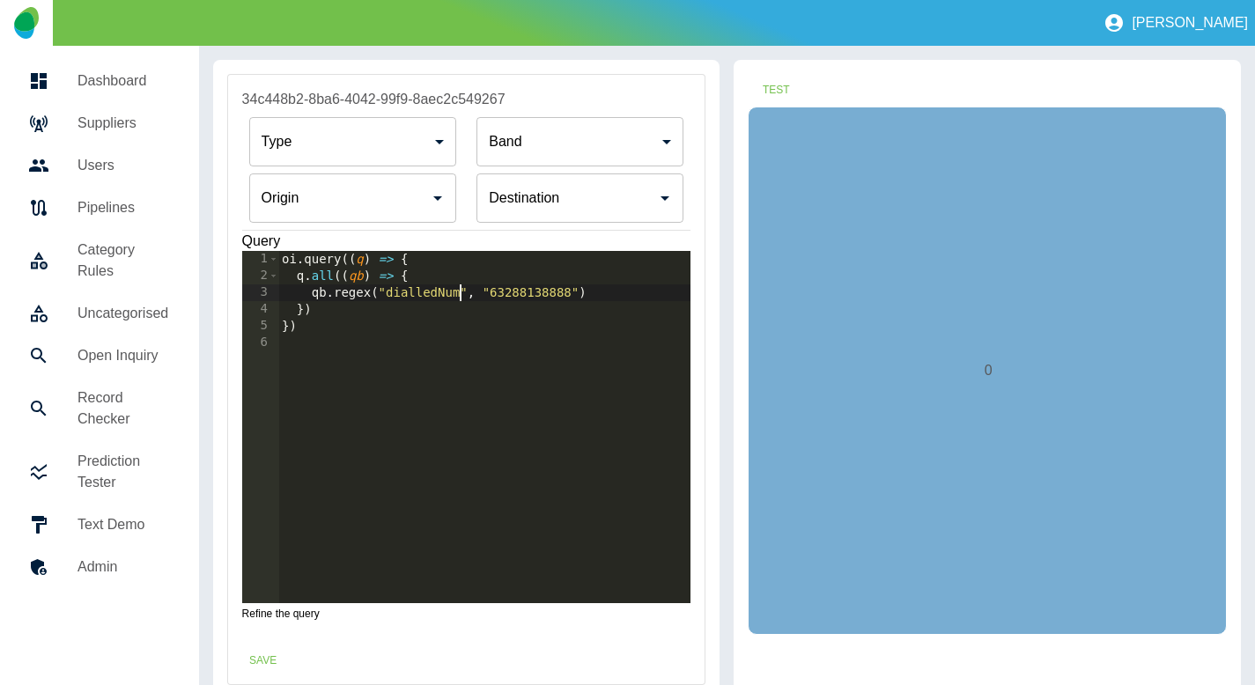
scroll to position [0, 14]
click at [525, 296] on div "oi . query (( q ) => { q . all (( qb ) => { qb . regex ( "dialledNumber" , "632…" at bounding box center [484, 444] width 413 height 386
type textarea "**********"
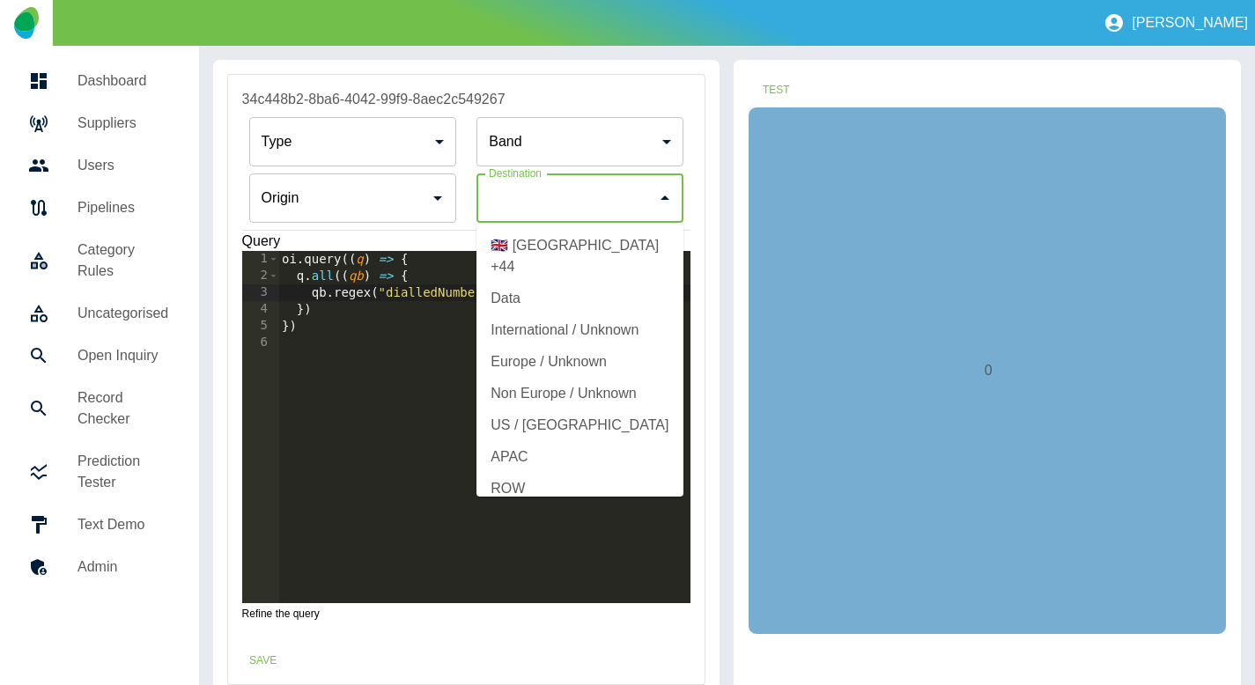
click at [544, 194] on div "Destination Destination" at bounding box center [580, 198] width 207 height 49
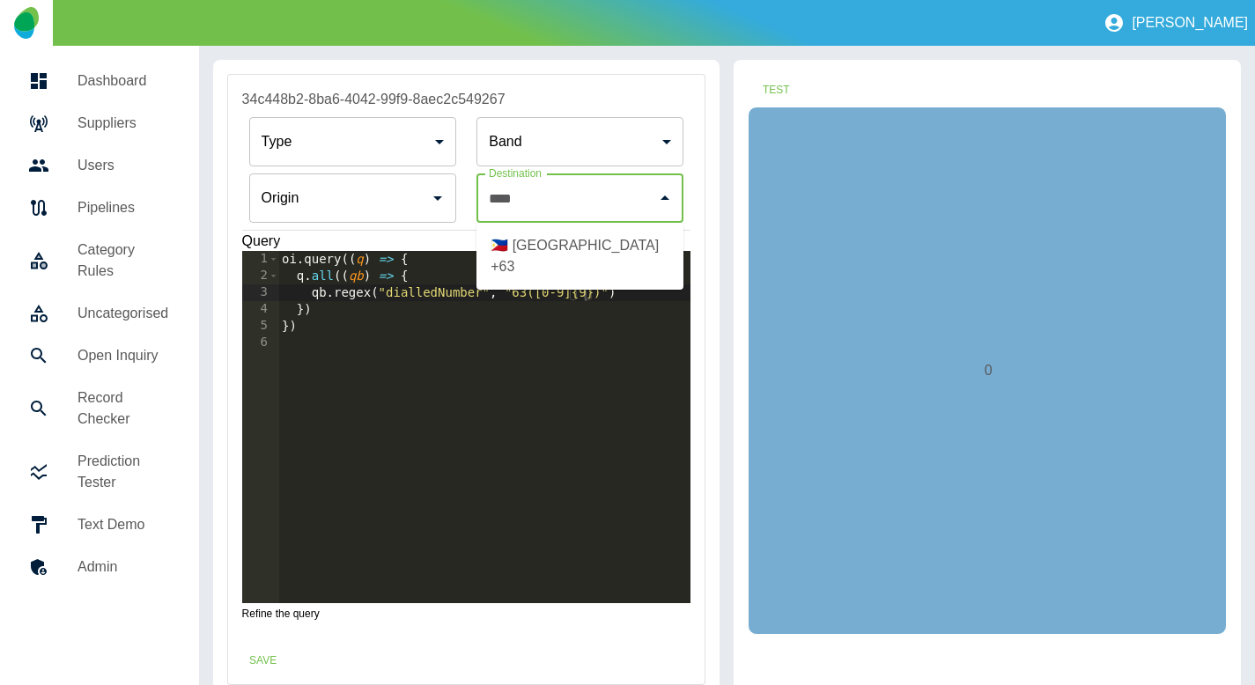
click at [537, 250] on li "🇵🇭 [GEOGRAPHIC_DATA] +63" at bounding box center [580, 256] width 207 height 53
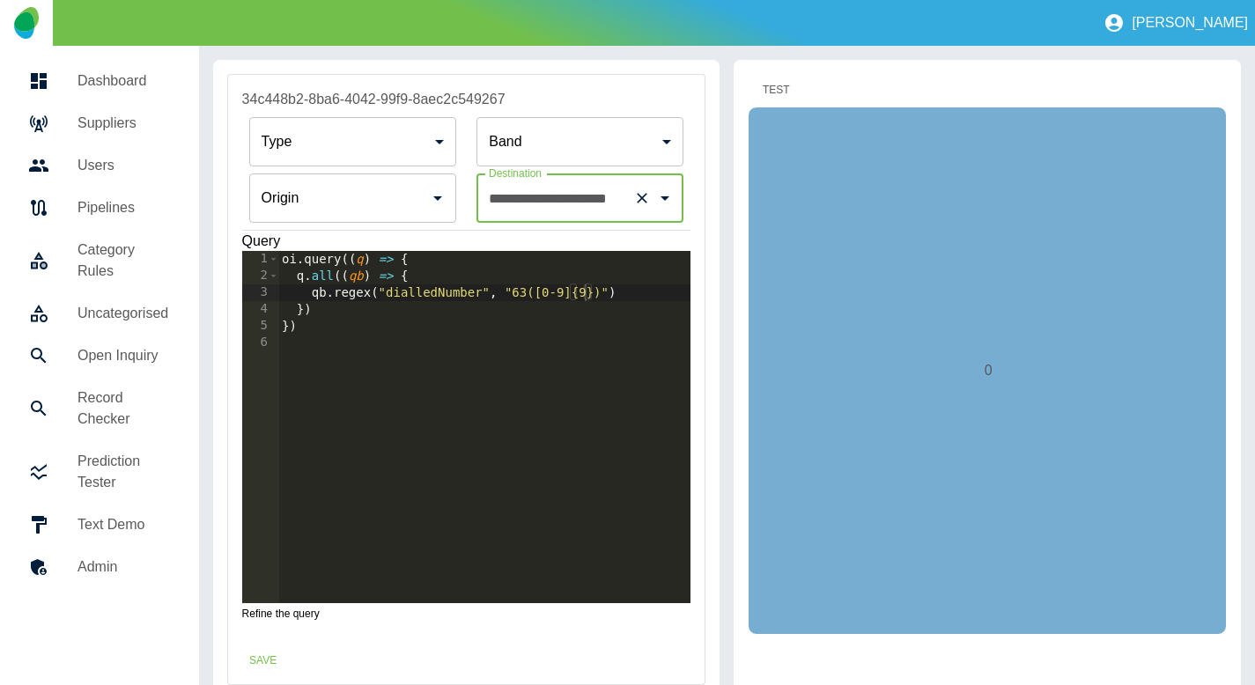
type input "**********"
click at [769, 94] on button "Test" at bounding box center [776, 90] width 56 height 33
click at [770, 85] on button "Test" at bounding box center [776, 90] width 56 height 33
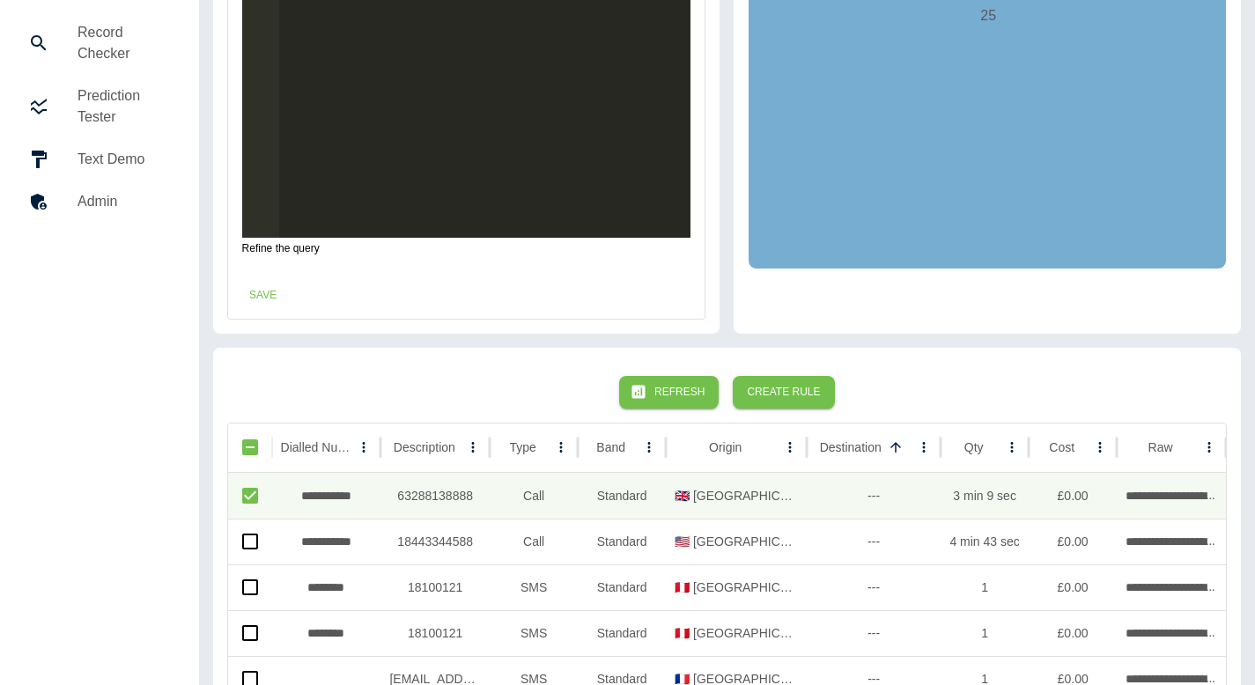
scroll to position [382, 0]
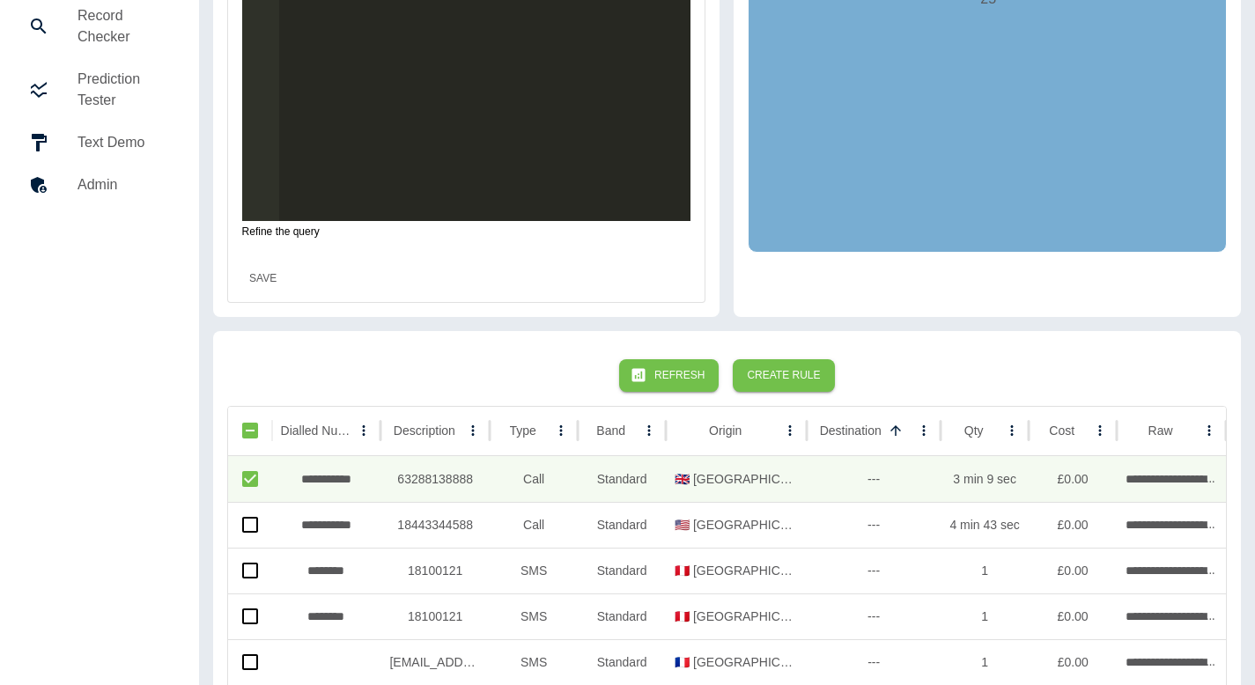
click at [256, 282] on button "Save" at bounding box center [263, 278] width 56 height 33
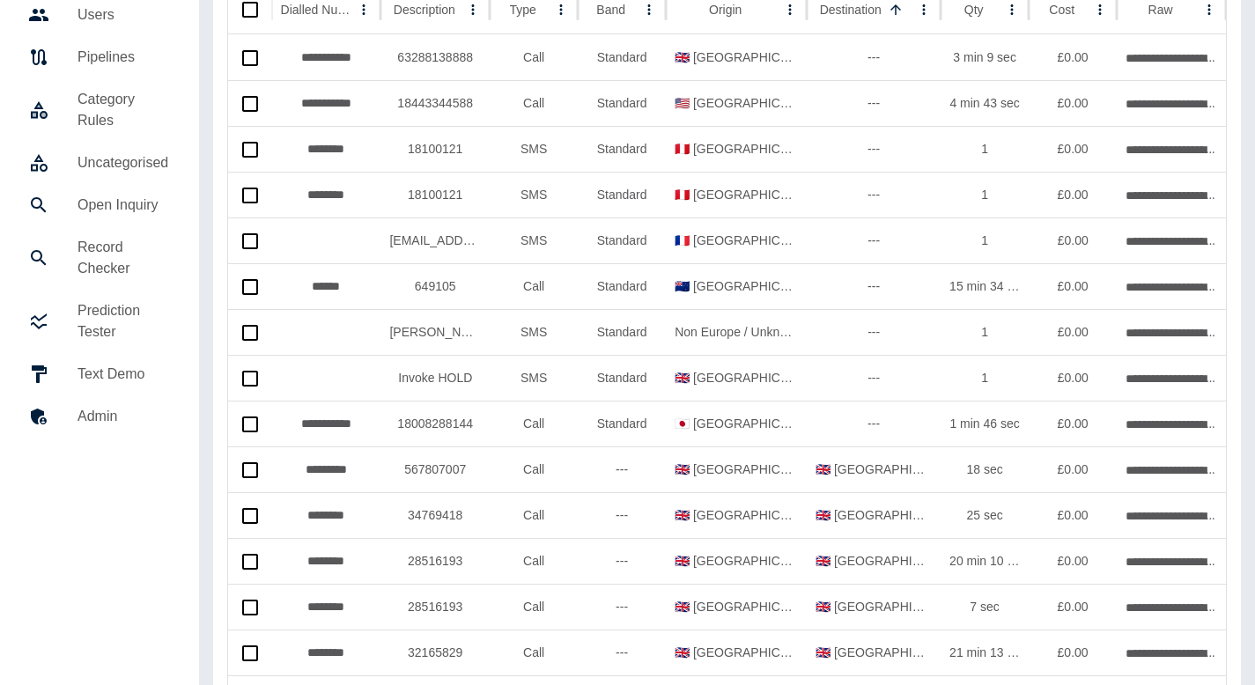
scroll to position [0, 0]
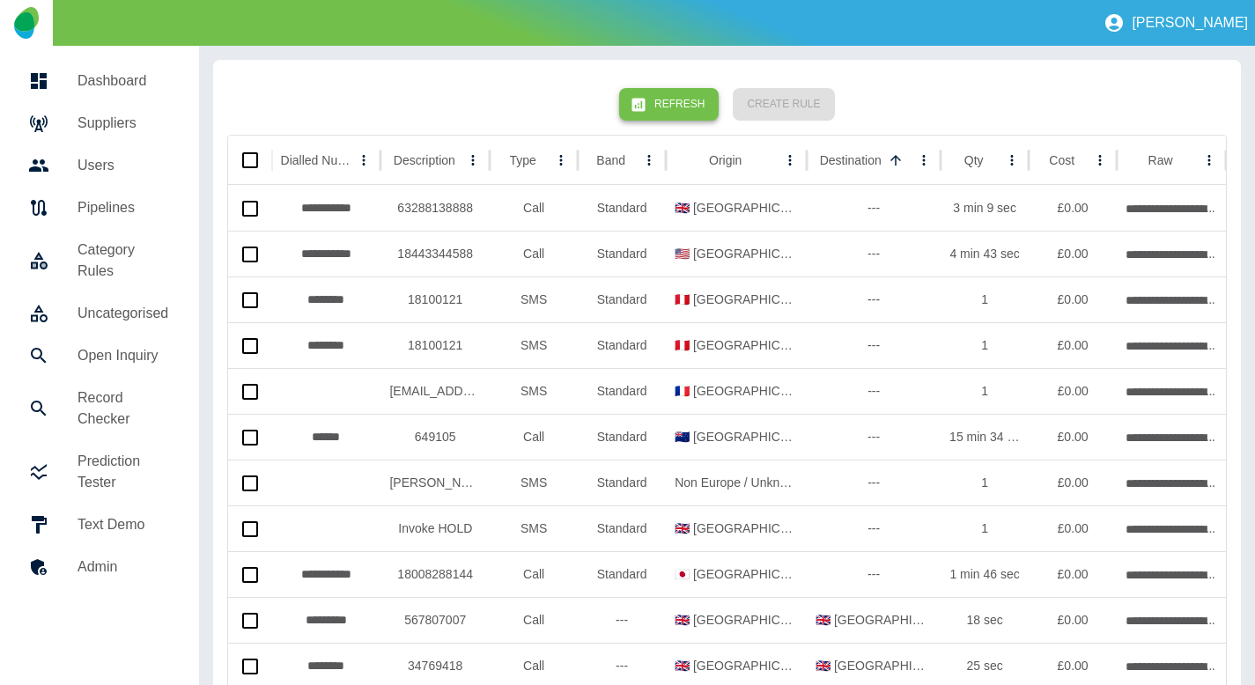
click at [665, 119] on button "Refresh" at bounding box center [669, 104] width 100 height 33
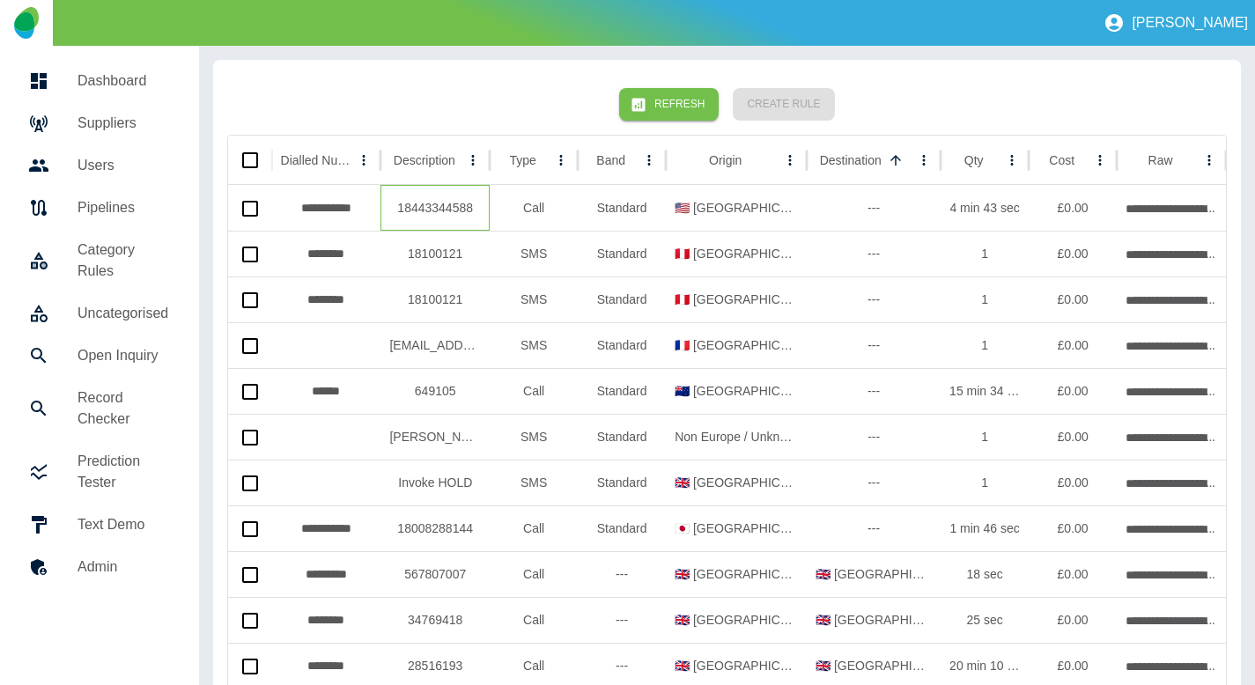
click at [428, 211] on div "18443344588" at bounding box center [435, 208] width 109 height 46
copy div "18443344588"
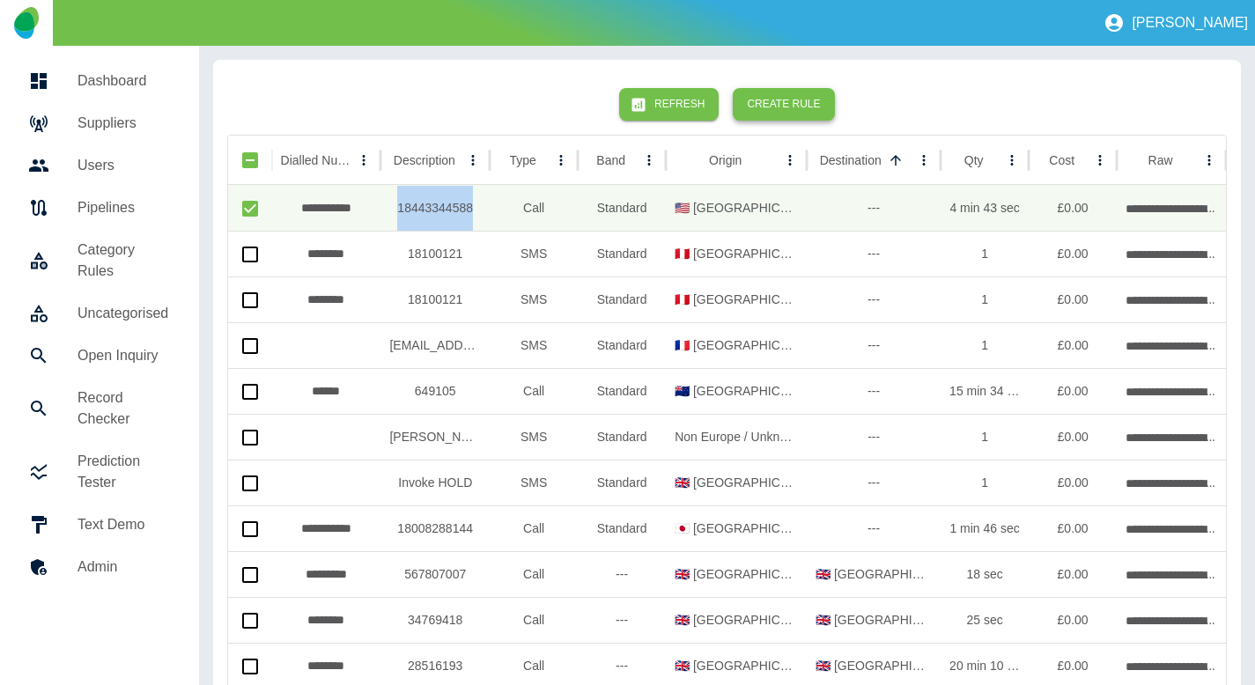
click at [778, 105] on button "Create Rule" at bounding box center [783, 104] width 101 height 33
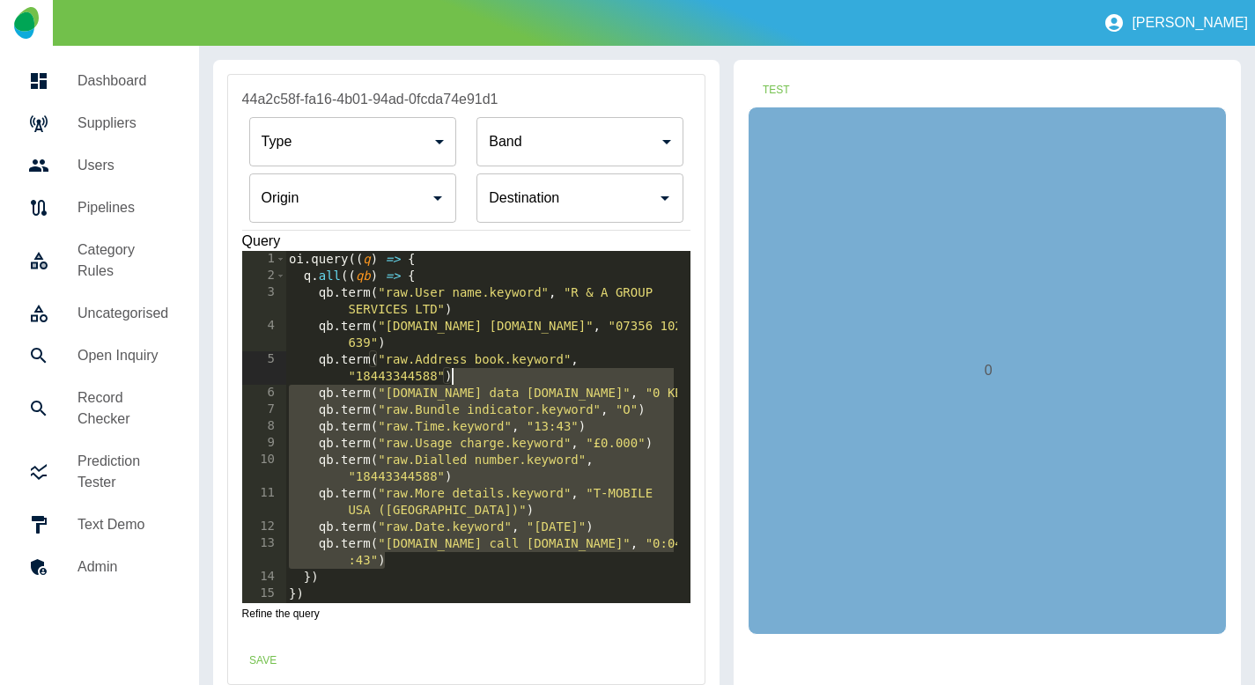
drag, startPoint x: 414, startPoint y: 563, endPoint x: 529, endPoint y: 377, distance: 218.8
click at [529, 377] on div "oi . query (( q ) => { q . all (( qb ) => { qb . term ( "raw.User name.keyword"…" at bounding box center [481, 444] width 392 height 386
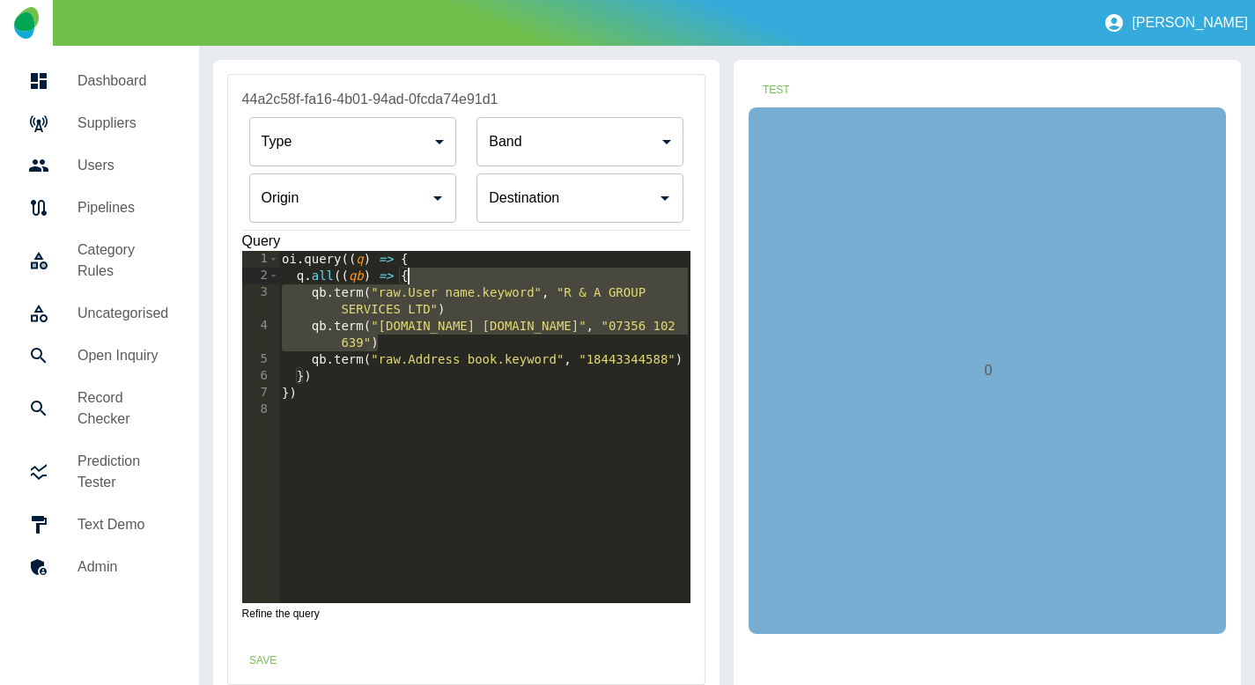
drag, startPoint x: 420, startPoint y: 345, endPoint x: 440, endPoint y: 277, distance: 71.4
click at [440, 277] on div "oi . query (( q ) => { q . all (( qb ) => { qb . term ( "raw.User name.keyword"…" at bounding box center [484, 444] width 413 height 386
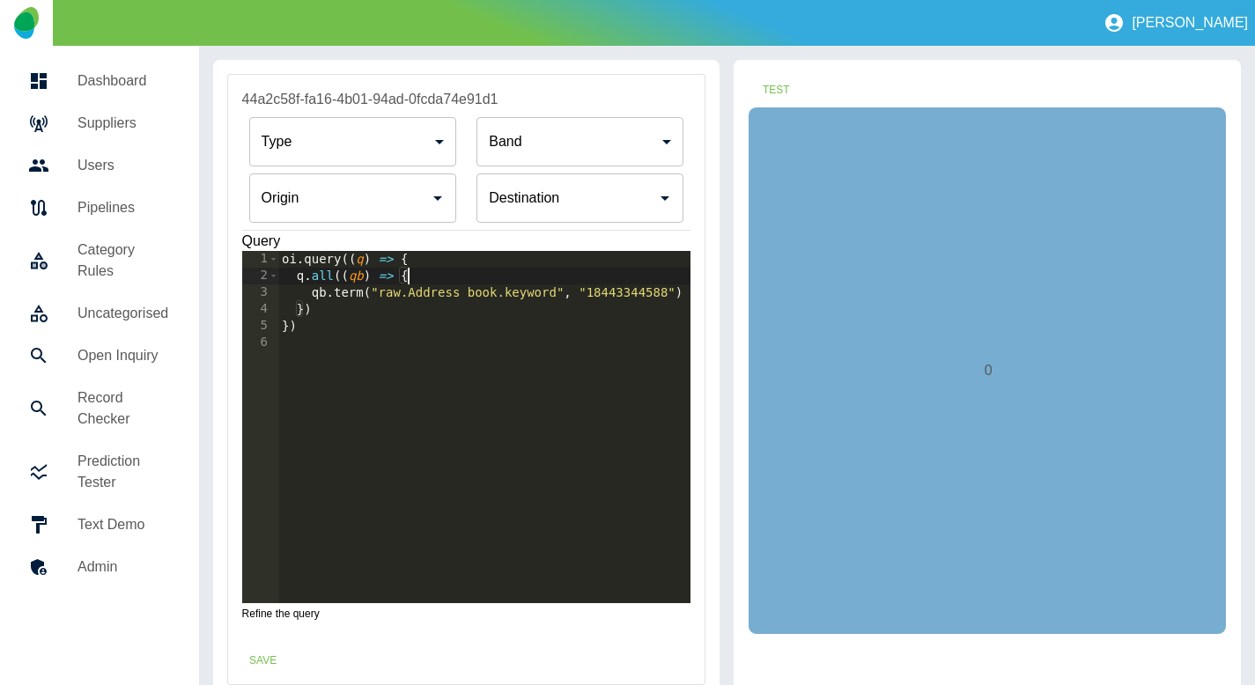
click at [613, 295] on div "oi . query (( q ) => { q . all (( qb ) => { qb . term ( "raw.Address book.keywo…" at bounding box center [484, 444] width 413 height 386
type textarea "**********"
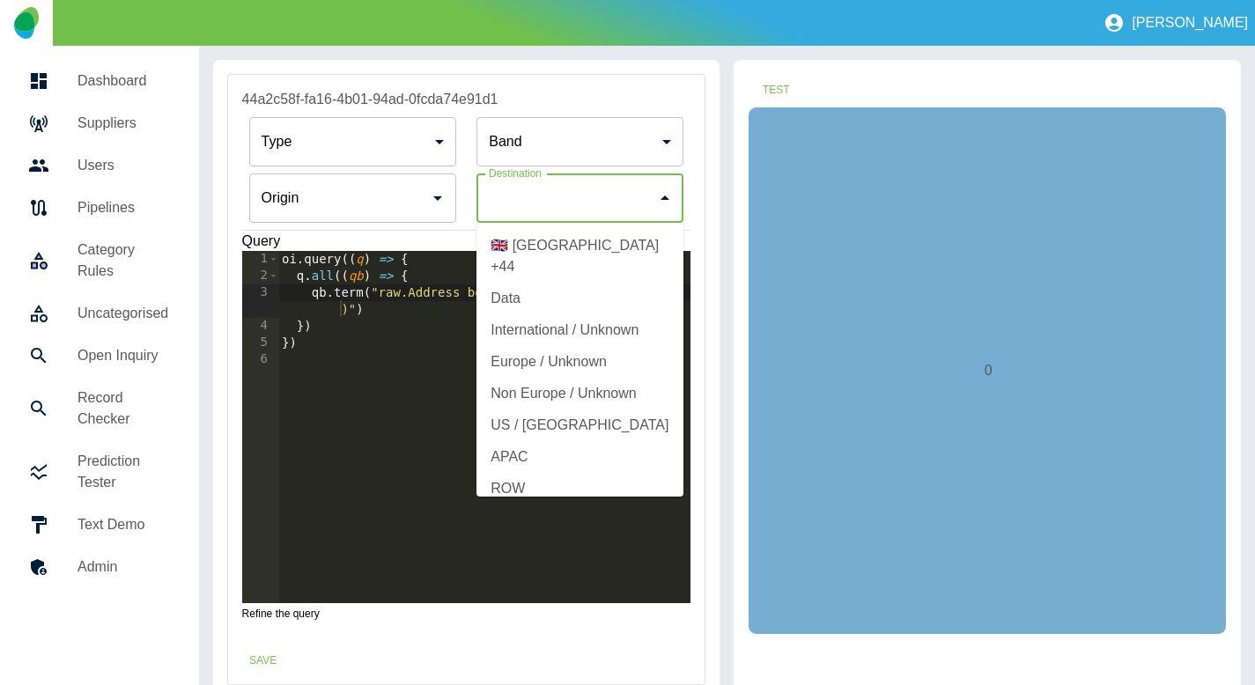
click at [589, 195] on input "Origin" at bounding box center [566, 197] width 165 height 33
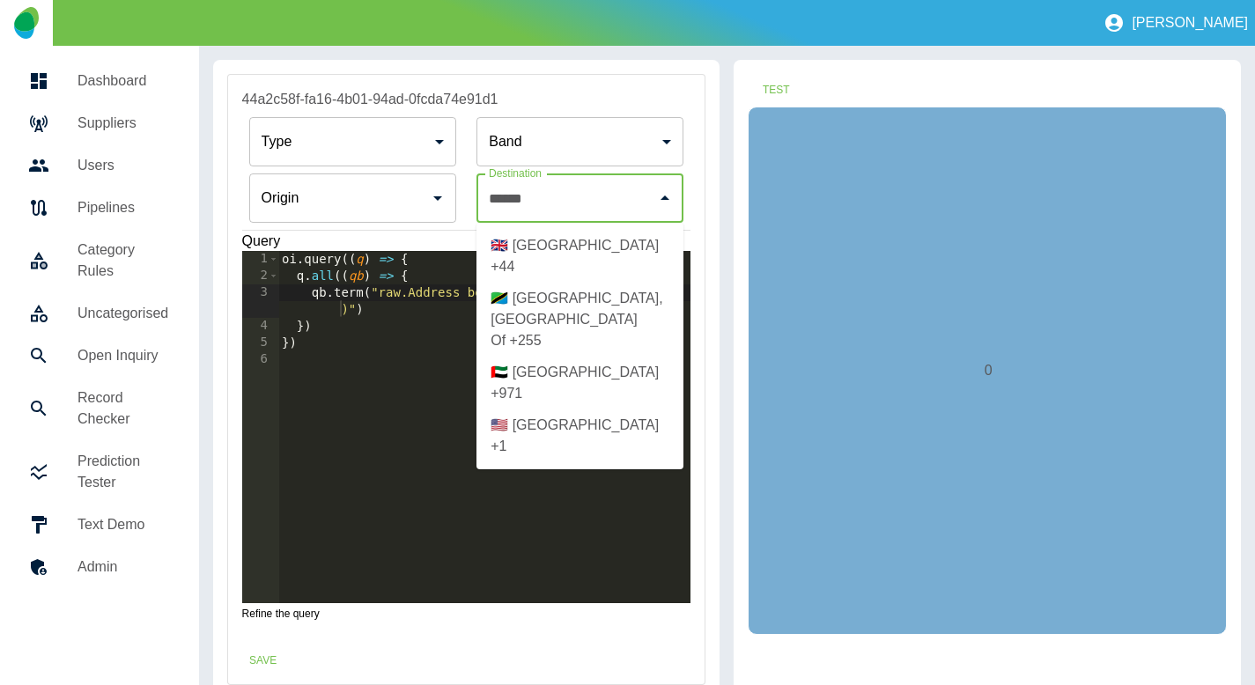
click at [577, 410] on li "🇺🇸 [GEOGRAPHIC_DATA] +1" at bounding box center [580, 436] width 207 height 53
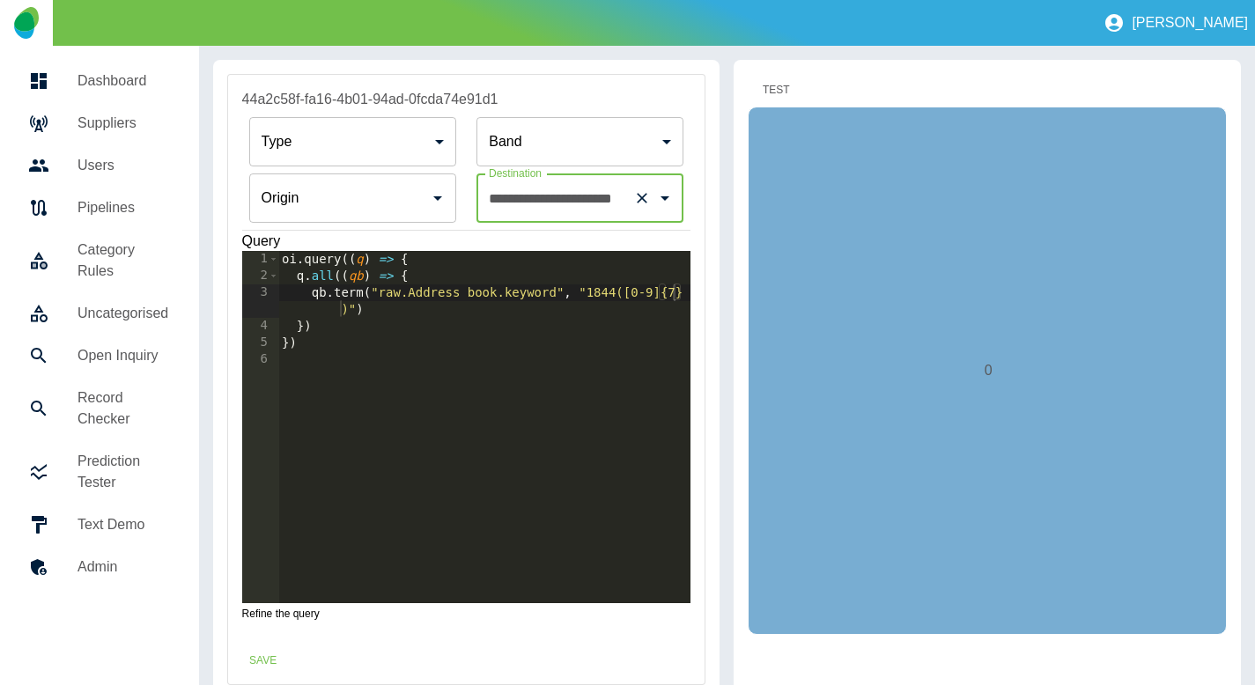
type input "**********"
click at [775, 81] on button "Test" at bounding box center [776, 90] width 56 height 33
click at [351, 300] on div "oi . query (( q ) => { q . all (( qb ) => { qb . term ( "raw.Address book.keywo…" at bounding box center [484, 444] width 413 height 386
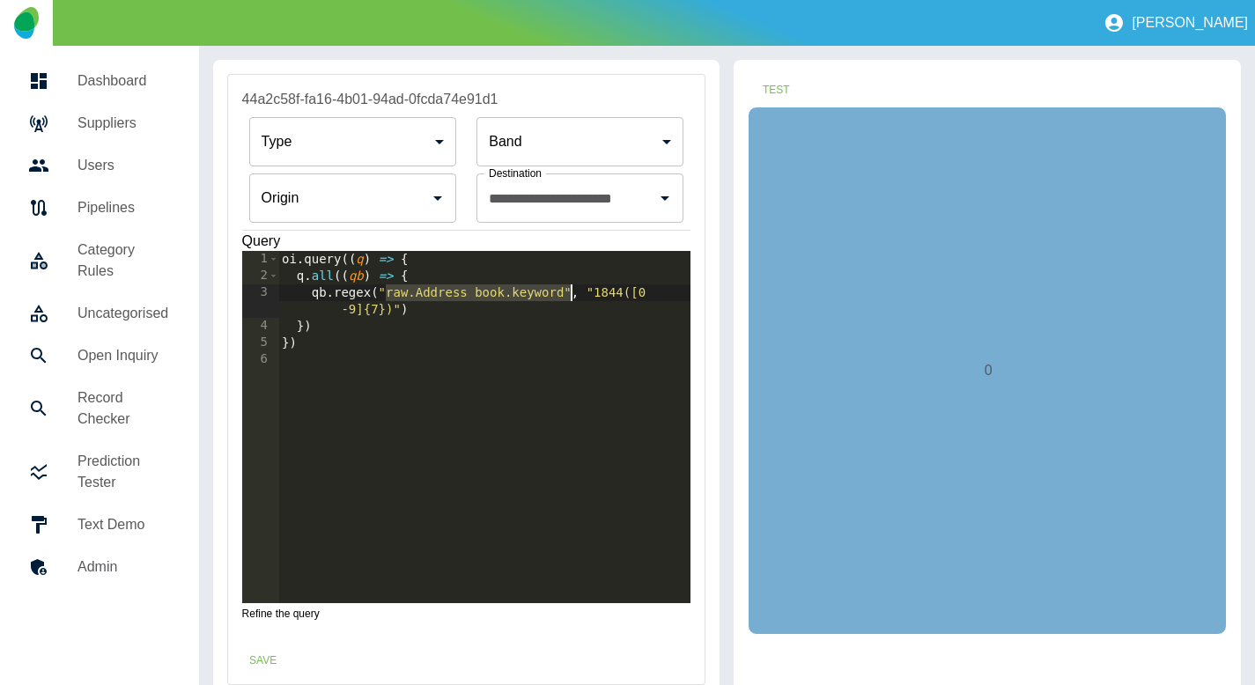
drag, startPoint x: 383, startPoint y: 294, endPoint x: 567, endPoint y: 287, distance: 184.2
click at [567, 287] on div "oi . query (( q ) => { q . all (( qb ) => { qb . regex ( "raw.Address book.keyw…" at bounding box center [484, 444] width 413 height 386
type textarea "**********"
click at [784, 94] on button "Test" at bounding box center [776, 90] width 56 height 33
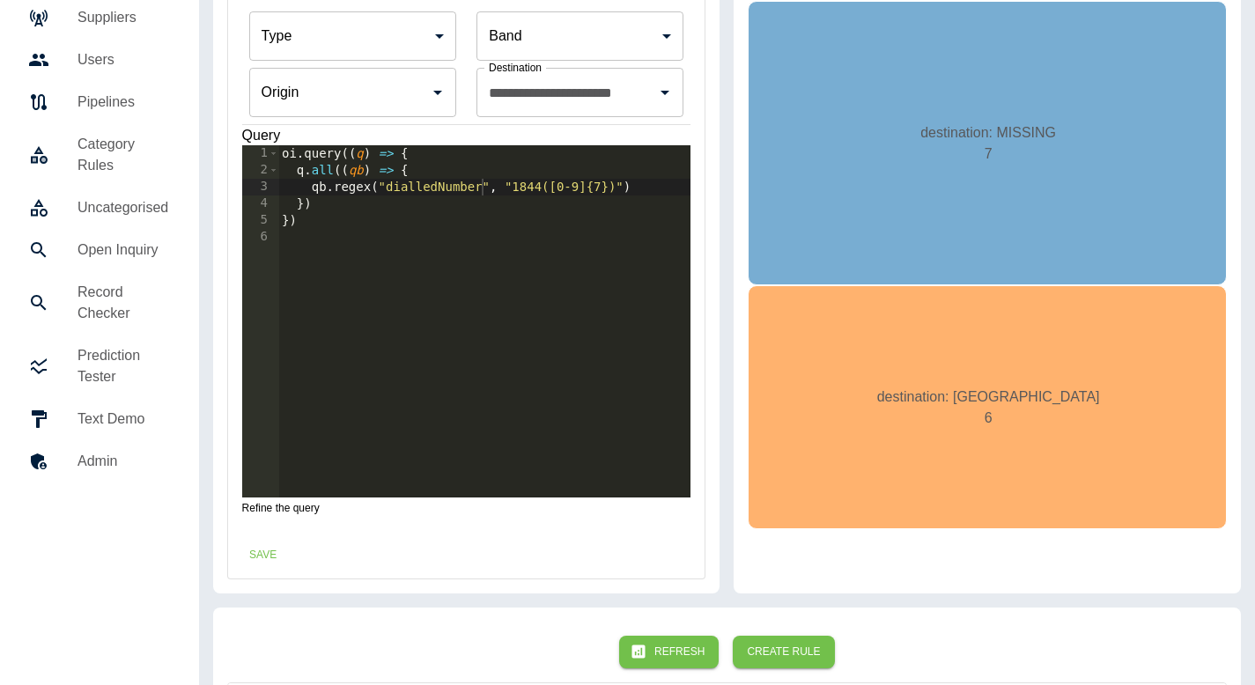
scroll to position [149, 0]
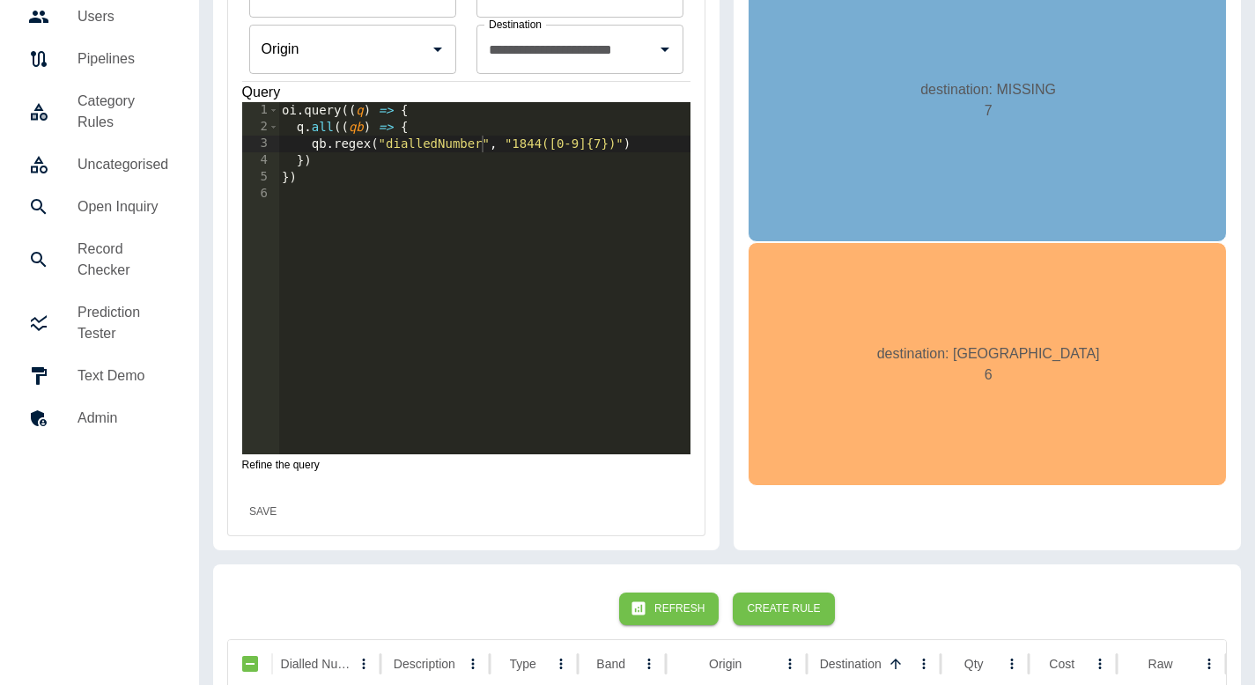
click at [282, 515] on button "Save" at bounding box center [263, 512] width 56 height 33
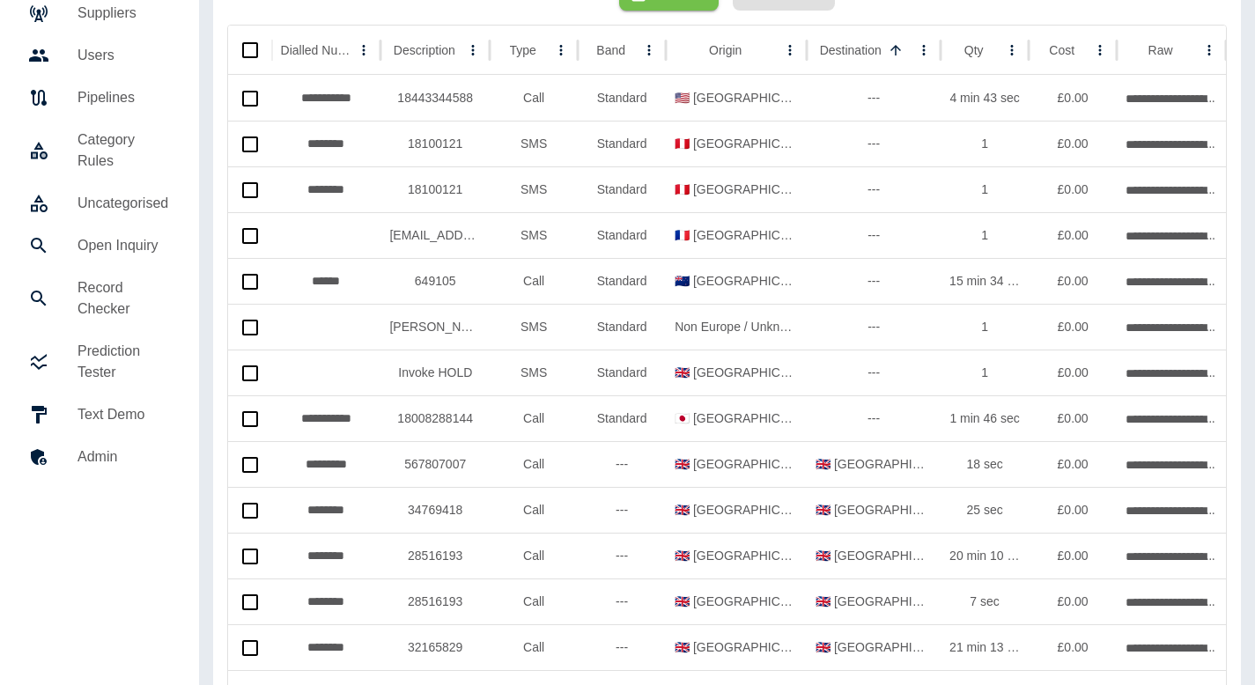
scroll to position [0, 0]
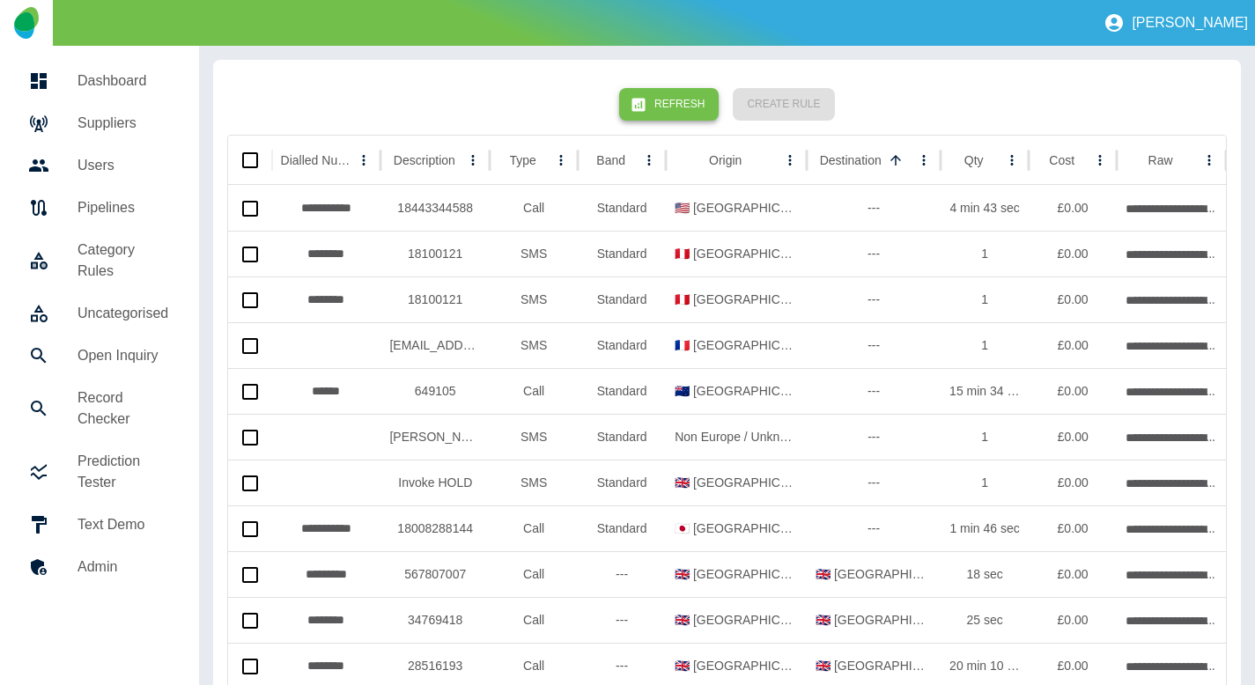
click at [670, 95] on button "Refresh" at bounding box center [669, 104] width 100 height 33
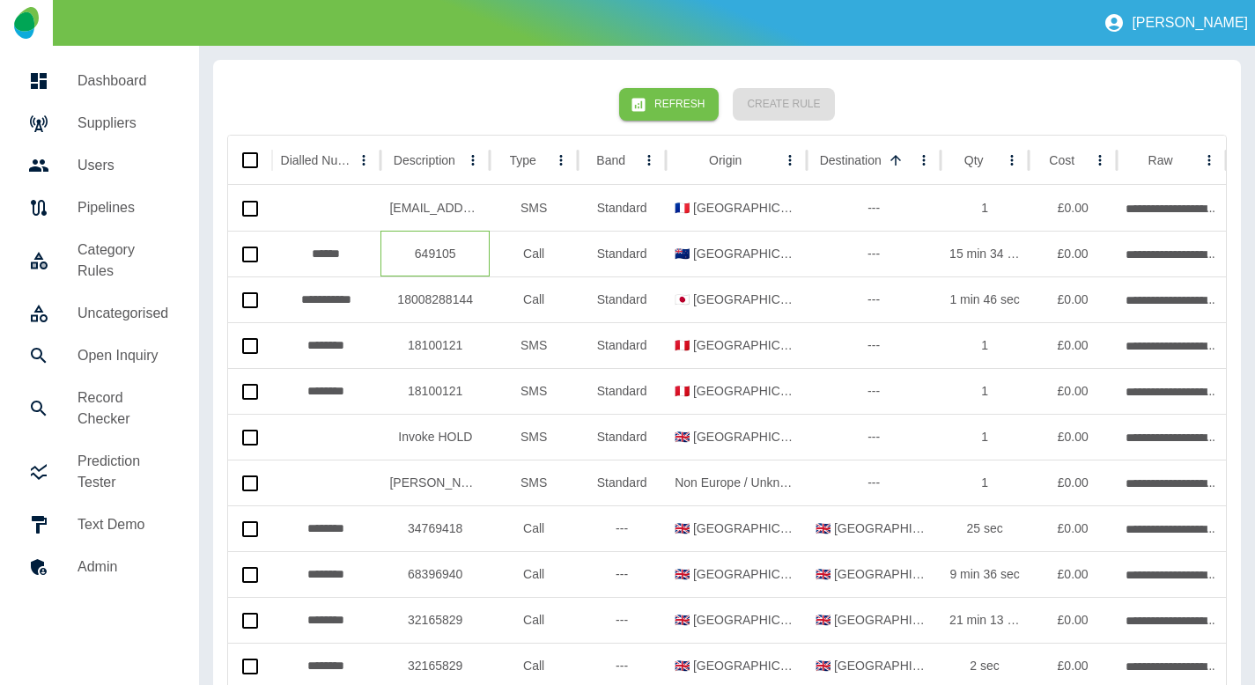
click at [434, 257] on div "649105" at bounding box center [435, 254] width 109 height 46
copy div "649105"
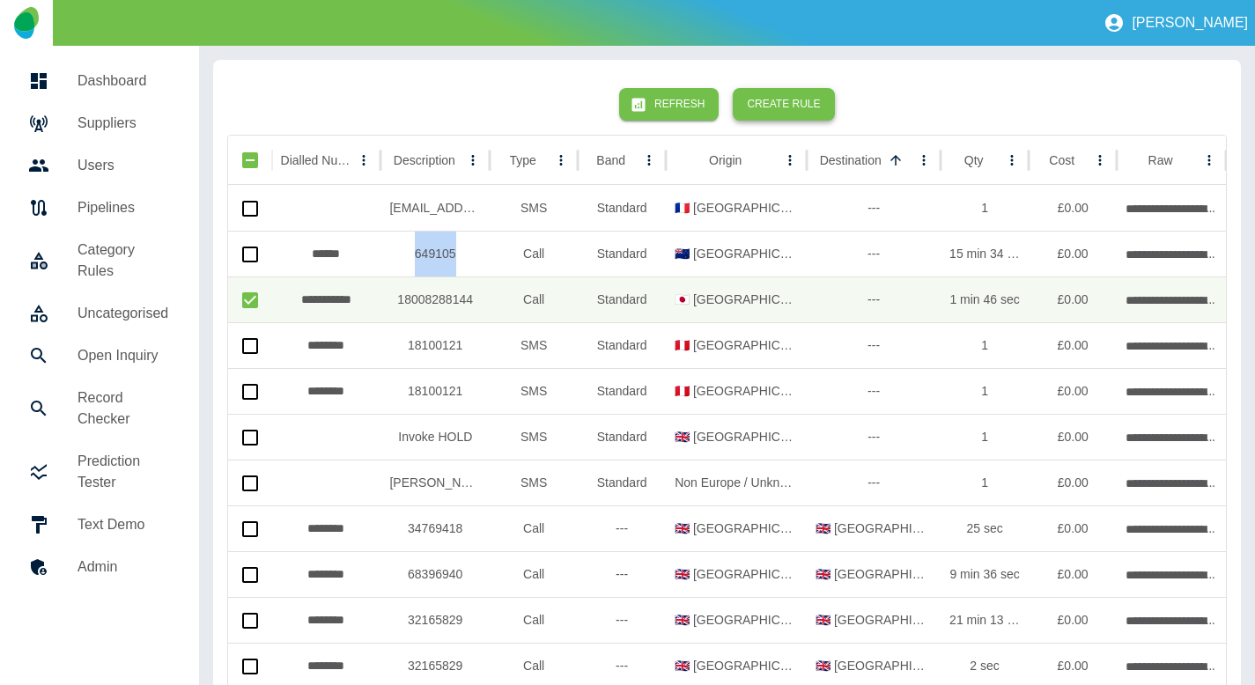
click at [795, 99] on button "Create Rule" at bounding box center [783, 104] width 101 height 33
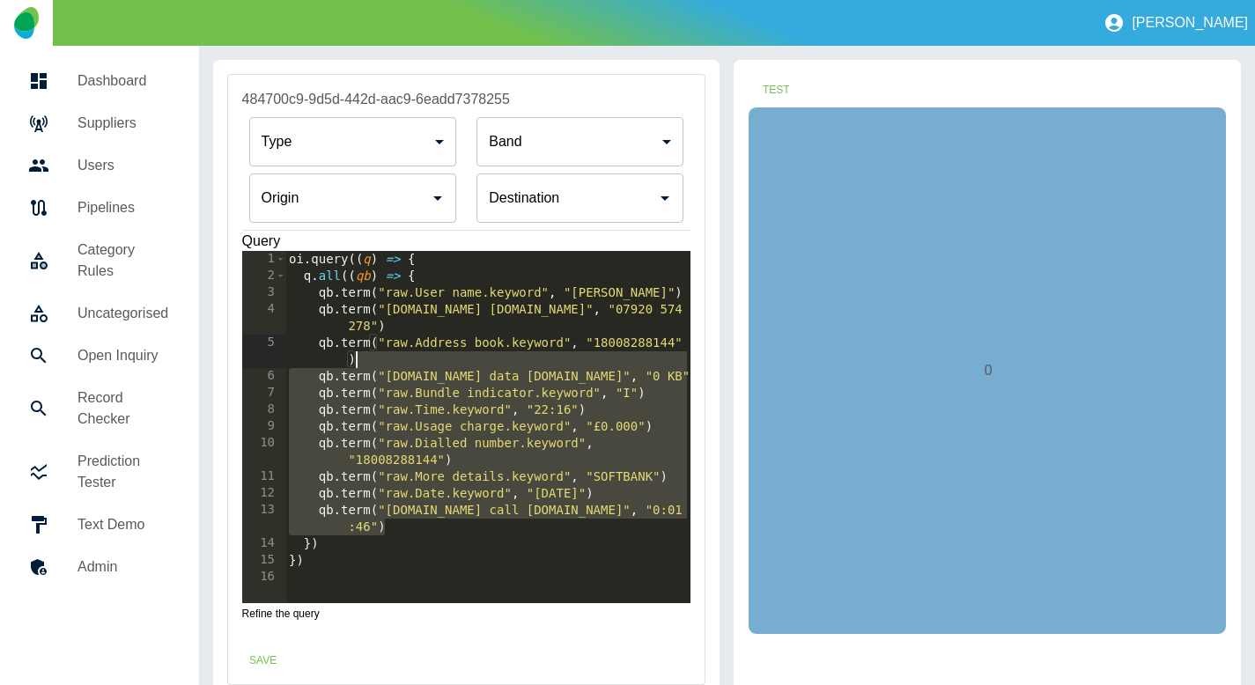
drag, startPoint x: 410, startPoint y: 528, endPoint x: 563, endPoint y: 364, distance: 224.4
click at [563, 364] on div "oi . query (( q ) => { q . all (( qb ) => { qb . term ( "raw.User name.keyword"…" at bounding box center [487, 444] width 405 height 386
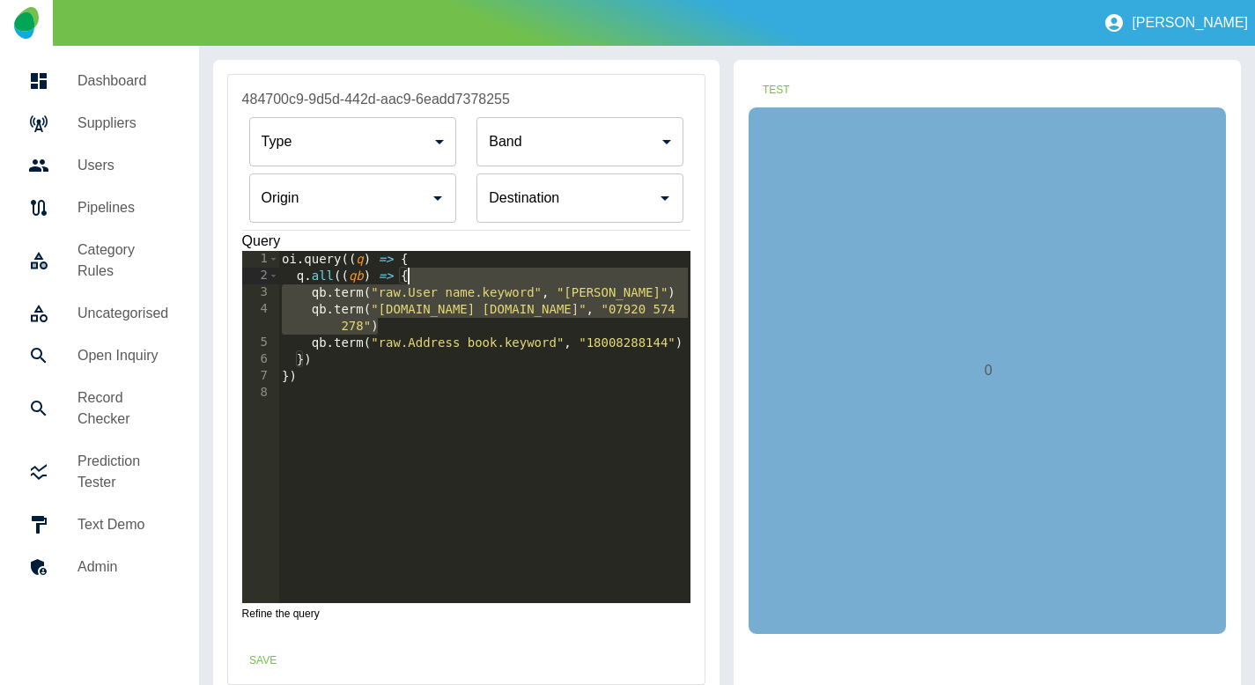
drag, startPoint x: 414, startPoint y: 328, endPoint x: 427, endPoint y: 279, distance: 50.2
click at [427, 279] on div "oi . query (( q ) => { q . all (( qb ) => { qb . term ( "raw.User name.keyword"…" at bounding box center [484, 444] width 413 height 386
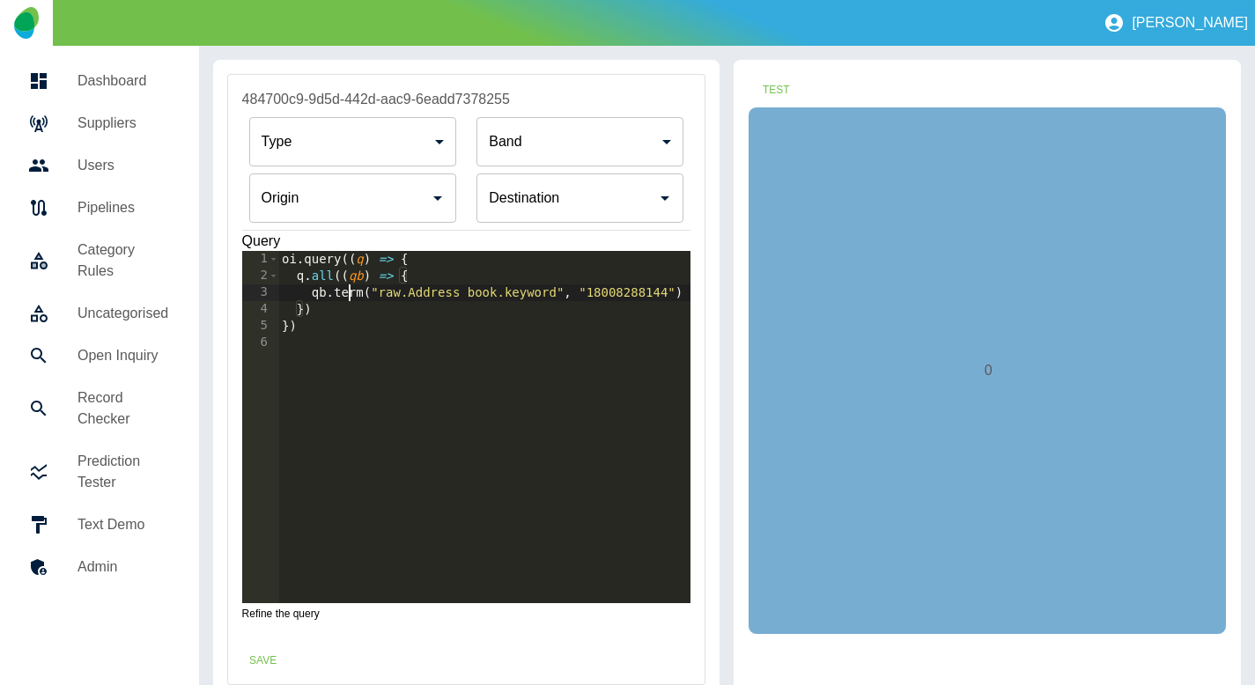
click at [345, 299] on div "oi . query (( q ) => { q . all (( qb ) => { qb . term ( "raw.Address book.keywo…" at bounding box center [484, 444] width 413 height 386
type textarea "**********"
click at [345, 299] on div "oi . query (( q ) => { q . all (( qb ) => { qb . term ( "raw.Address book.keywo…" at bounding box center [484, 444] width 413 height 386
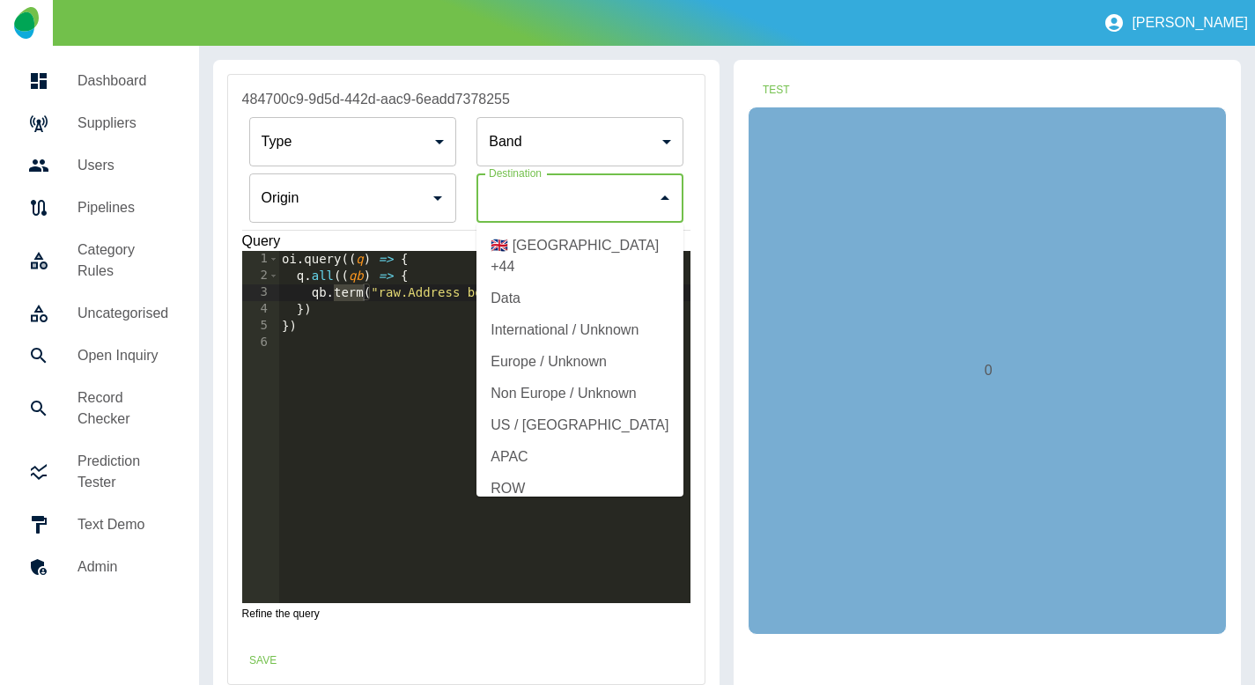
click at [521, 189] on div "Destination Destination" at bounding box center [580, 198] width 207 height 49
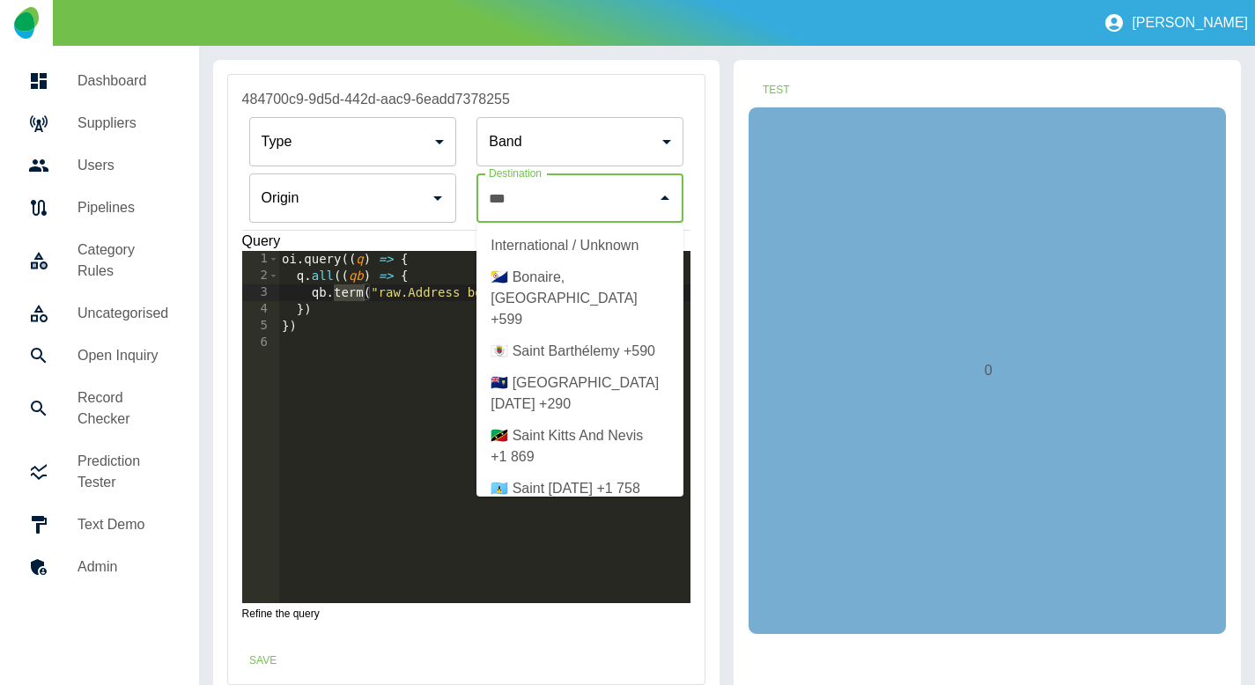
click at [560, 240] on li "International / Unknown" at bounding box center [580, 246] width 207 height 32
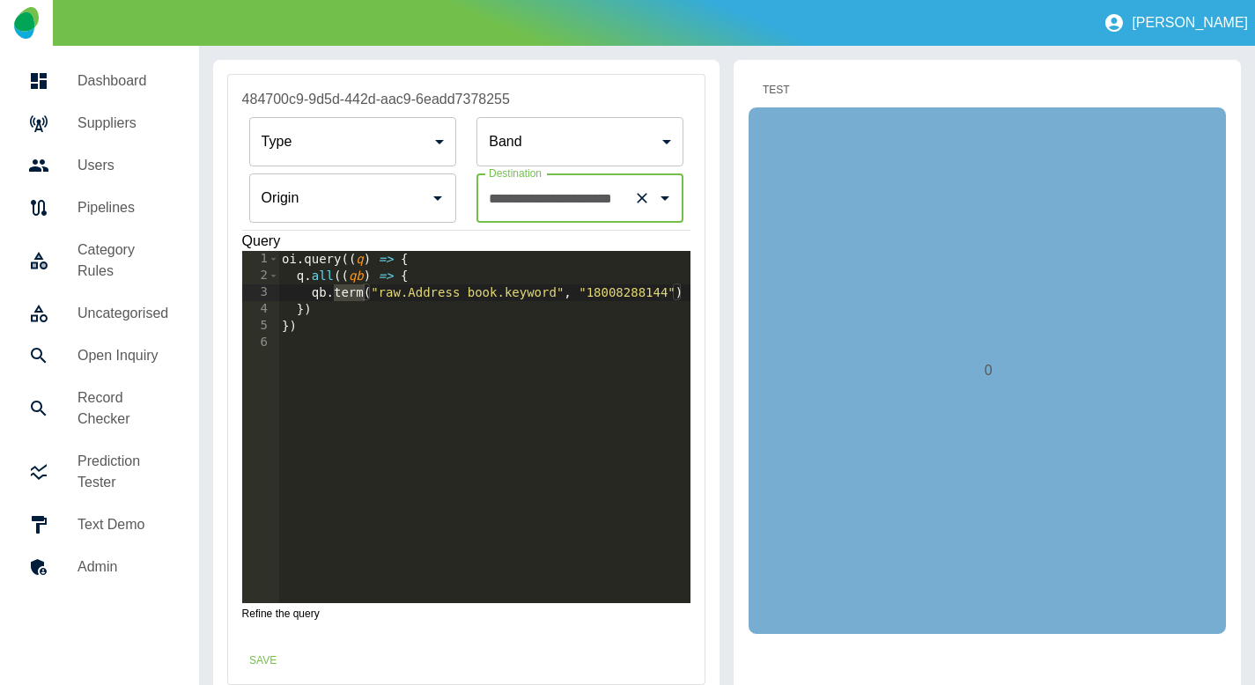
type input "**********"
click at [780, 82] on button "Test" at bounding box center [776, 90] width 56 height 33
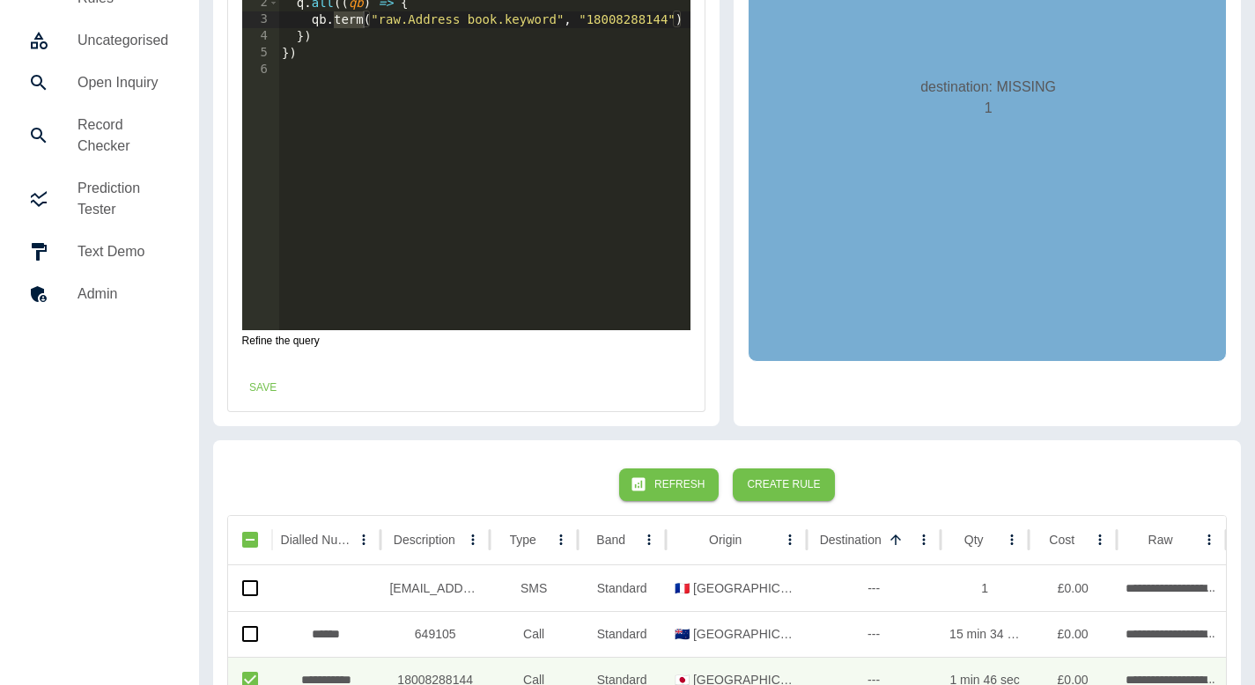
scroll to position [277, 0]
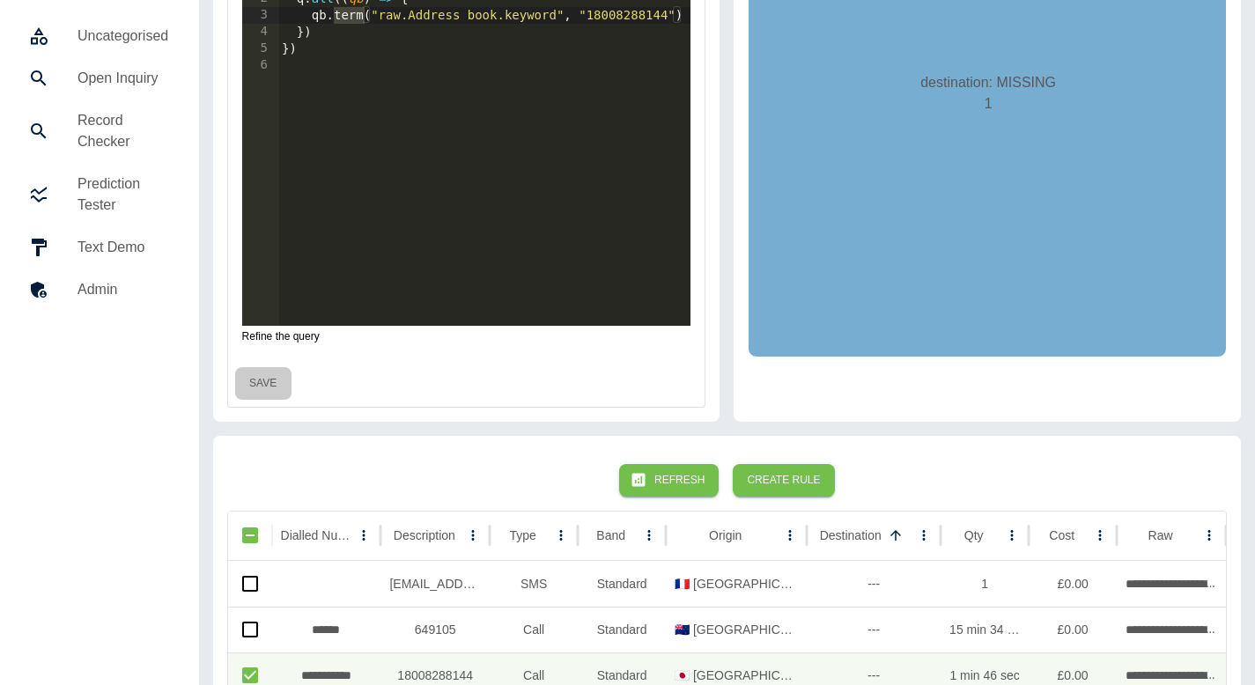
click at [260, 379] on button "Save" at bounding box center [263, 383] width 56 height 33
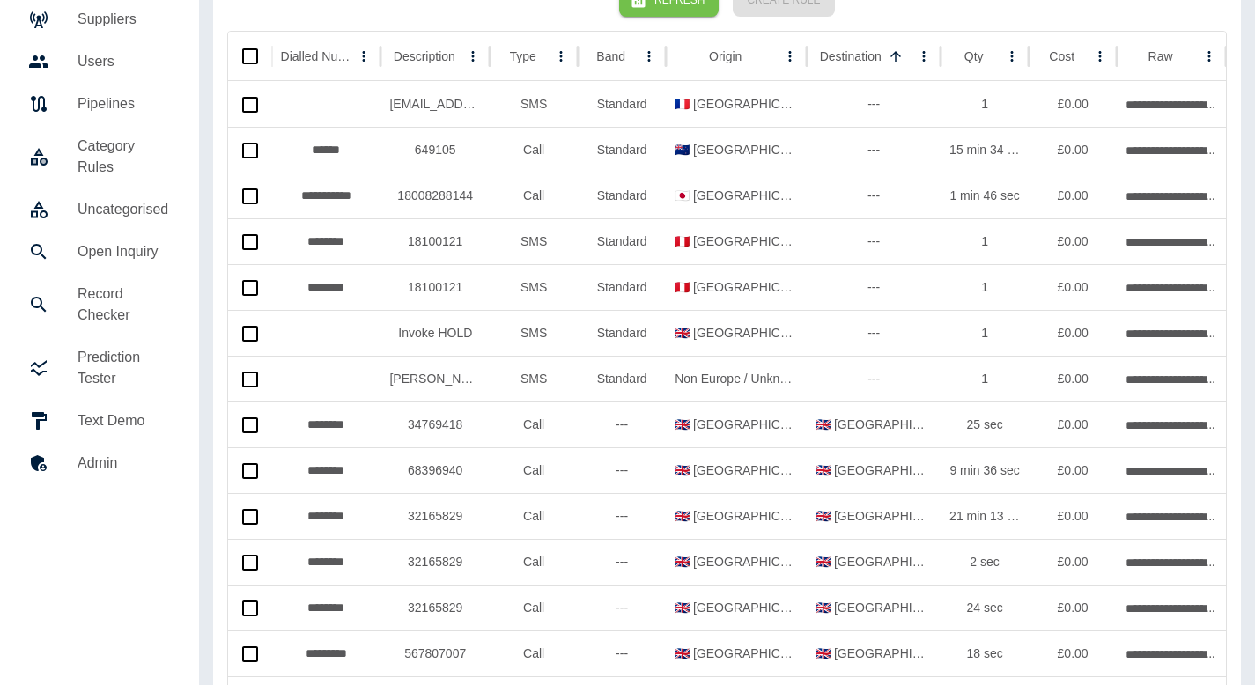
scroll to position [0, 0]
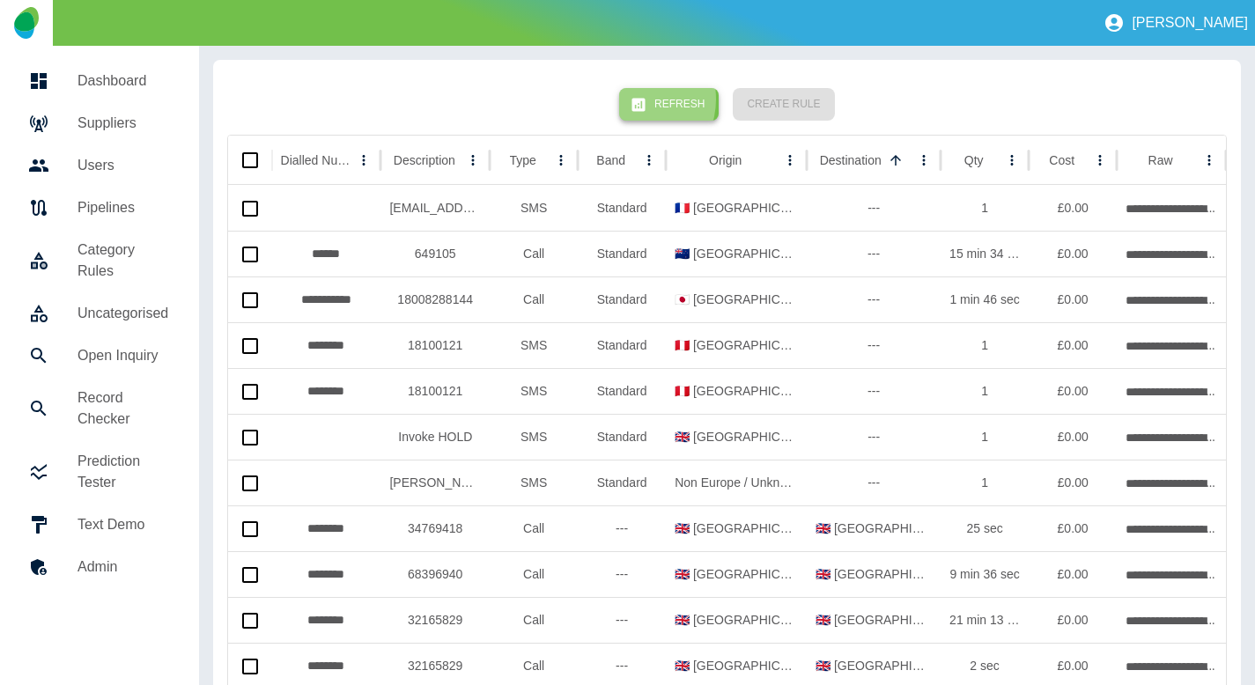
click at [638, 99] on button "Refresh" at bounding box center [669, 104] width 100 height 33
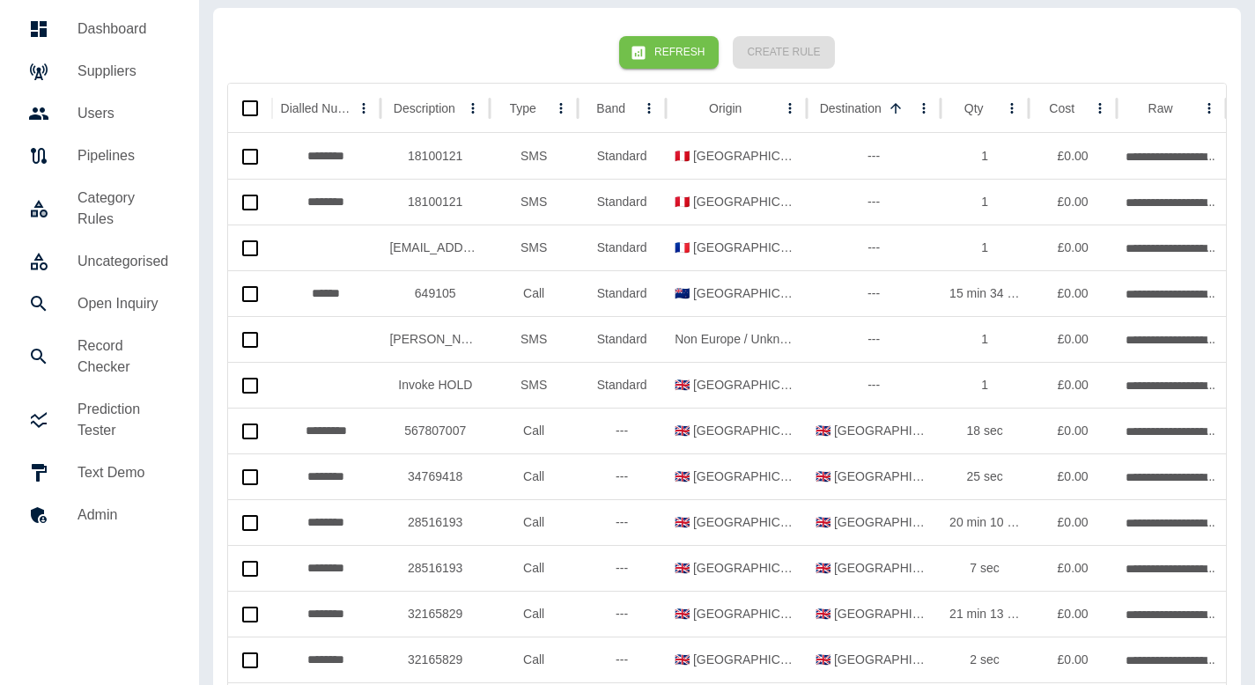
scroll to position [55, 0]
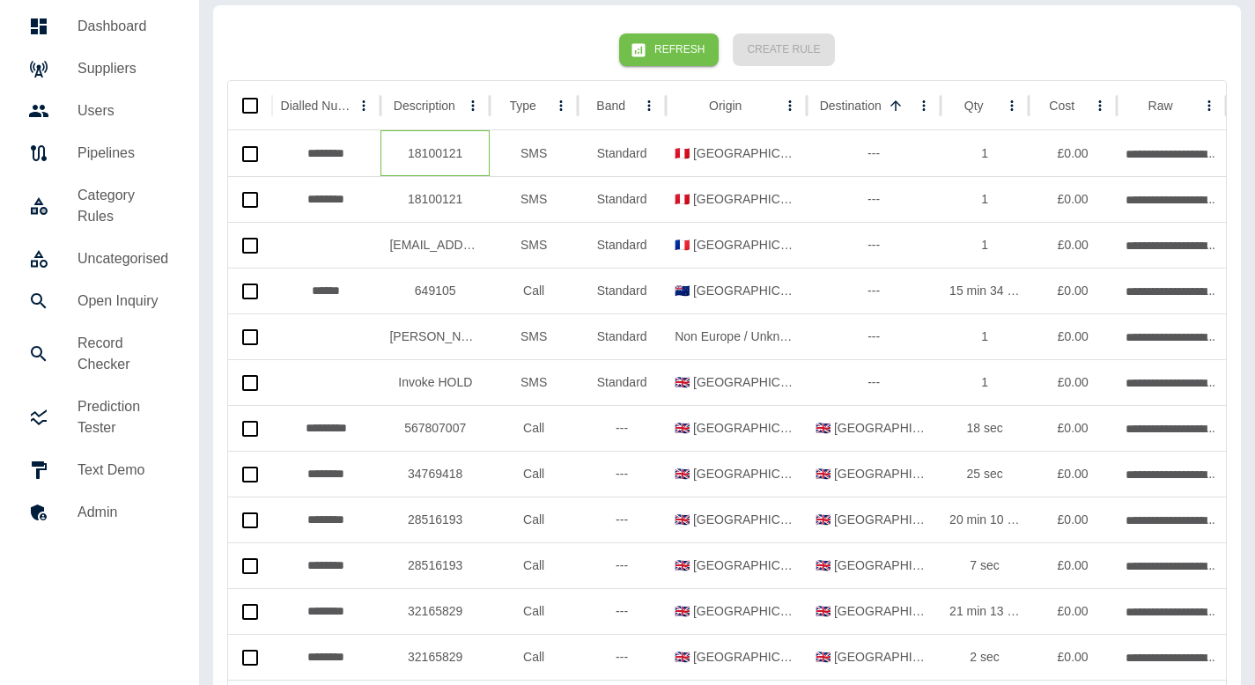
click at [434, 148] on div "18100121" at bounding box center [435, 153] width 109 height 46
copy div "18100121"
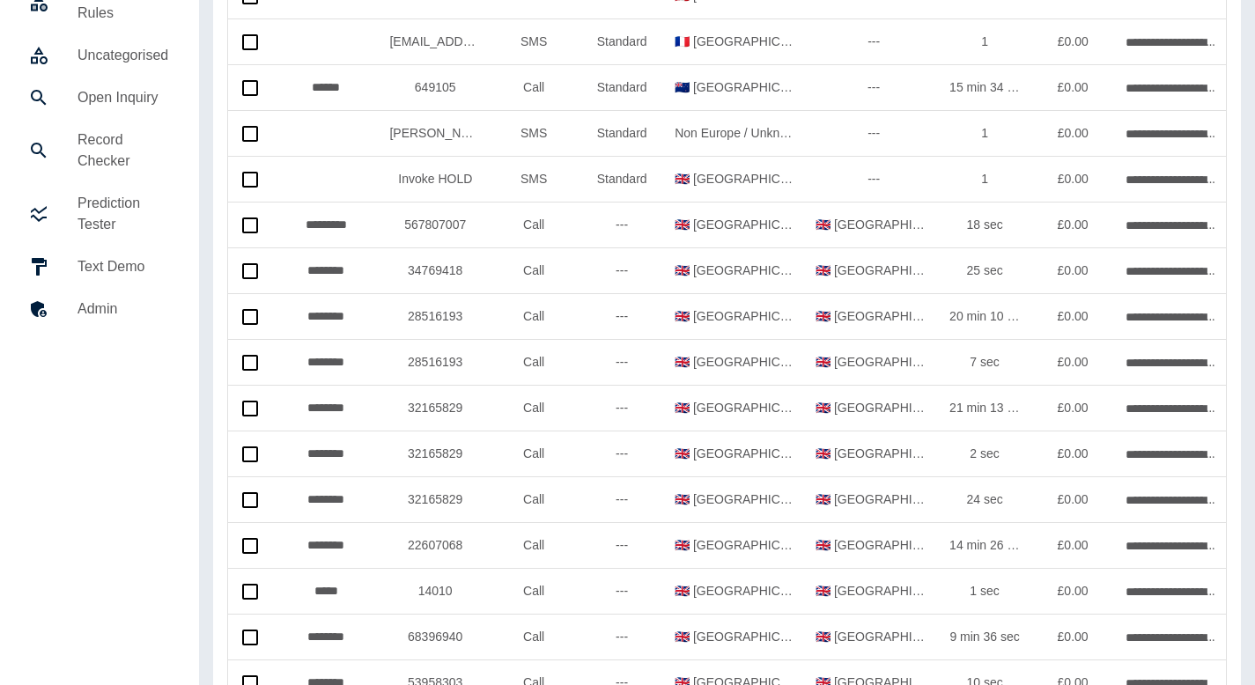
scroll to position [0, 0]
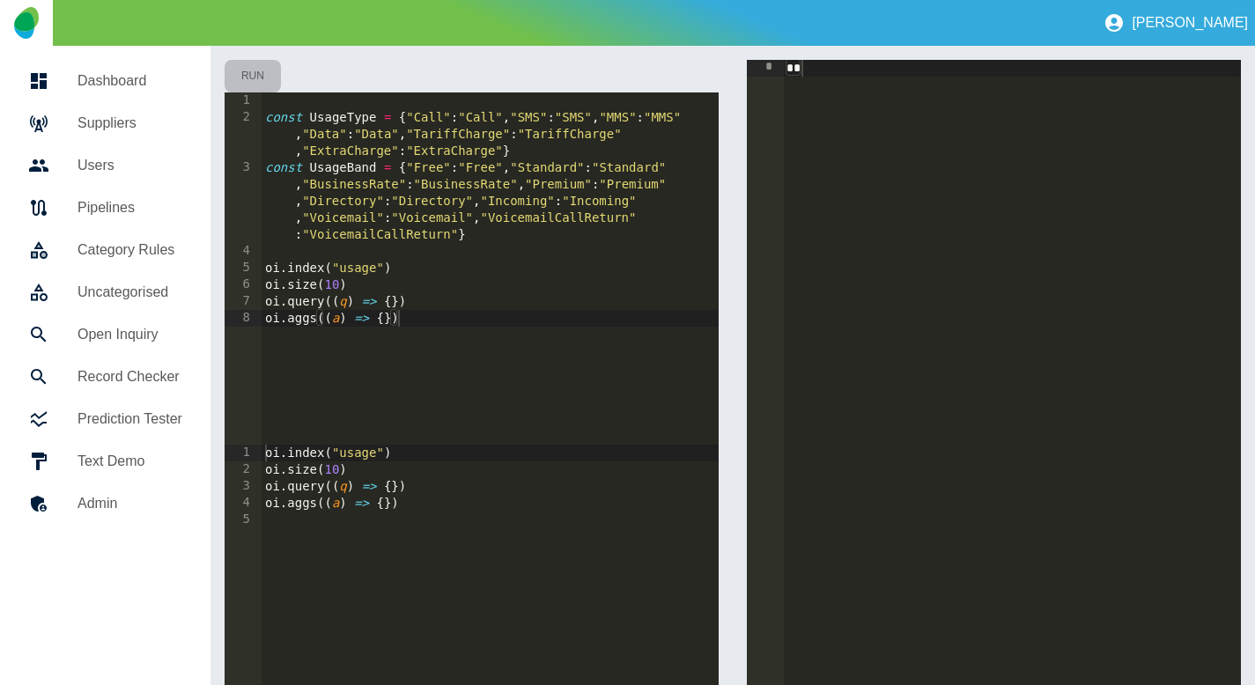
click at [244, 70] on button "Run" at bounding box center [253, 76] width 56 height 33
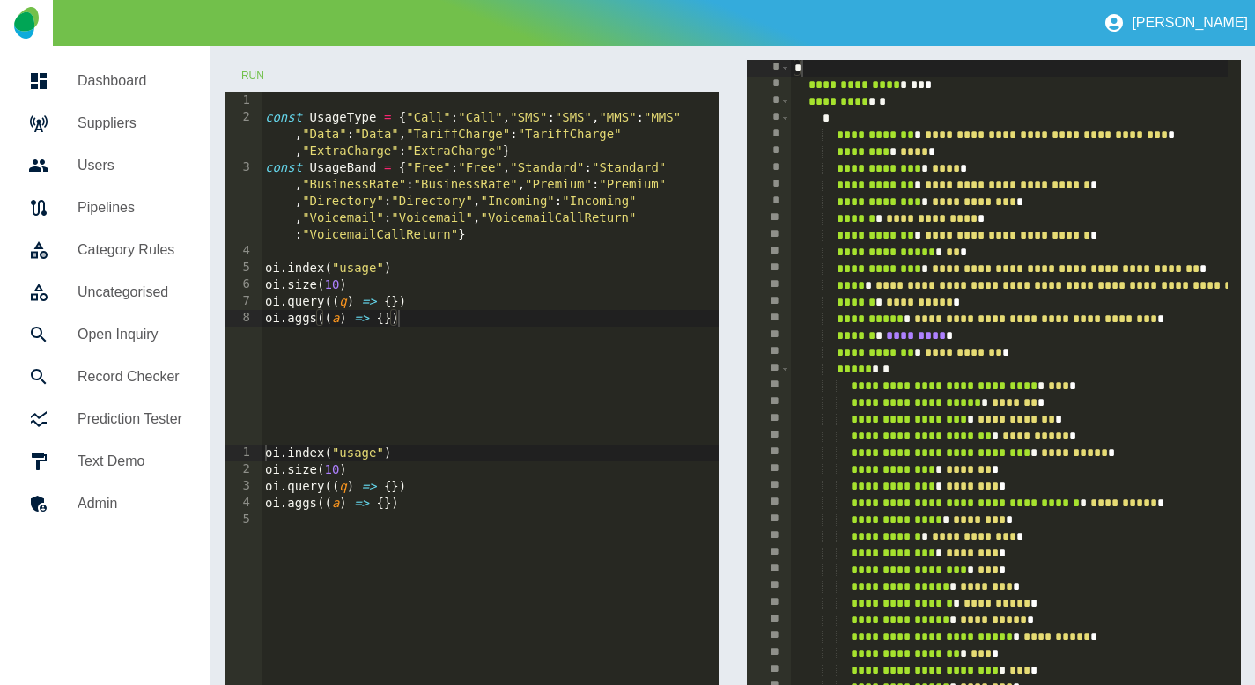
type textarea "**********"
click at [394, 302] on div "const UsageType = { "Call" : "Call" , "SMS" : "SMS" , "MMS" : "MMS" , "Data" : …" at bounding box center [490, 285] width 457 height 386
type textarea "*******"
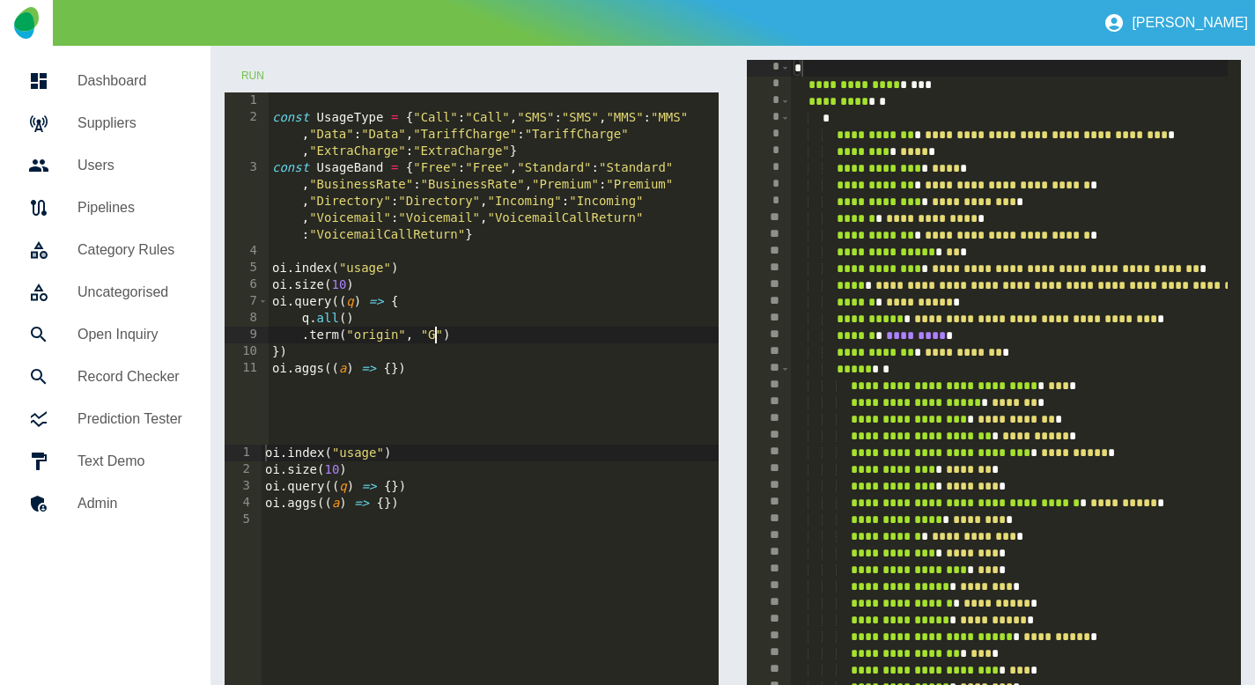
scroll to position [0, 11]
click at [242, 73] on button "Run" at bounding box center [253, 76] width 56 height 33
click at [440, 336] on div "const UsageType = { "Call" : "Call" , "SMS" : "SMS" , "MMS" : "MMS" , "Data" : …" at bounding box center [494, 285] width 450 height 386
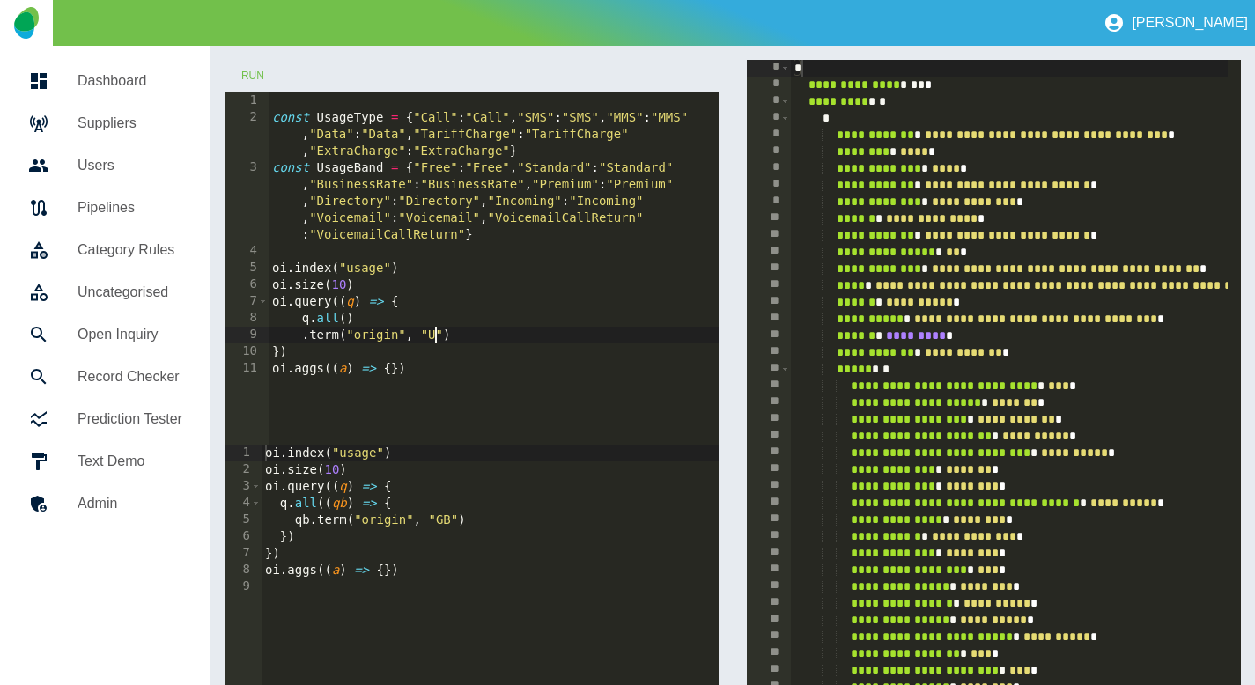
scroll to position [0, 12]
click at [248, 62] on button "Run" at bounding box center [253, 76] width 56 height 33
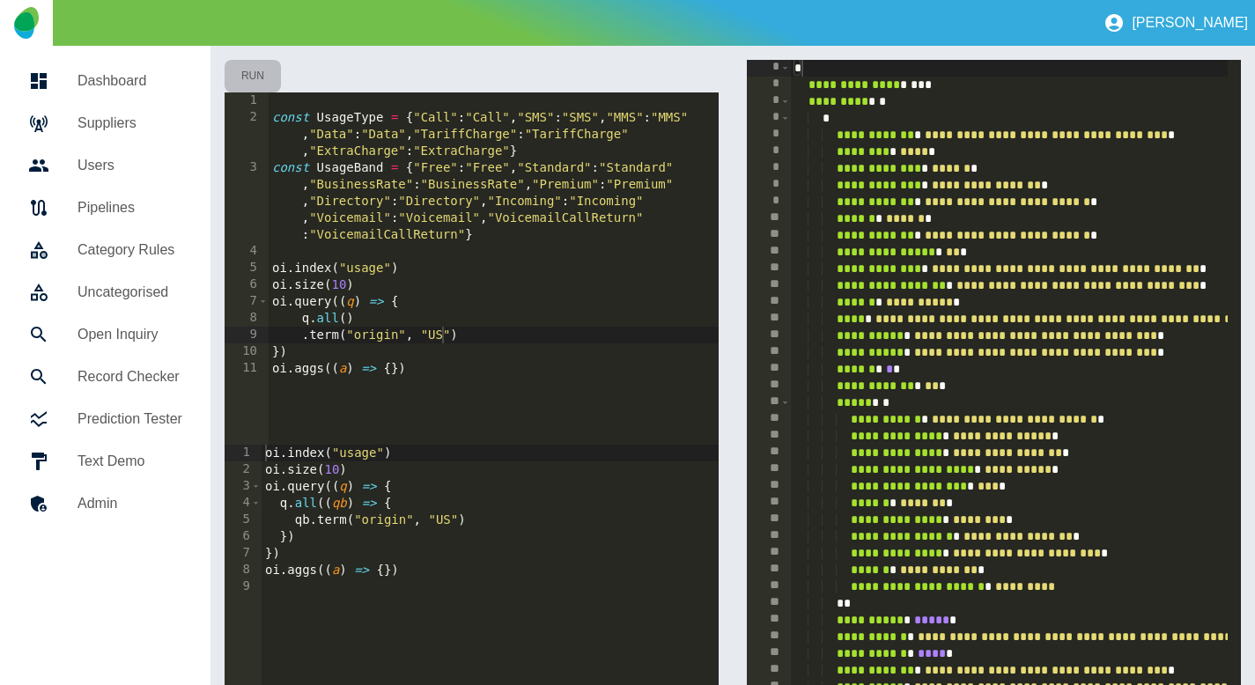
click at [248, 62] on button "Run" at bounding box center [253, 76] width 56 height 33
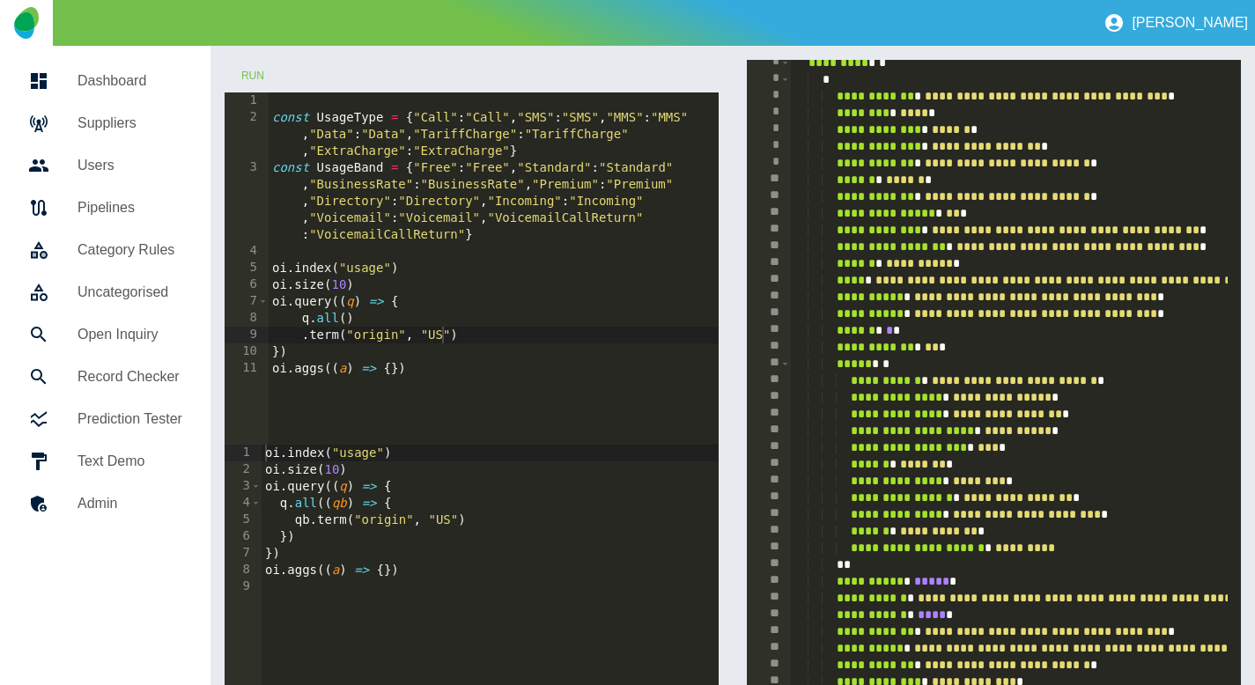
scroll to position [0, 0]
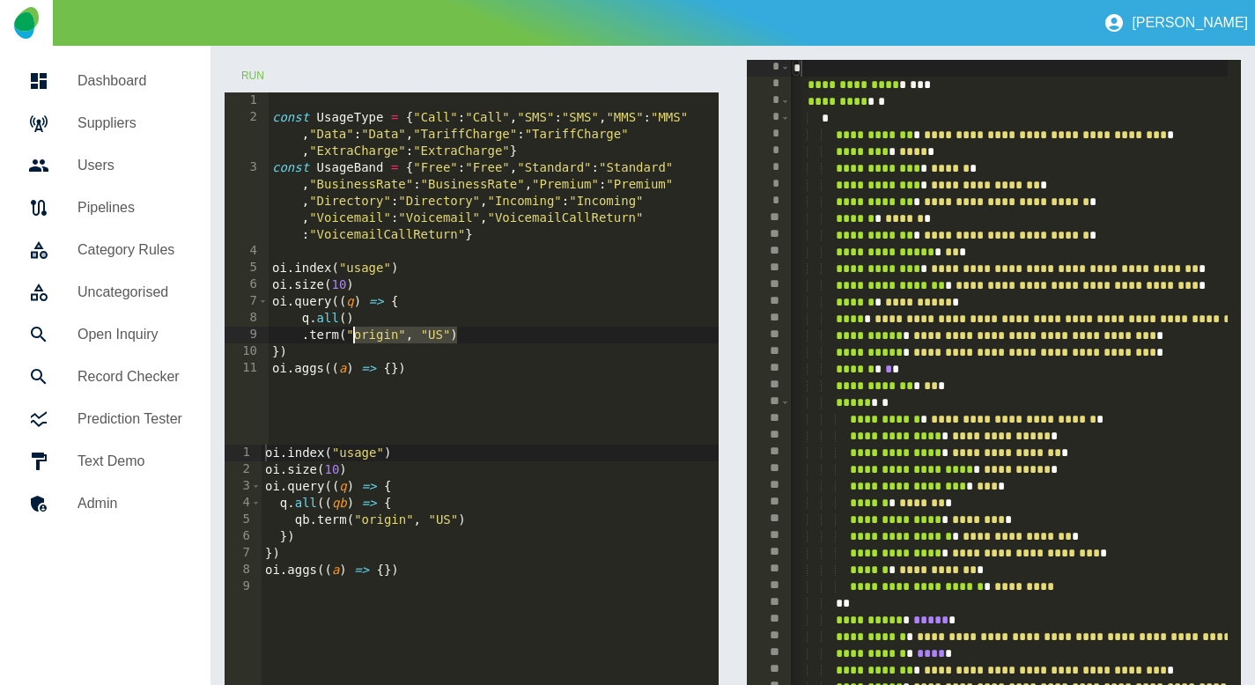
drag, startPoint x: 499, startPoint y: 337, endPoint x: 352, endPoint y: 337, distance: 146.2
click at [352, 337] on div "const UsageType = { "Call" : "Call" , "SMS" : "SMS" , "MMS" : "MMS" , "Data" : …" at bounding box center [494, 285] width 450 height 386
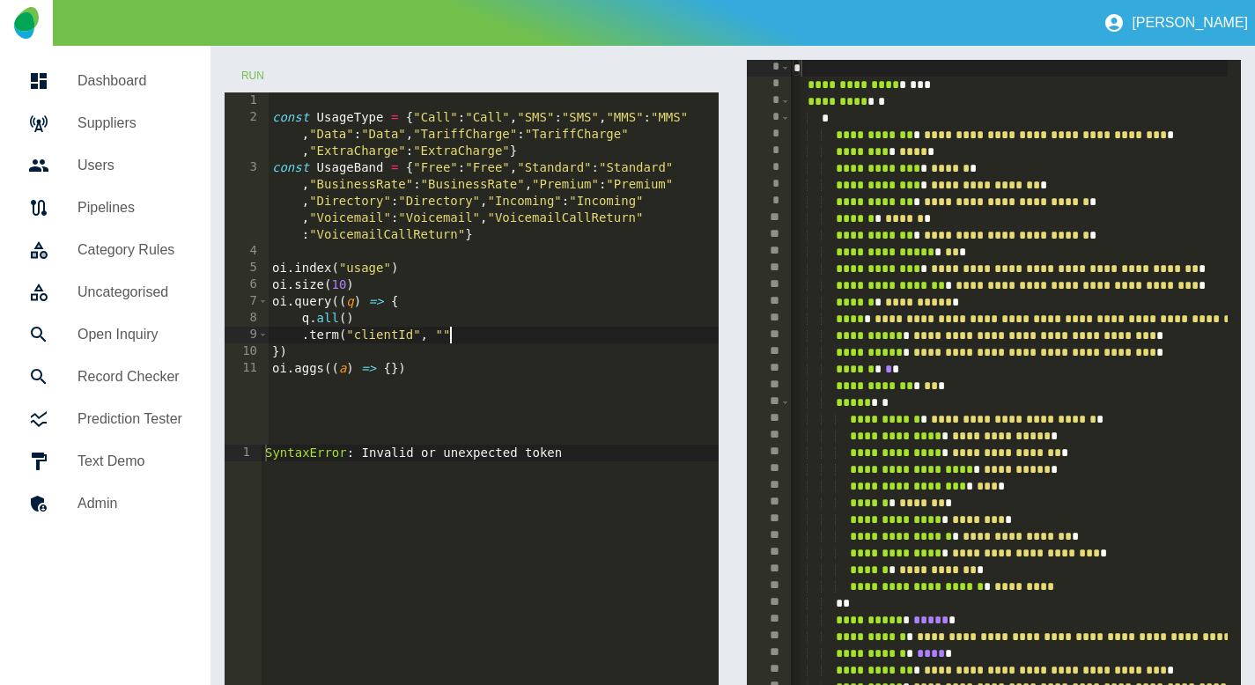
scroll to position [0, 12]
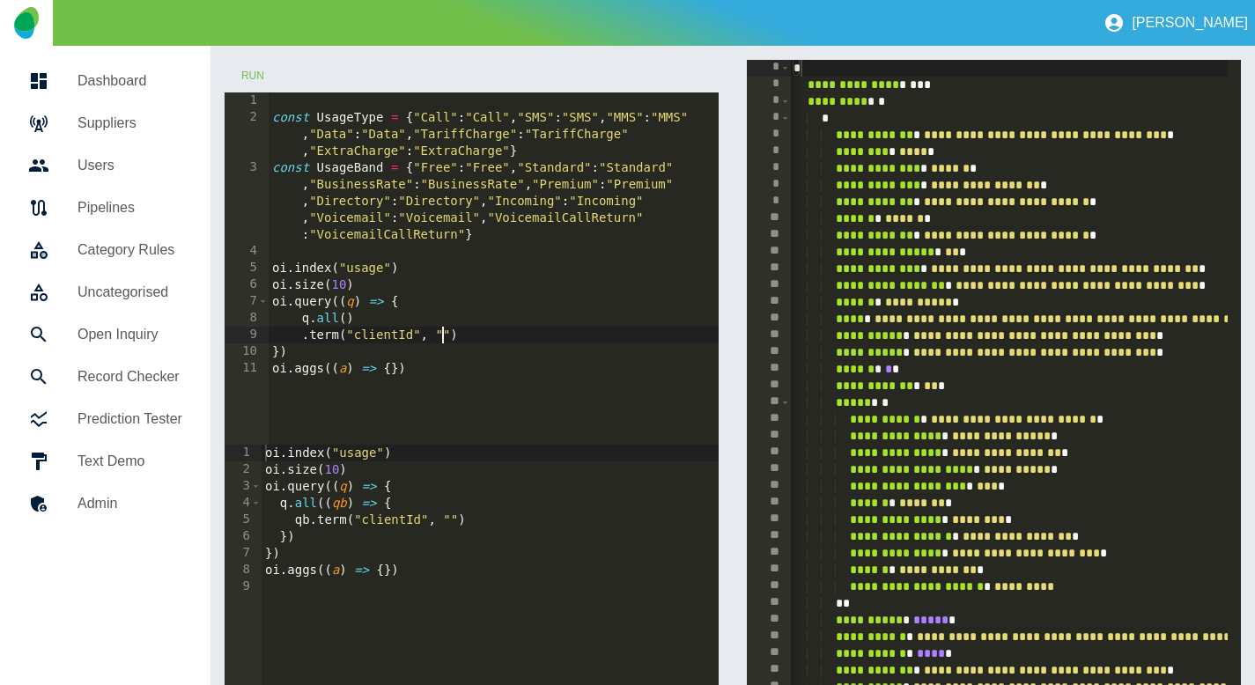
click at [445, 335] on div "const UsageType = { "Call" : "Call" , "SMS" : "SMS" , "MMS" : "MMS" , "Data" : …" at bounding box center [494, 285] width 450 height 386
paste textarea "**********"
type textarea "**********"
click at [253, 83] on button "Run" at bounding box center [253, 76] width 56 height 33
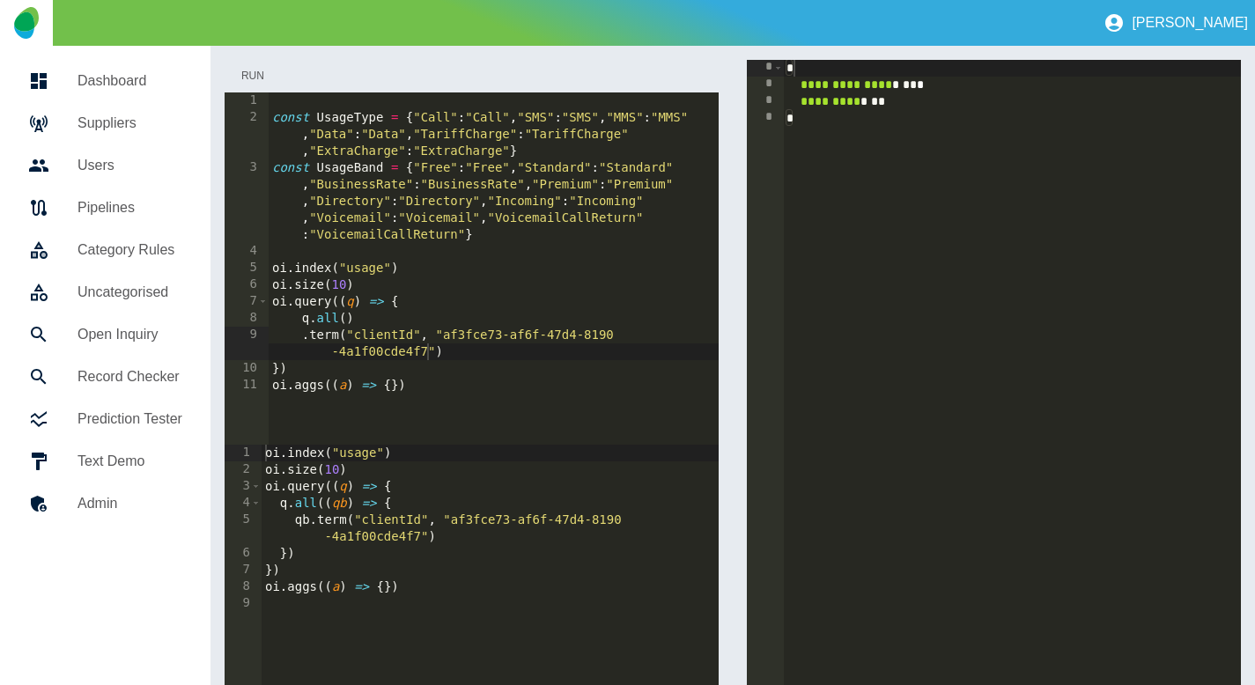
click at [253, 75] on button "Run" at bounding box center [253, 76] width 56 height 33
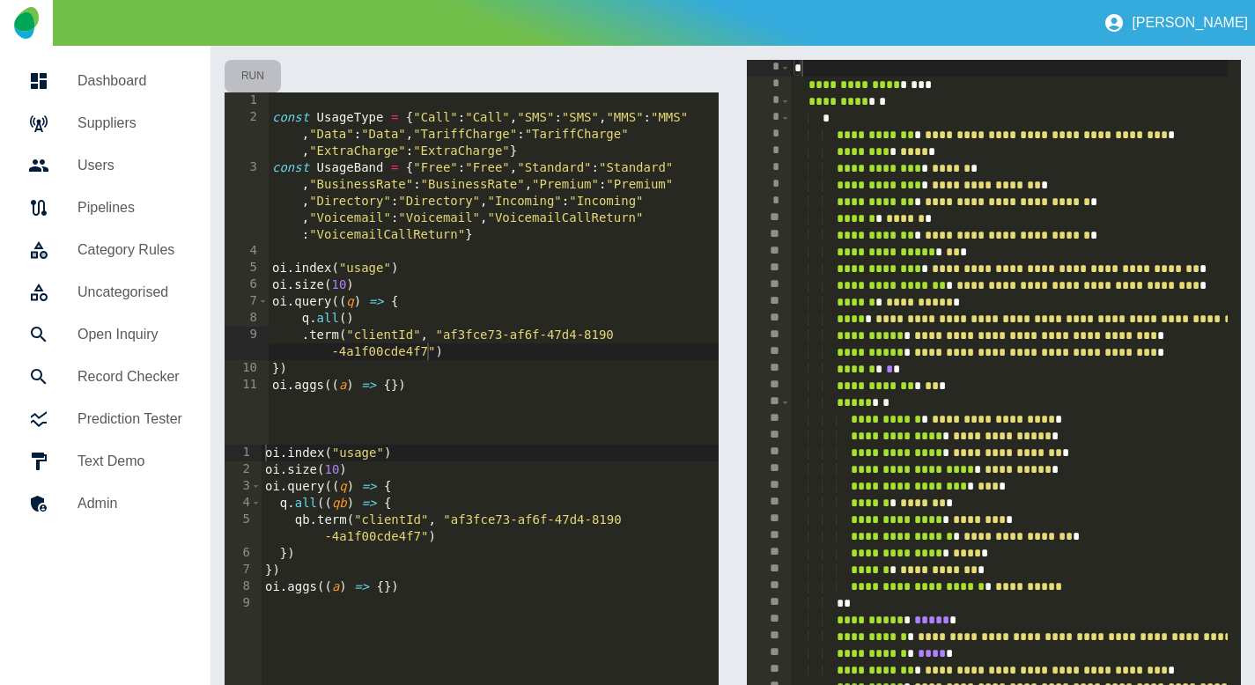
click at [252, 75] on button "Run" at bounding box center [253, 76] width 56 height 33
click at [451, 344] on div "const UsageType = { "Call" : "Call" , "SMS" : "SMS" , "MMS" : "MMS" , "Data" : …" at bounding box center [494, 285] width 450 height 386
type textarea "********"
type textarea "**********"
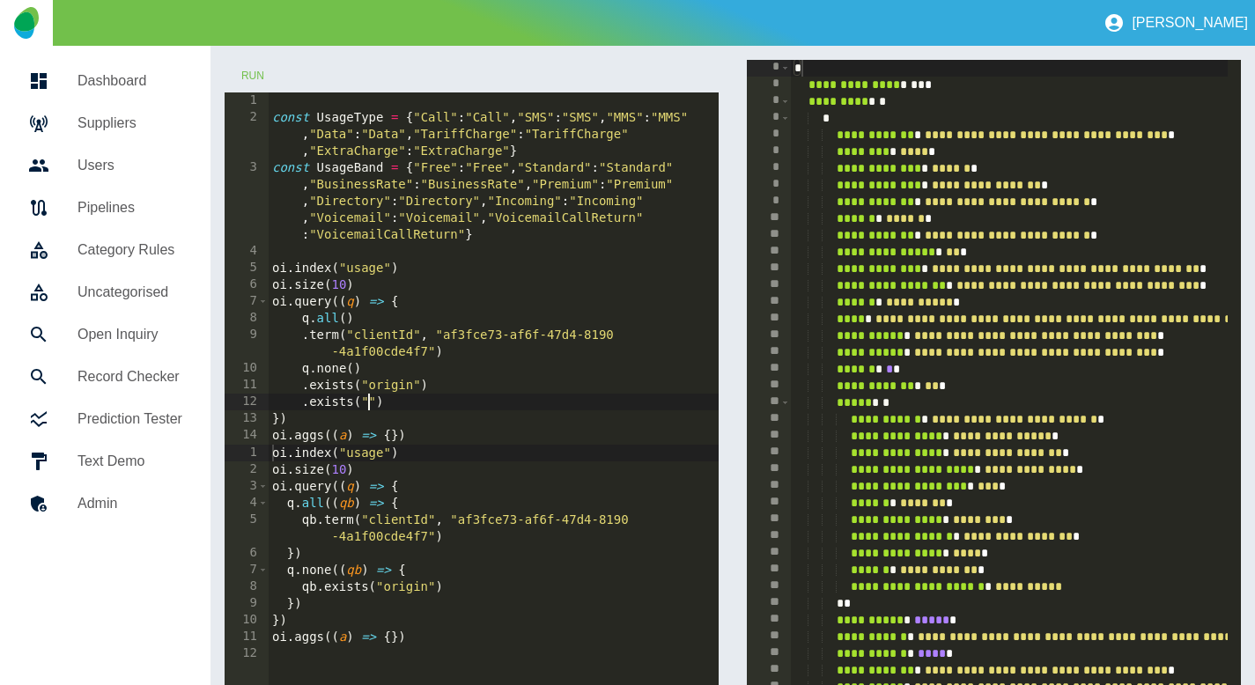
scroll to position [0, 6]
click at [381, 371] on div "const UsageType = { "Call" : "Call" , "SMS" : "SMS" , "MMS" : "MMS" , "Data" : …" at bounding box center [494, 285] width 450 height 386
click at [368, 405] on div "const UsageType = { "Call" : "Call" , "SMS" : "SMS" , "MMS" : "MMS" , "Data" : …" at bounding box center [494, 285] width 450 height 386
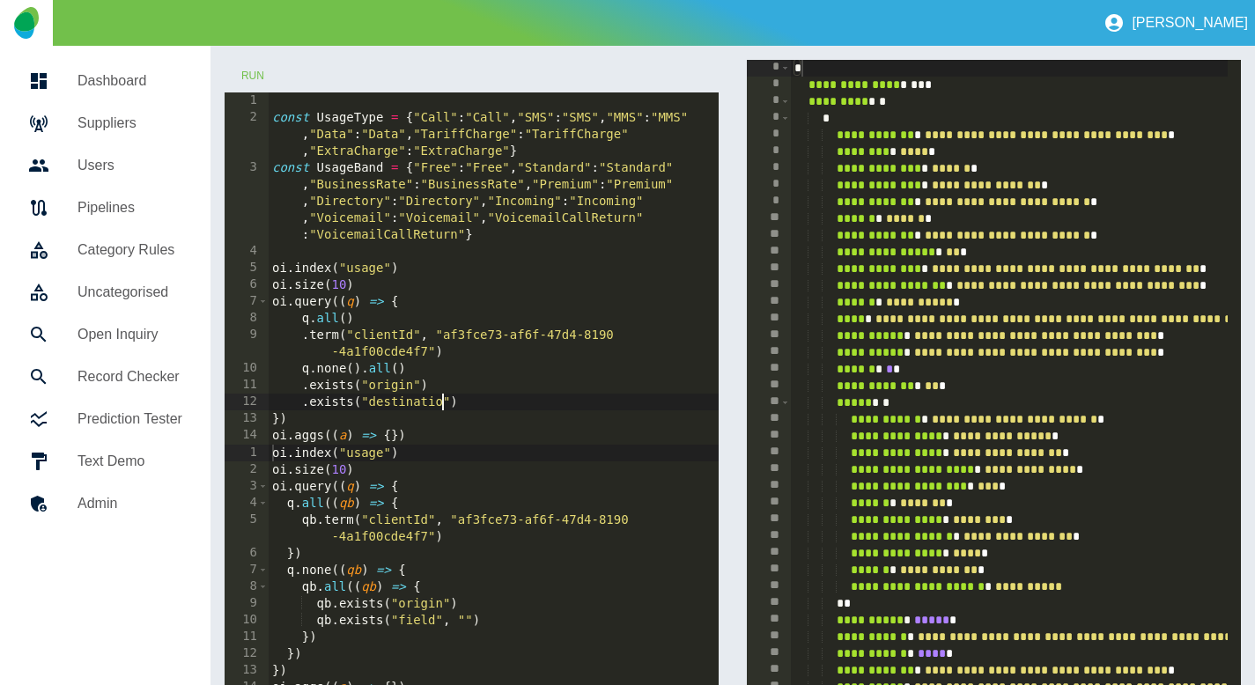
type textarea "**********"
click at [256, 68] on button "Run" at bounding box center [253, 76] width 56 height 33
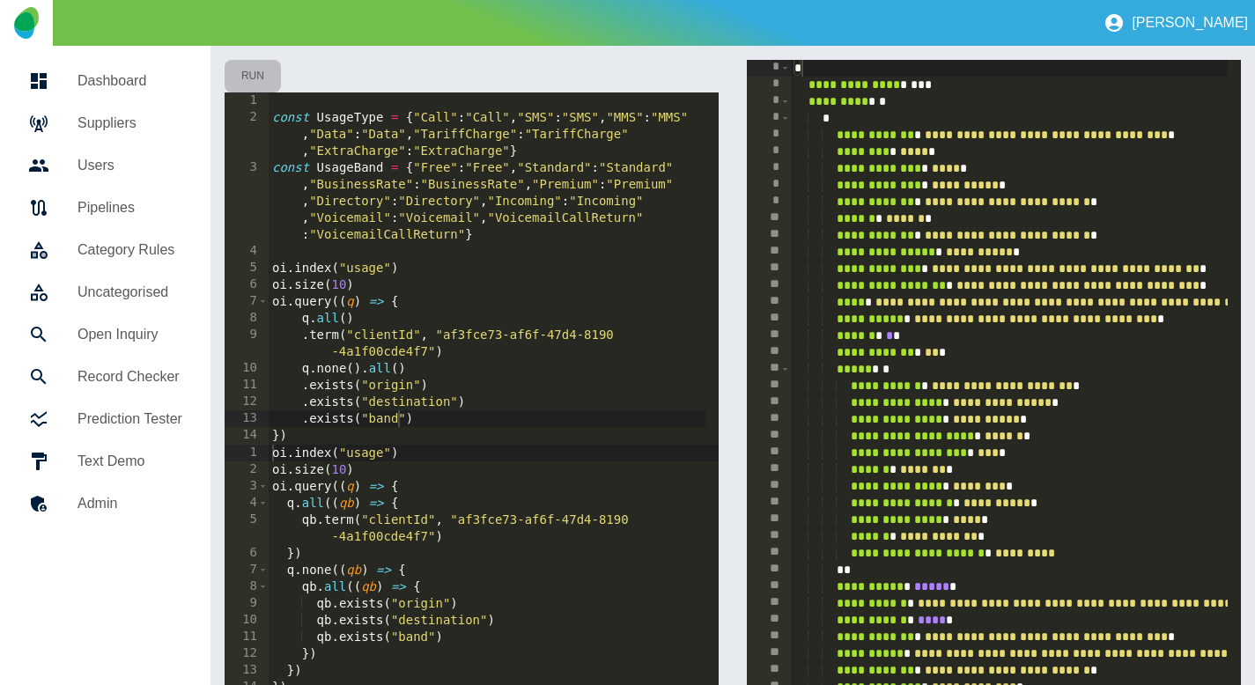
click at [251, 72] on button "Run" at bounding box center [253, 76] width 56 height 33
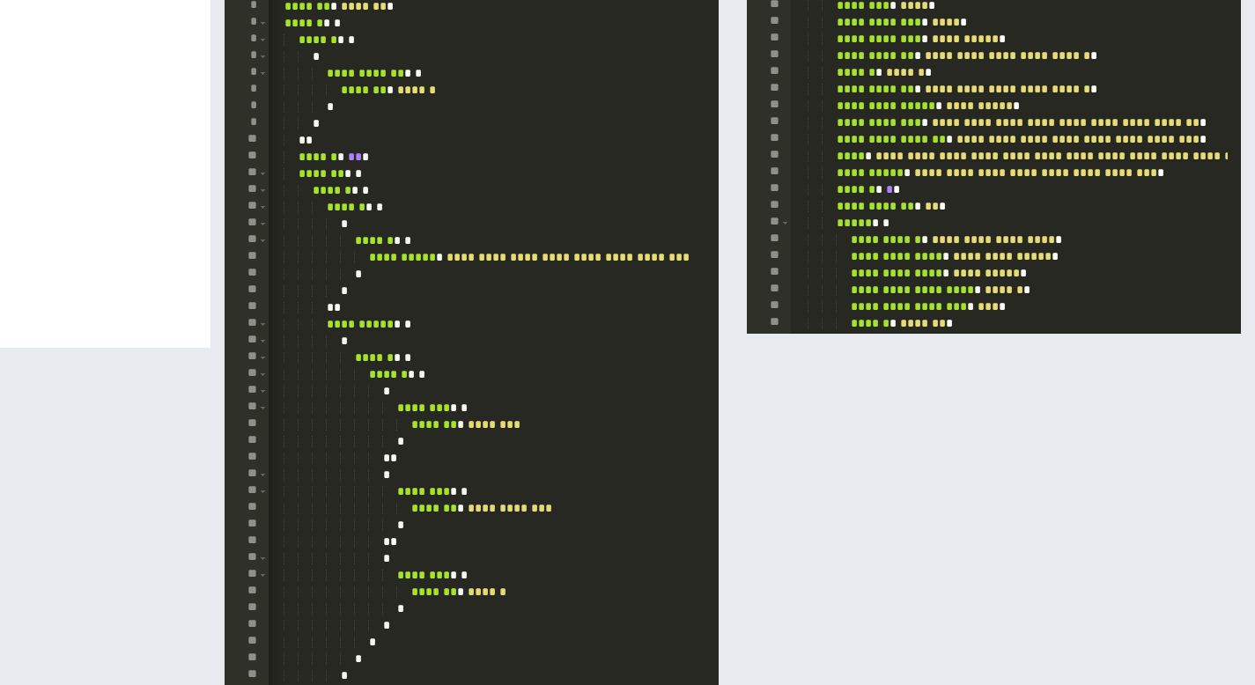
scroll to position [822, 0]
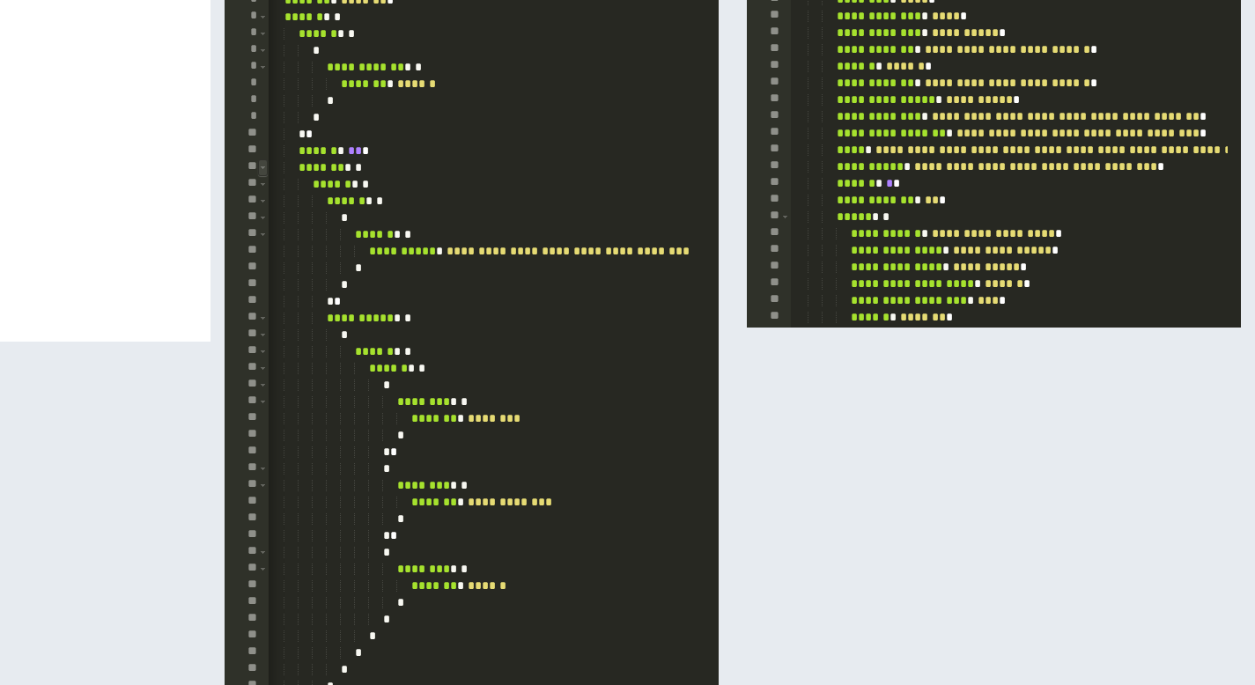
click at [262, 164] on span "Toggle code folding, rows 12 through 45" at bounding box center [263, 167] width 10 height 17
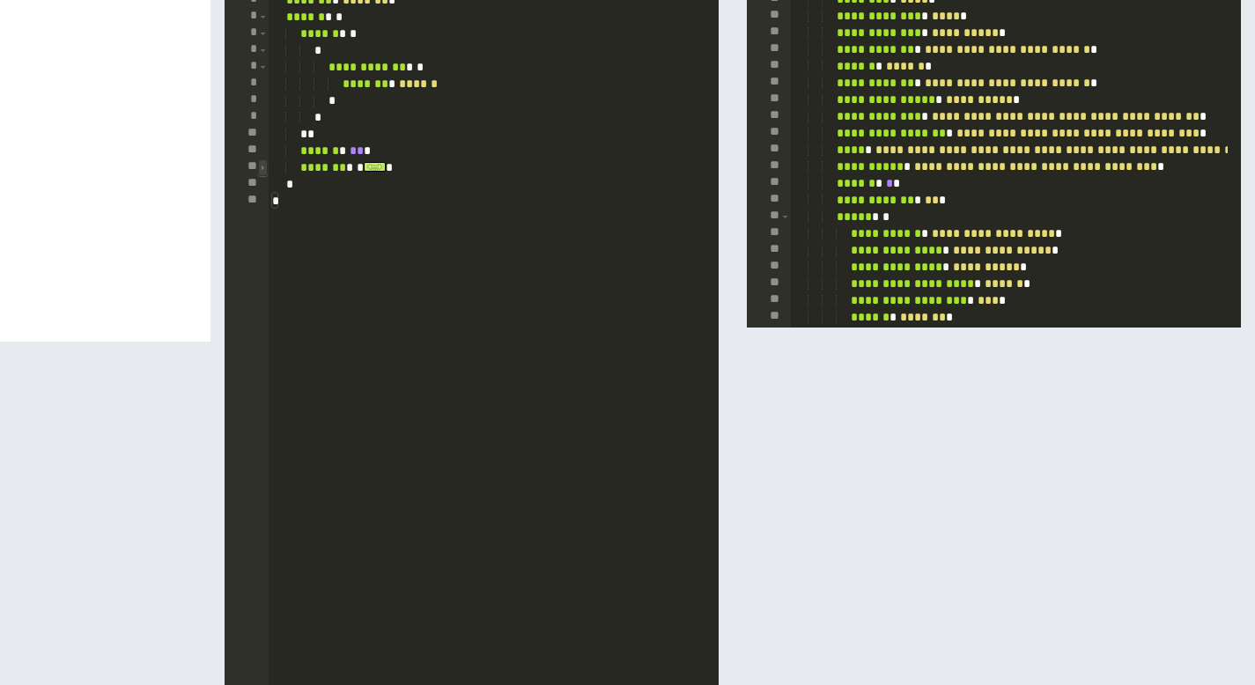
scroll to position [797, 0]
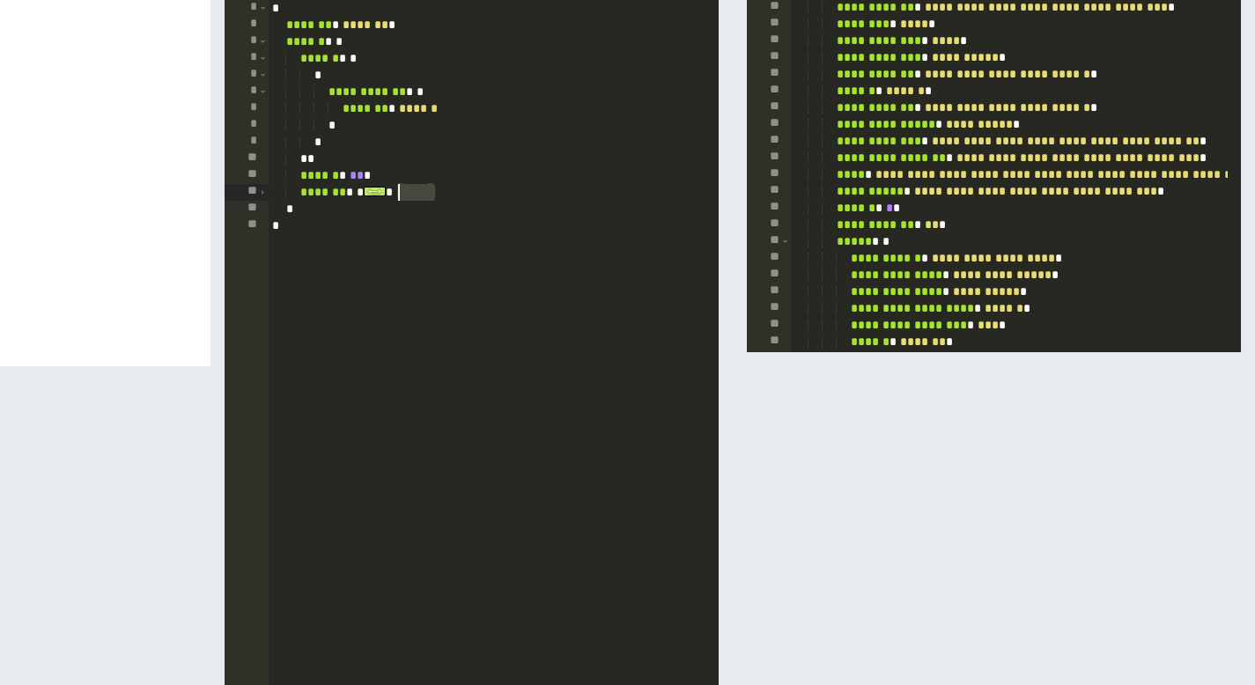
drag, startPoint x: 446, startPoint y: 190, endPoint x: 399, endPoint y: 192, distance: 46.7
click at [399, 192] on div "**********" at bounding box center [494, 555] width 450 height 1110
type textarea "**********"
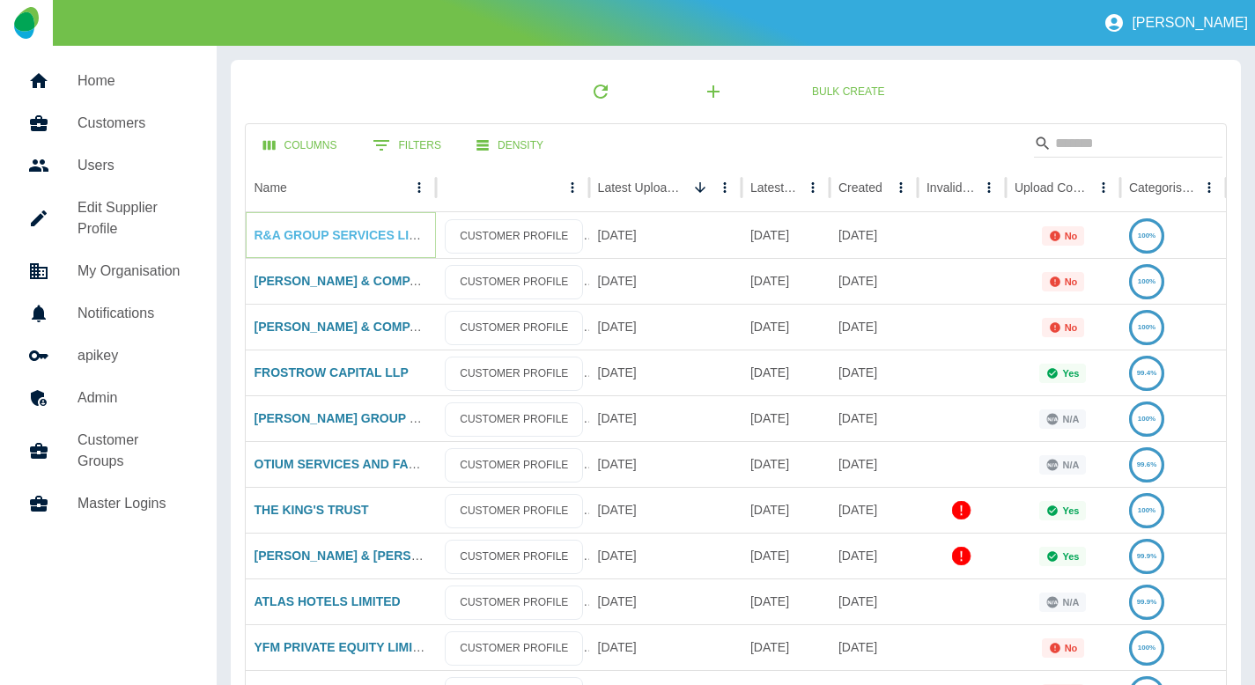
click at [381, 241] on link "R&A GROUP SERVICES LIMITED" at bounding box center [351, 235] width 193 height 14
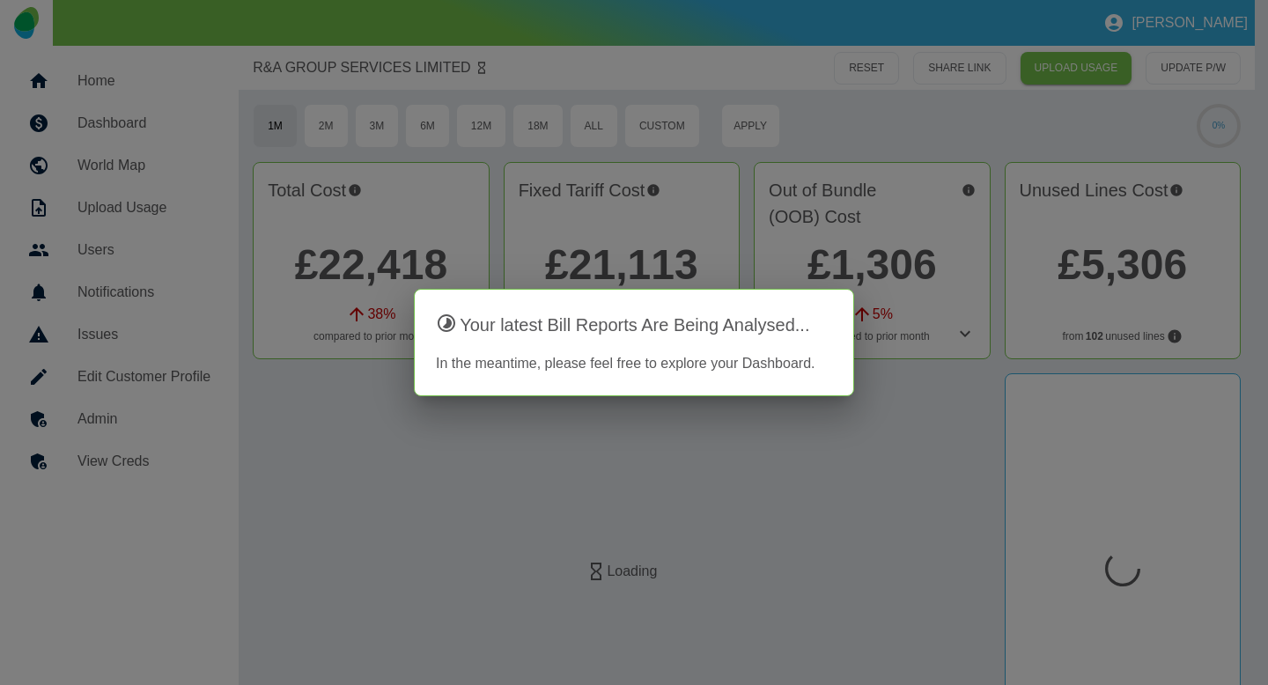
click at [999, 473] on div at bounding box center [634, 342] width 1268 height 685
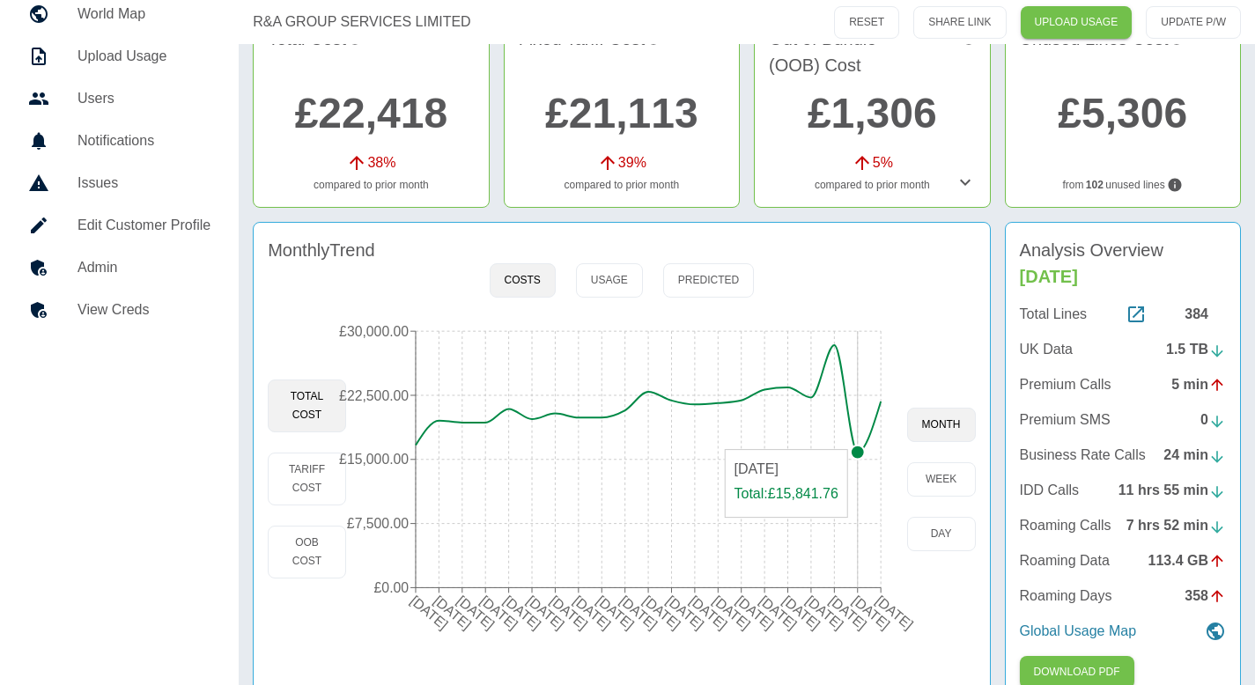
scroll to position [153, 0]
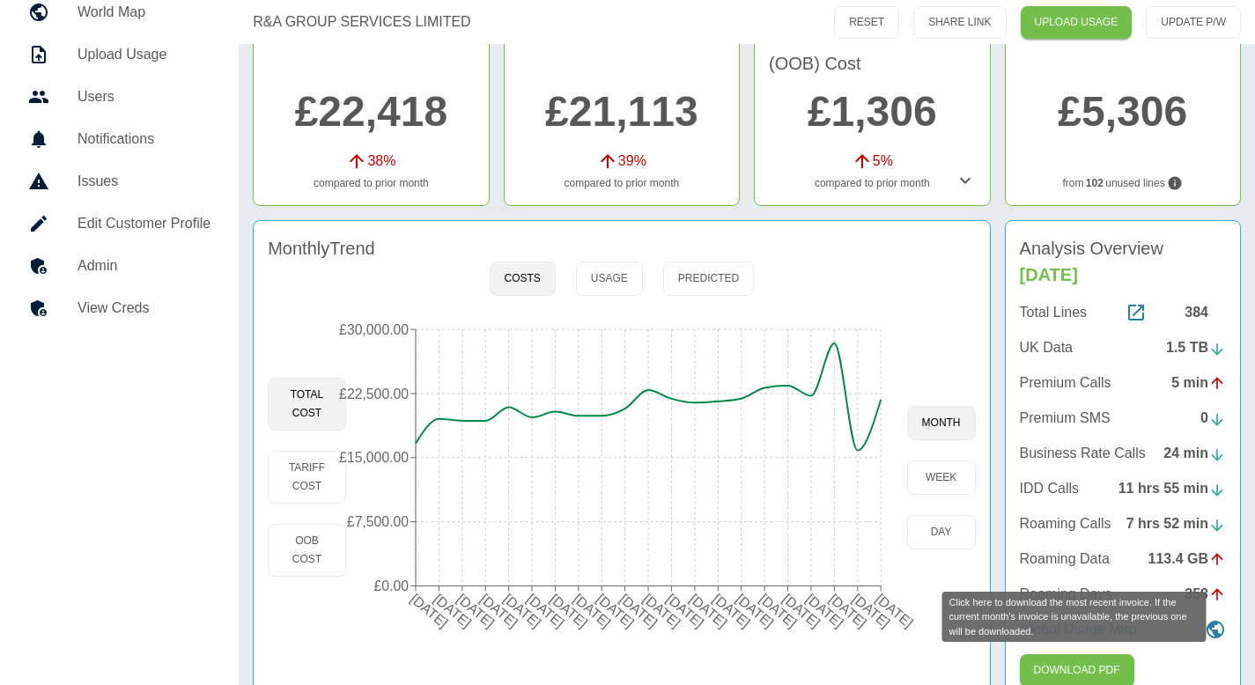
click at [1057, 631] on div "Click here to download the most recent invoice. If the current month’s invoice …" at bounding box center [1075, 617] width 264 height 51
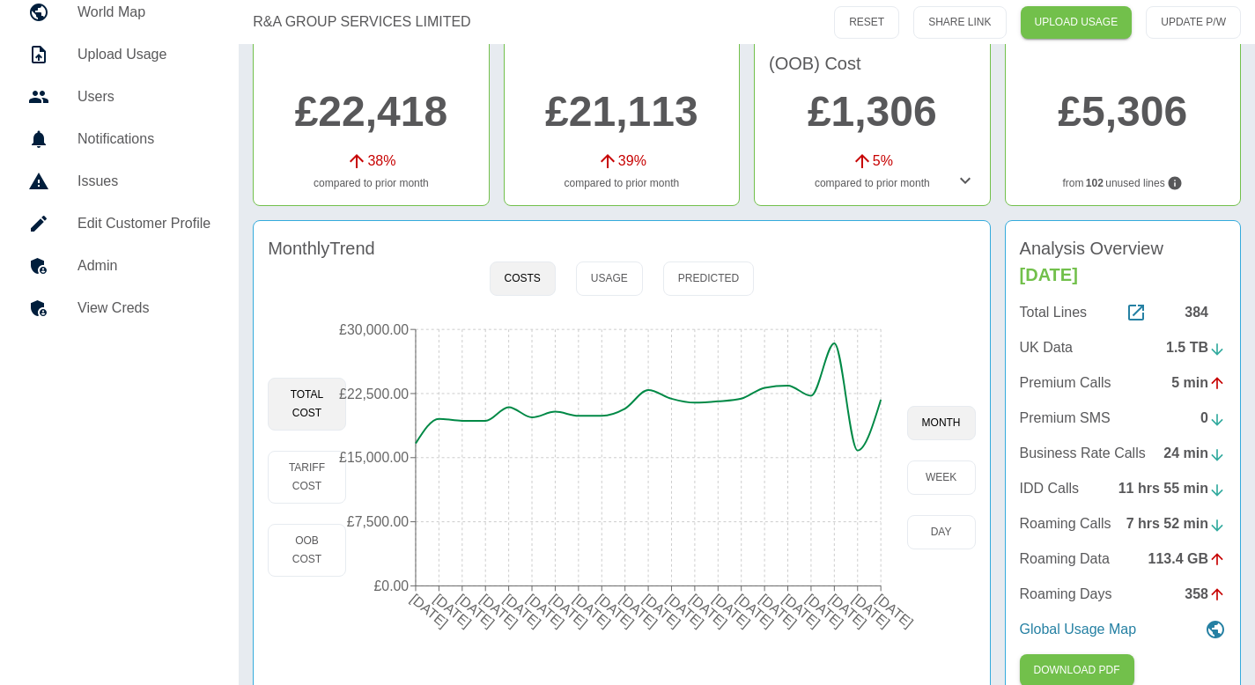
click at [1067, 617] on div "Total Lines 384 UK Data 1.5 TB Premium Calls 5 min Premium SMS 0 Business Rate …" at bounding box center [1123, 471] width 206 height 338
click at [1056, 625] on p "Global Usage Map" at bounding box center [1078, 629] width 117 height 21
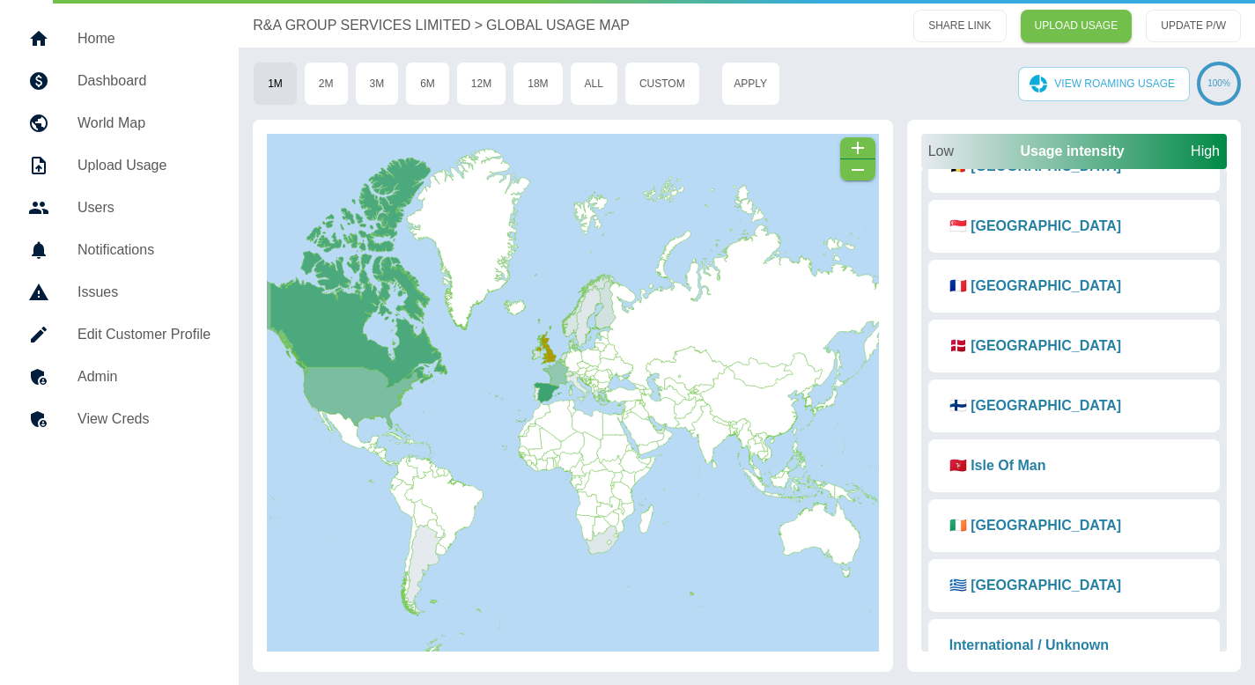
scroll to position [1088, 0]
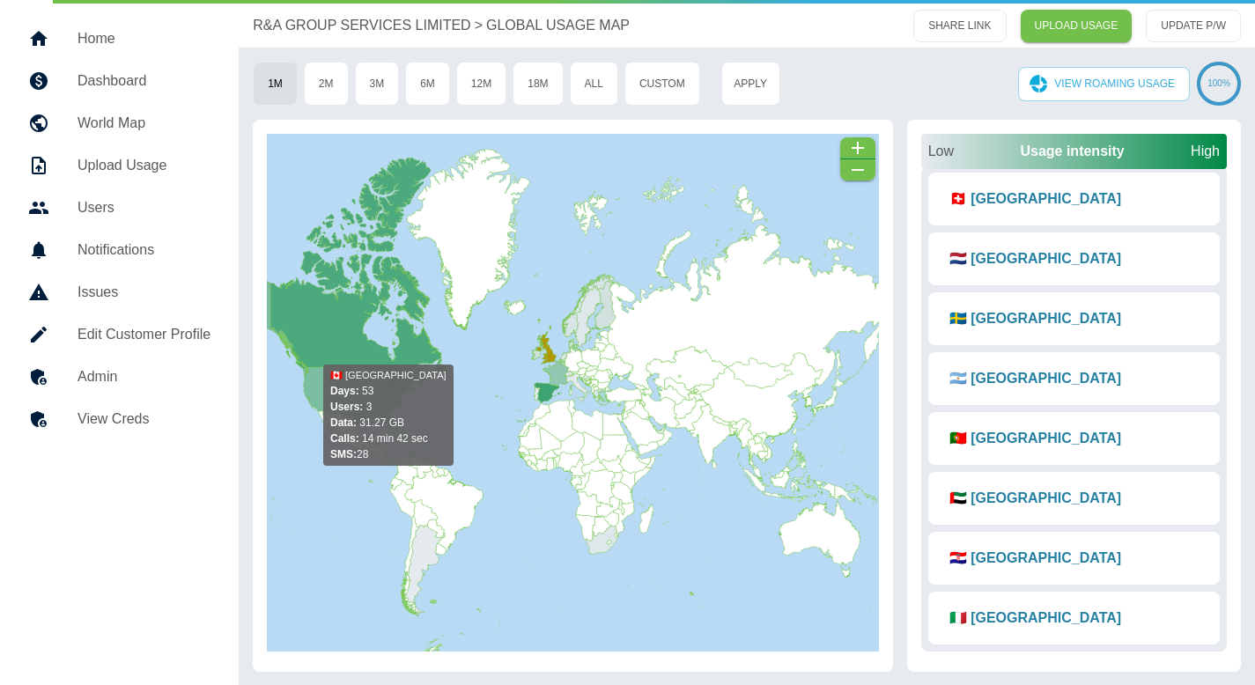
click at [377, 352] on icon at bounding box center [358, 273] width 177 height 231
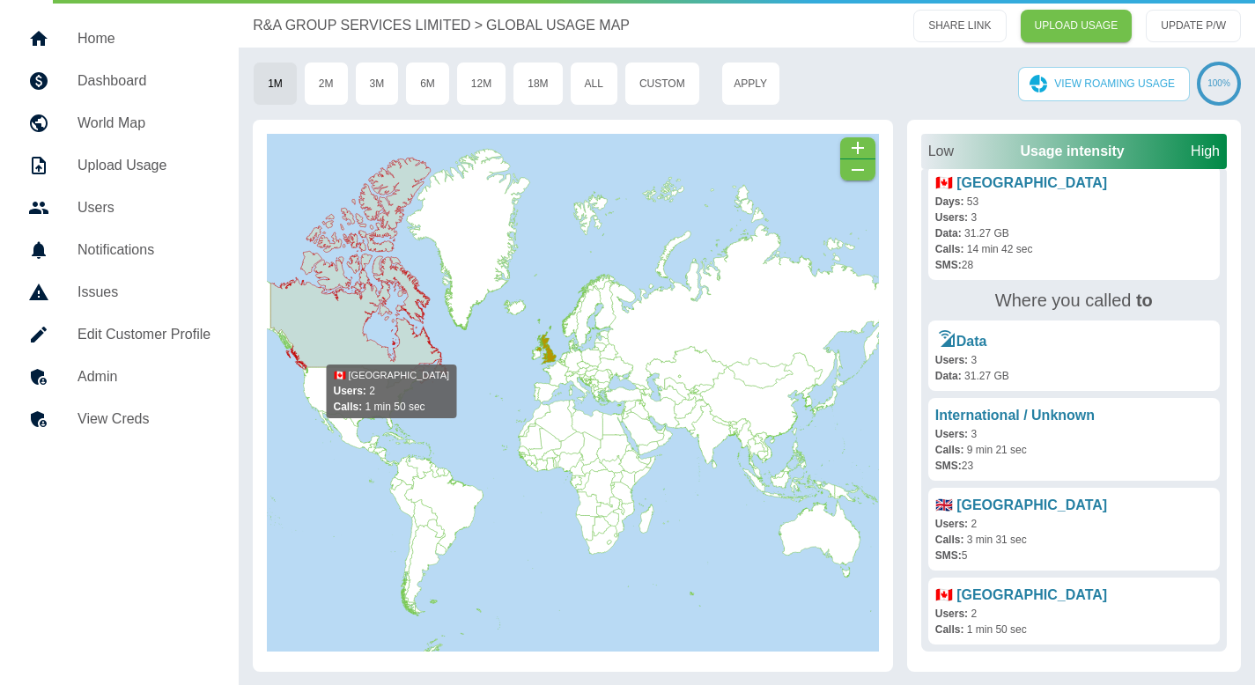
scroll to position [114, 0]
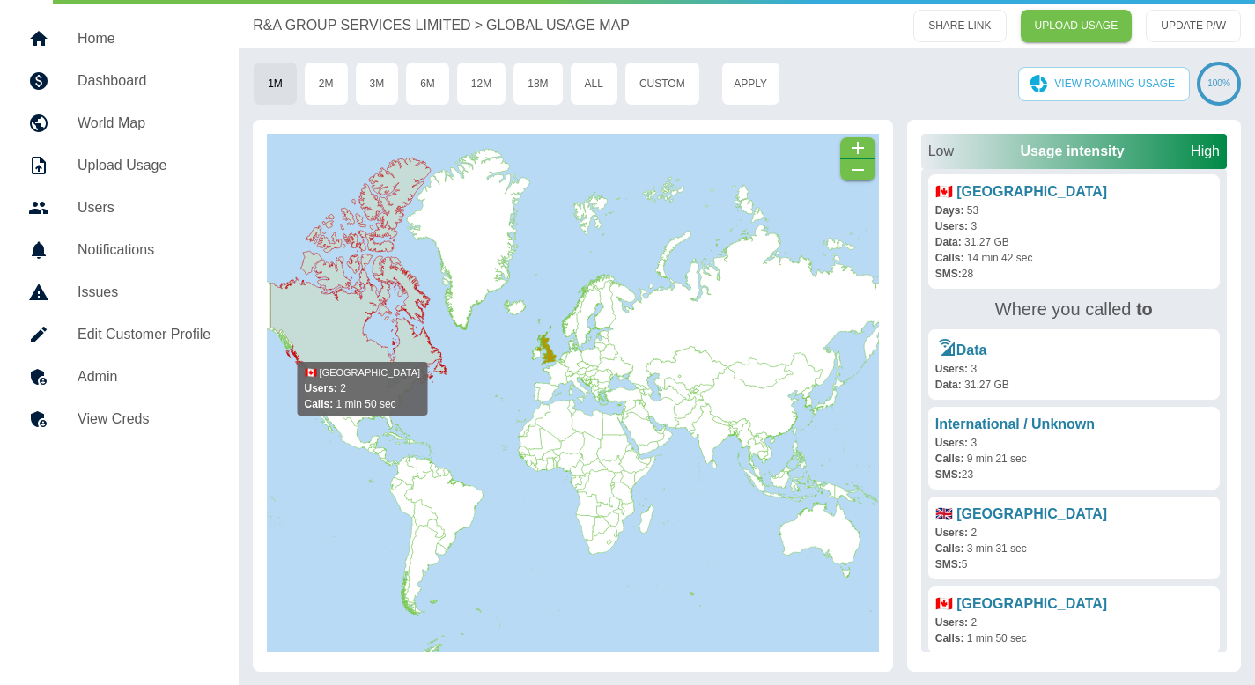
click at [348, 350] on icon at bounding box center [358, 273] width 177 height 231
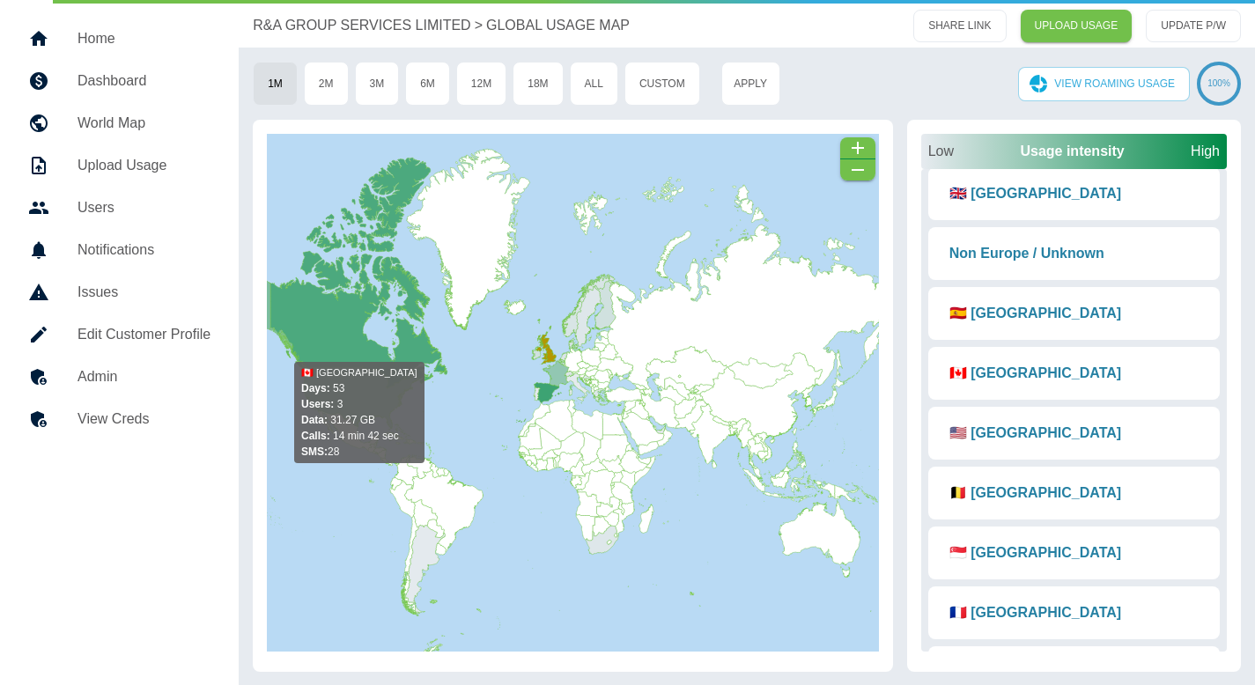
scroll to position [1088, 0]
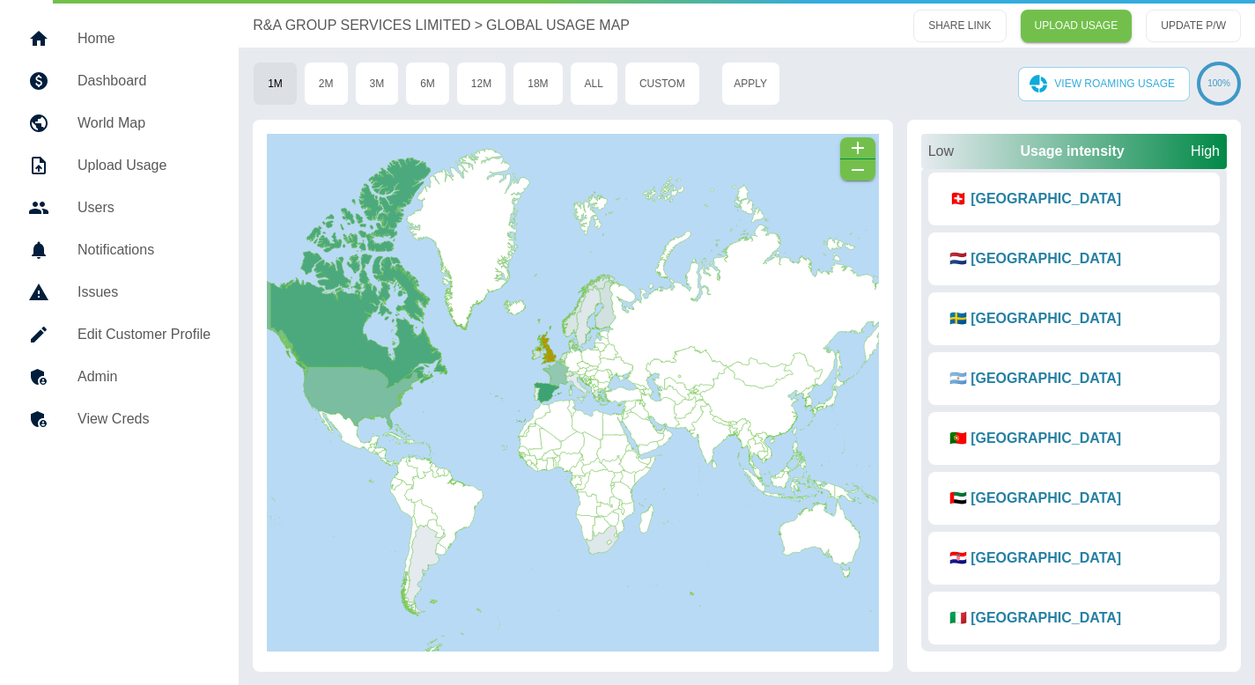
click at [490, 414] on rect at bounding box center [573, 393] width 612 height 459
